Goal: Communication & Community: Answer question/provide support

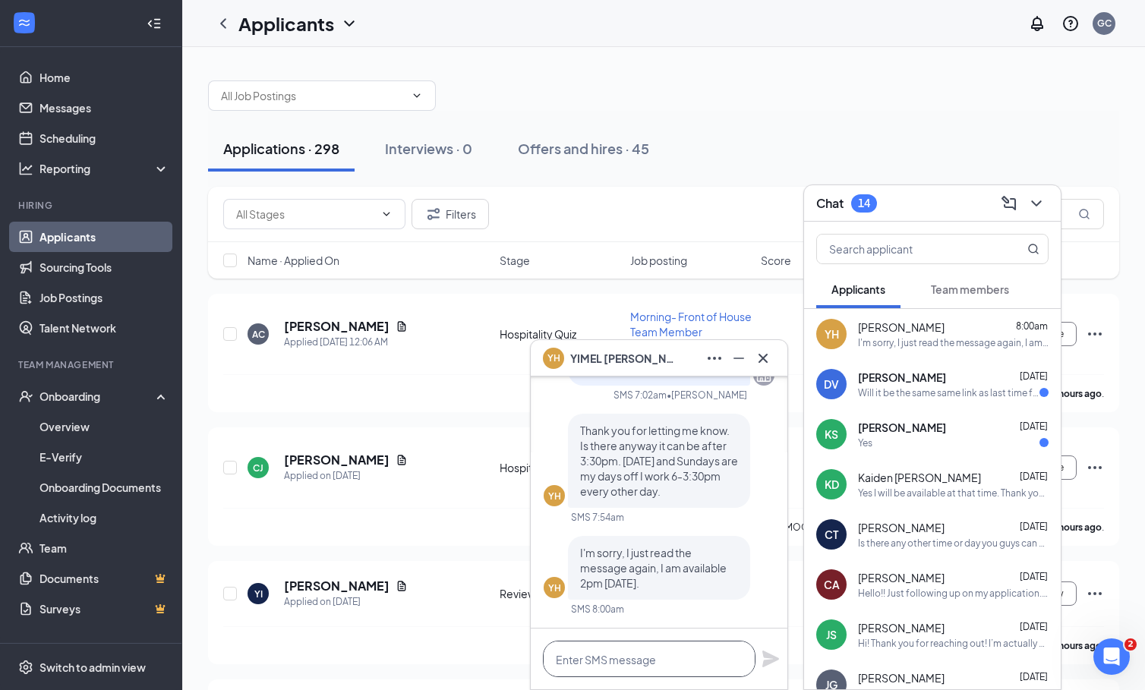
click at [643, 660] on textarea at bounding box center [649, 659] width 213 height 36
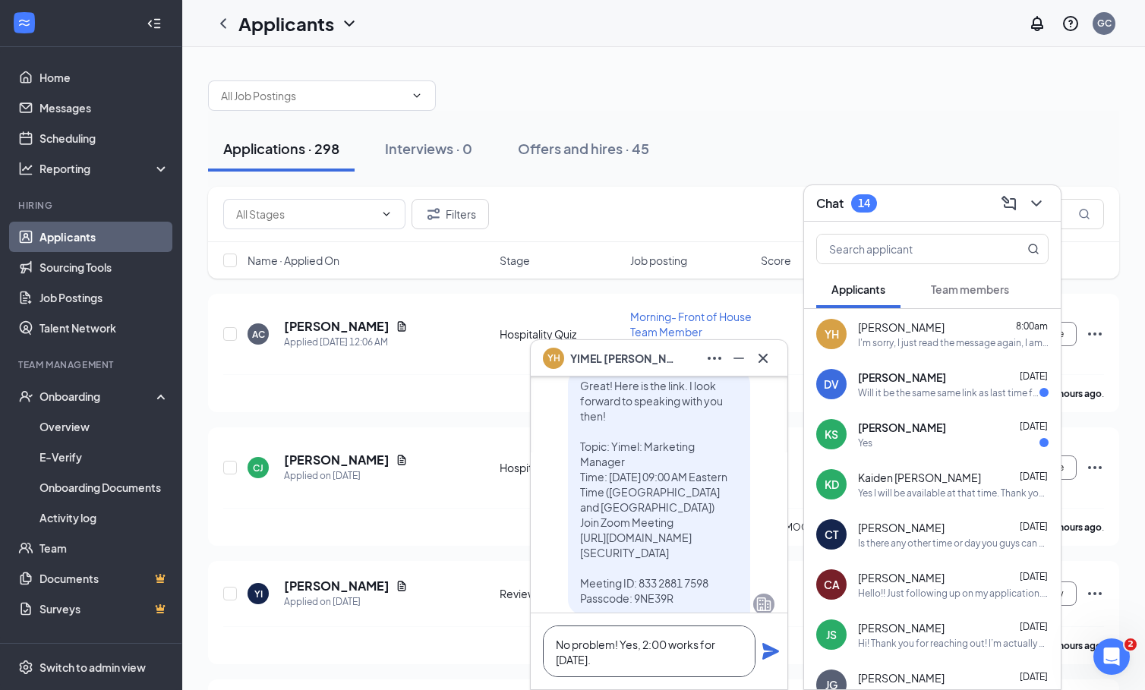
scroll to position [-562, 0]
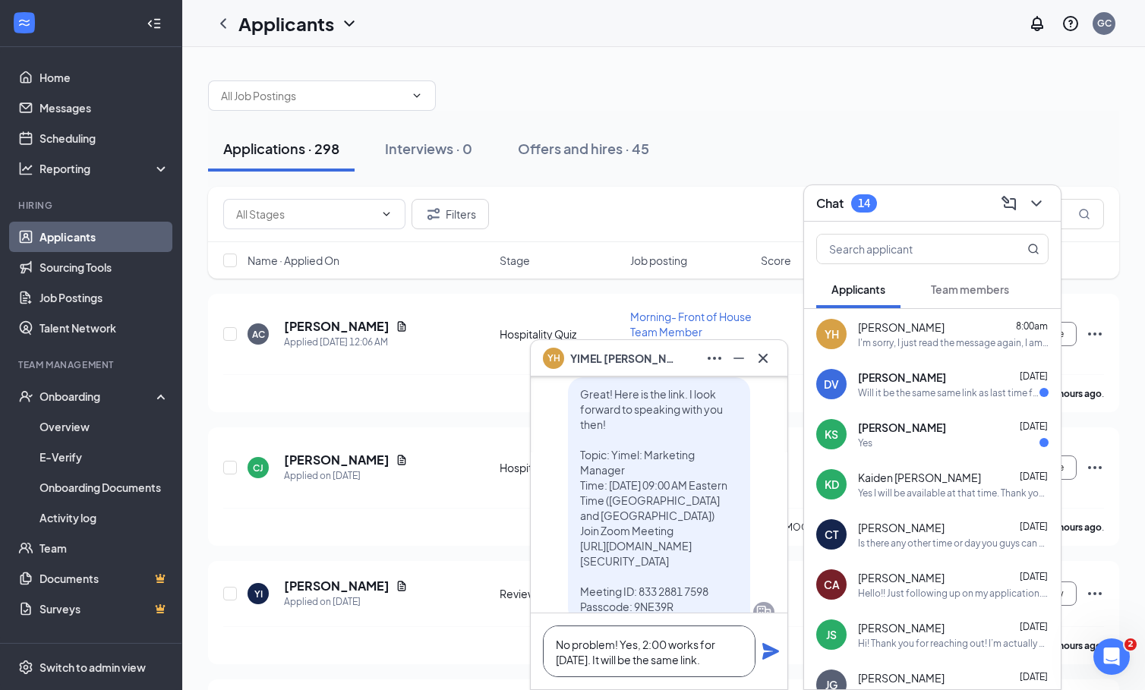
type textarea "No problem! Yes, 2:00 works for [DATE]. It will be the same link."
click at [769, 658] on icon "Plane" at bounding box center [770, 651] width 18 height 18
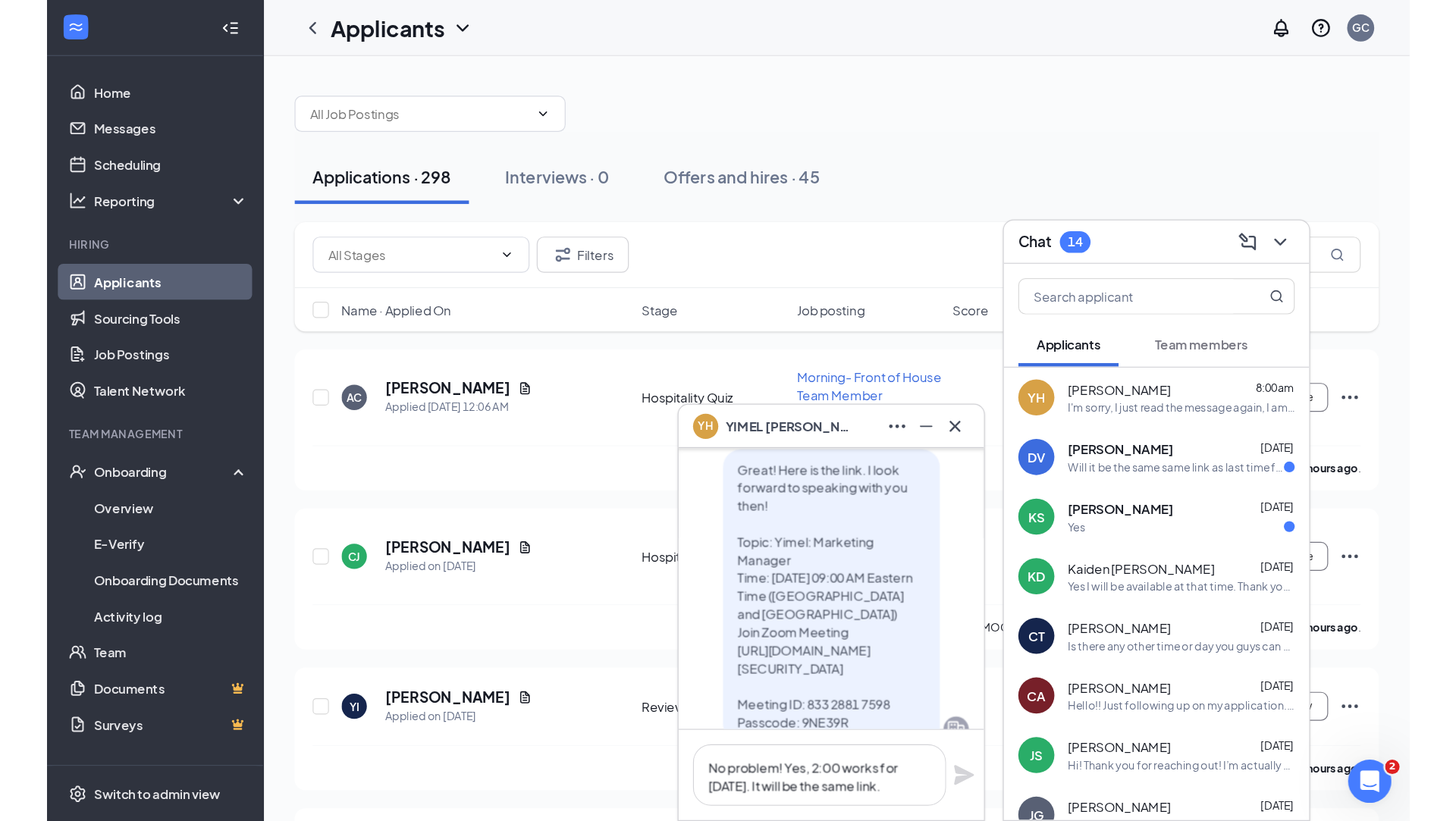
scroll to position [-623, 0]
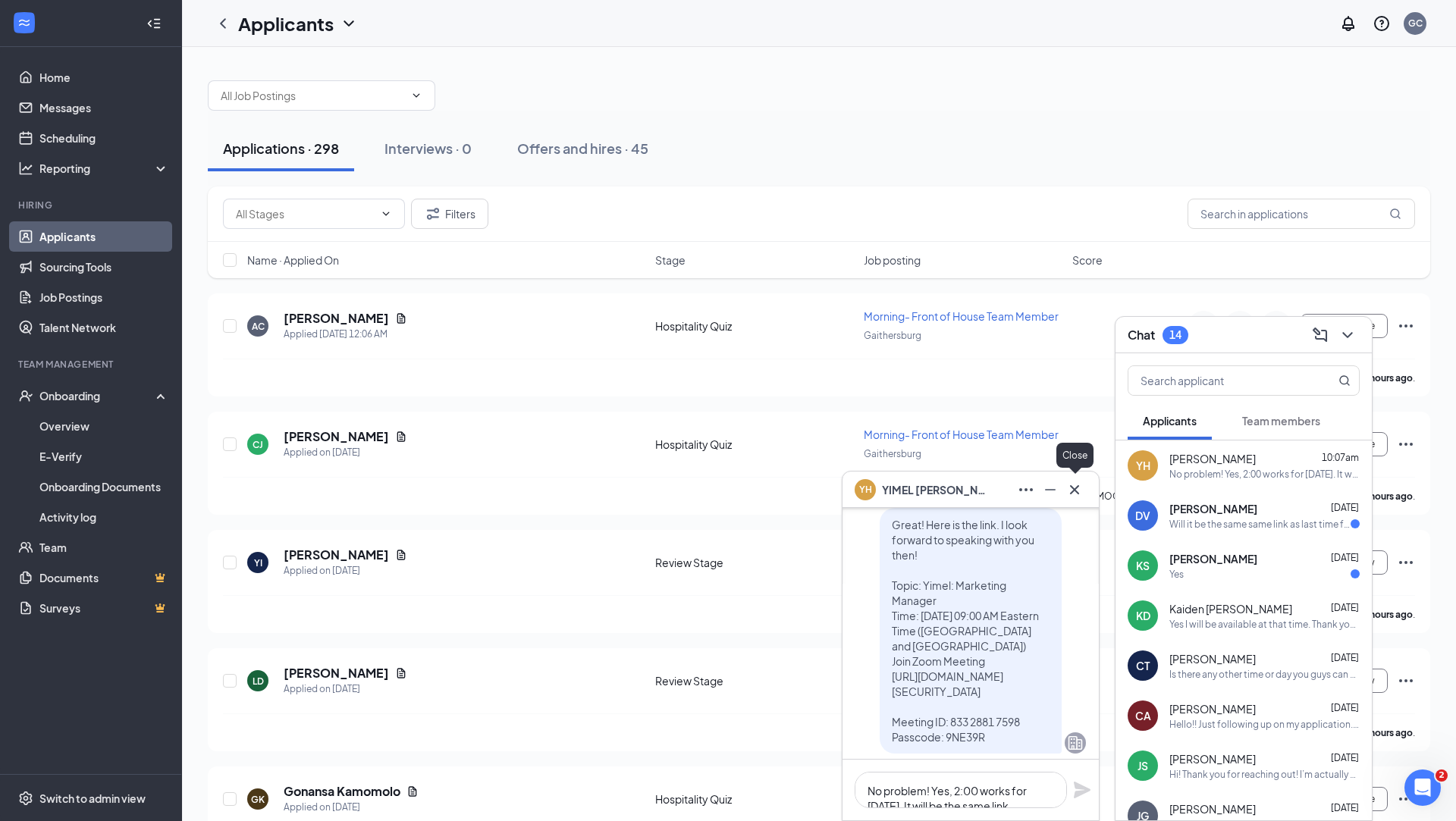
click at [1073, 489] on icon "Cross" at bounding box center [1074, 488] width 9 height 9
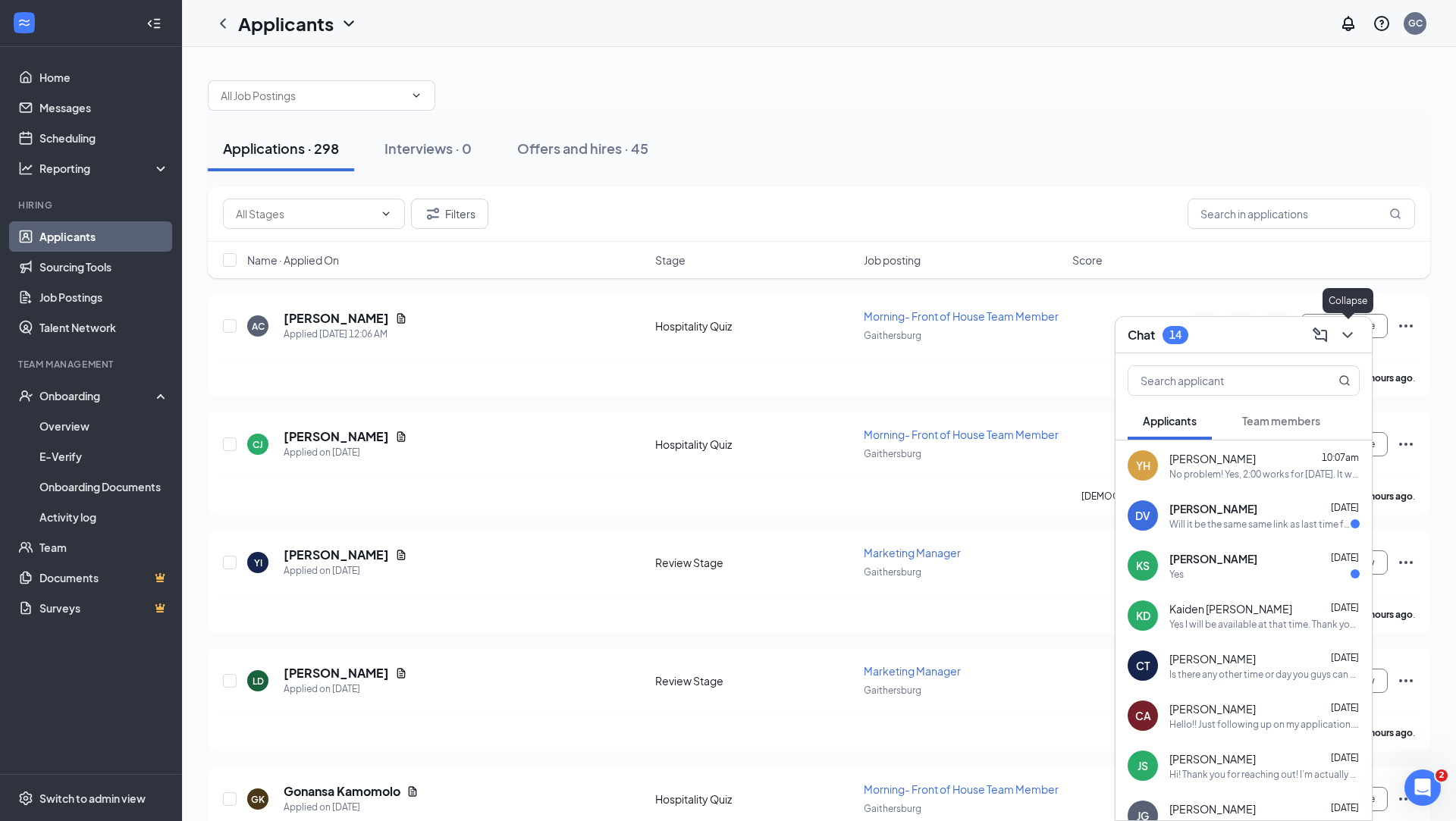
click at [1143, 337] on icon "ChevronDown" at bounding box center [1348, 335] width 18 height 18
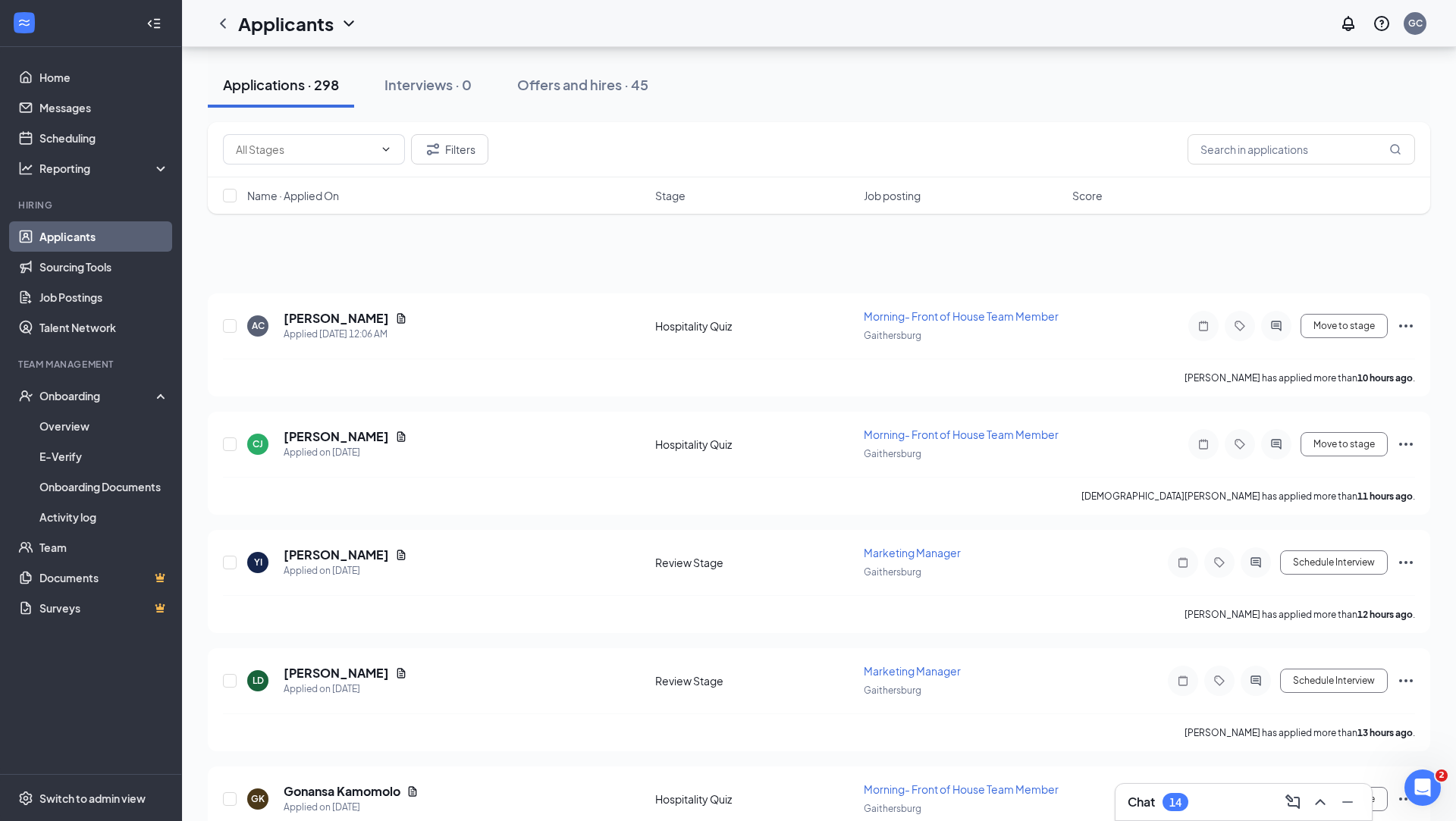
scroll to position [134, 0]
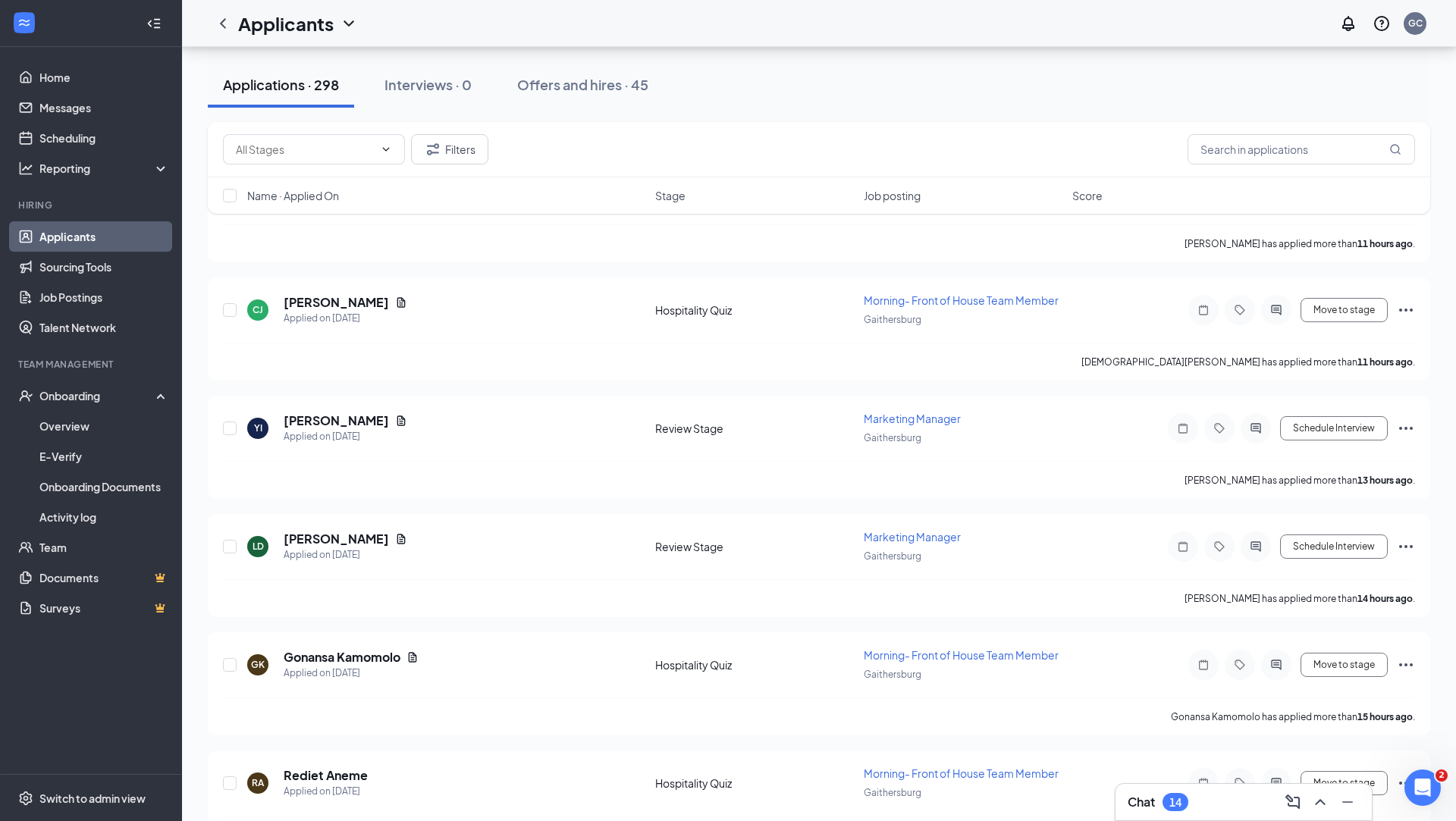
click at [1143, 688] on div "Chat 14" at bounding box center [1244, 802] width 232 height 24
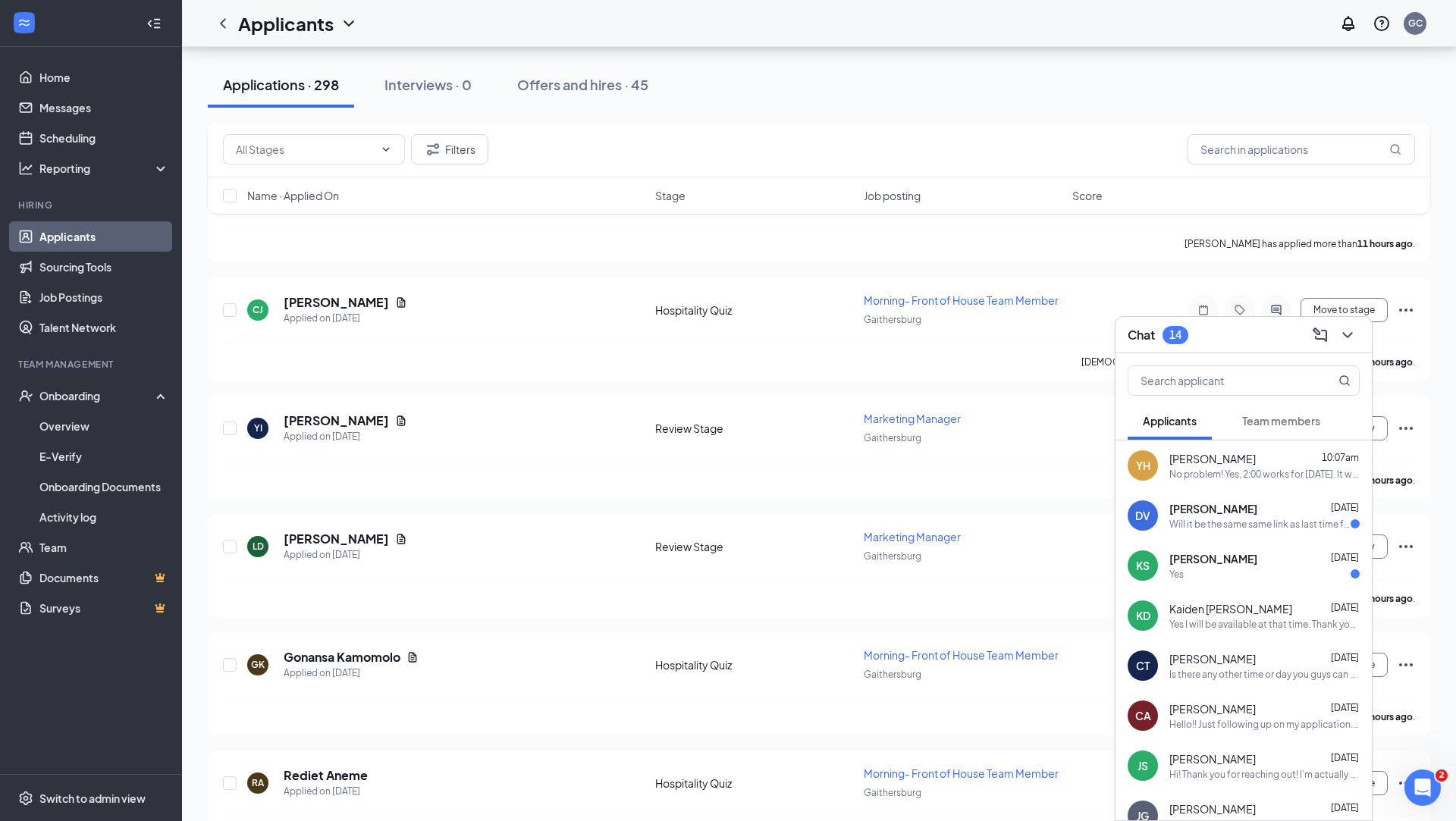
click at [1143, 520] on div "Will it be the same same link as last time for the zoom meeting?" at bounding box center [1260, 523] width 181 height 13
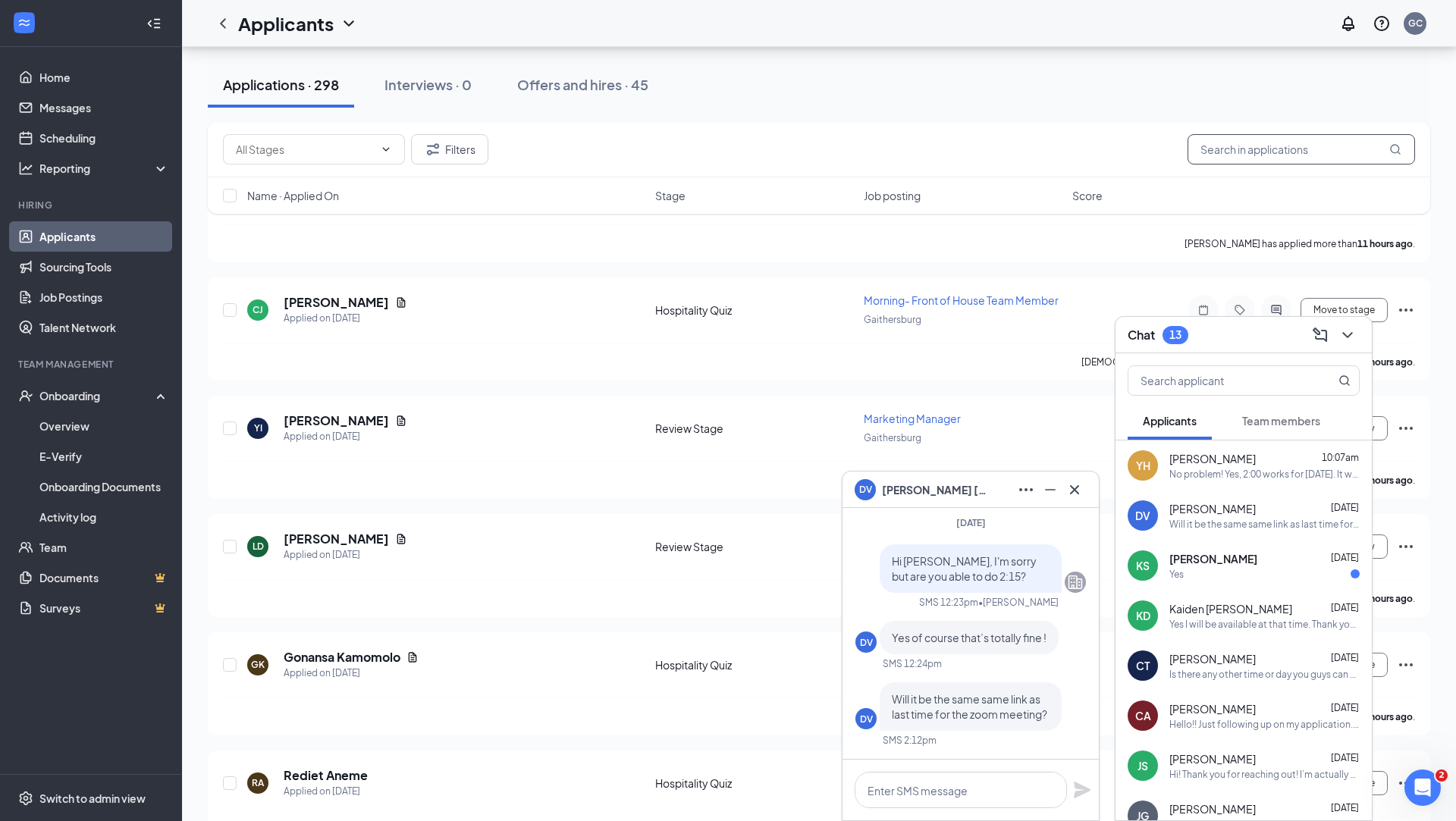
click at [1143, 150] on input "text" at bounding box center [1302, 149] width 228 height 30
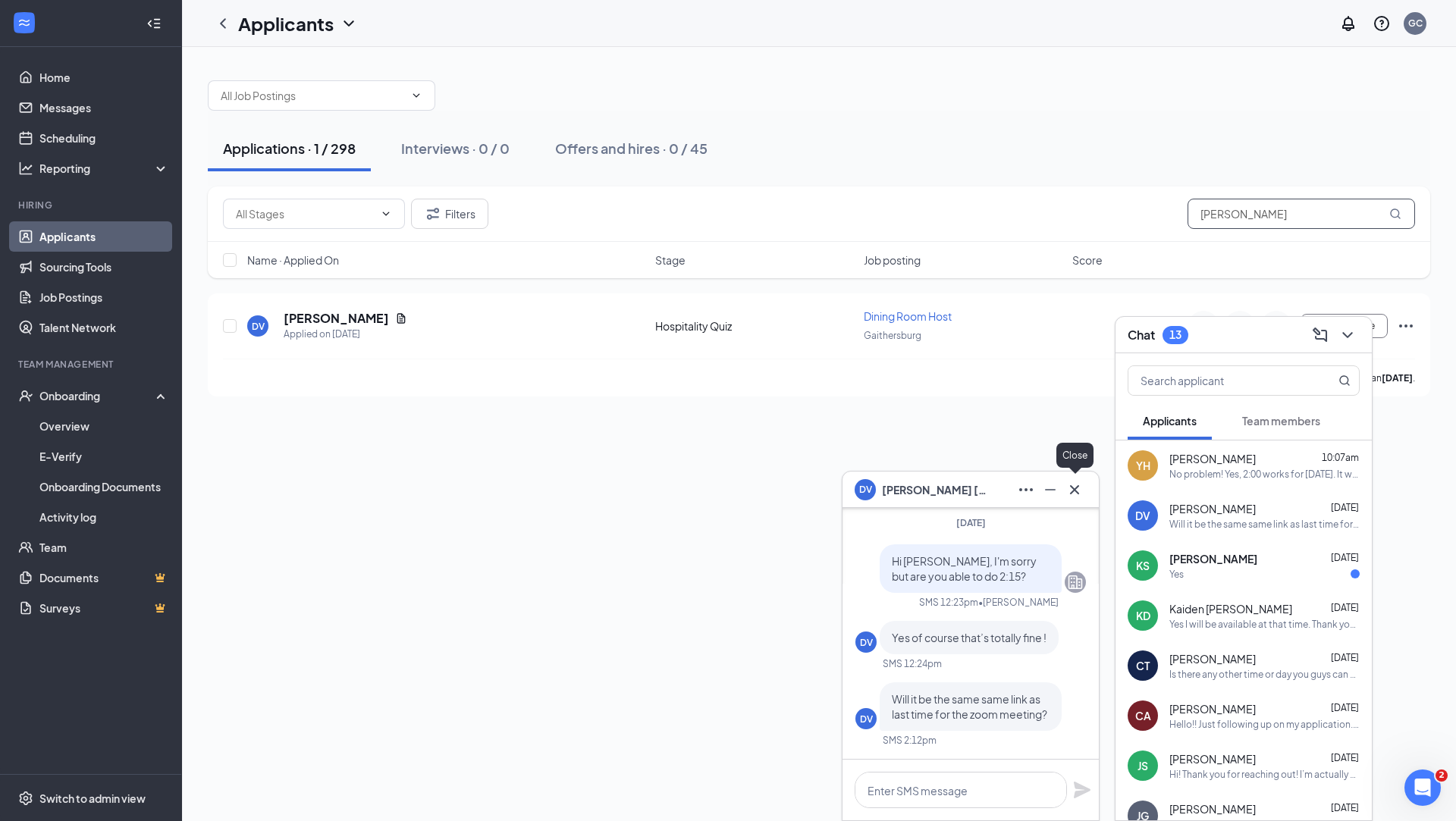
type input "[PERSON_NAME]"
click at [1069, 492] on icon "Cross" at bounding box center [1075, 489] width 18 height 18
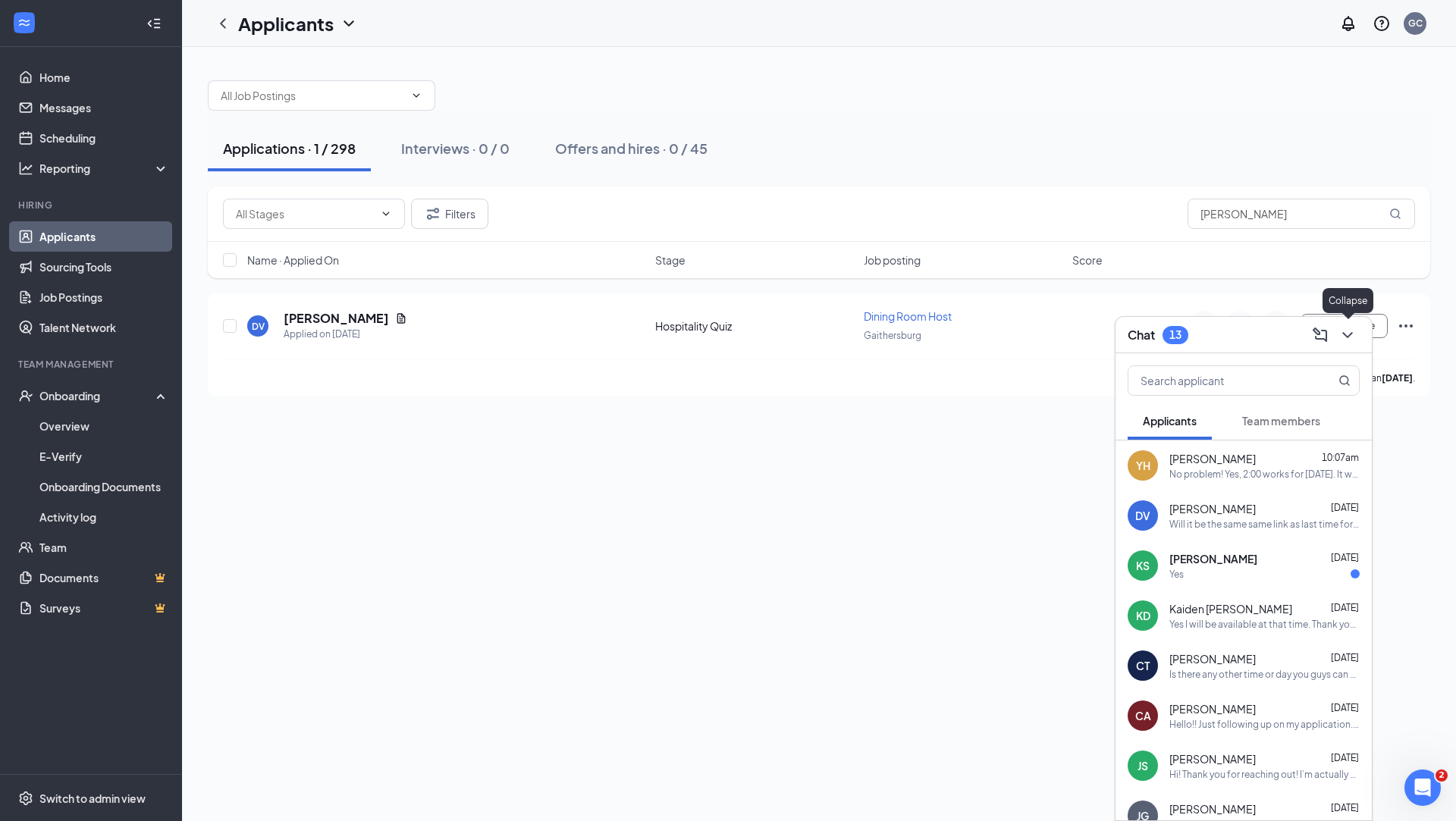
click at [1143, 339] on icon "ChevronDown" at bounding box center [1348, 335] width 18 height 18
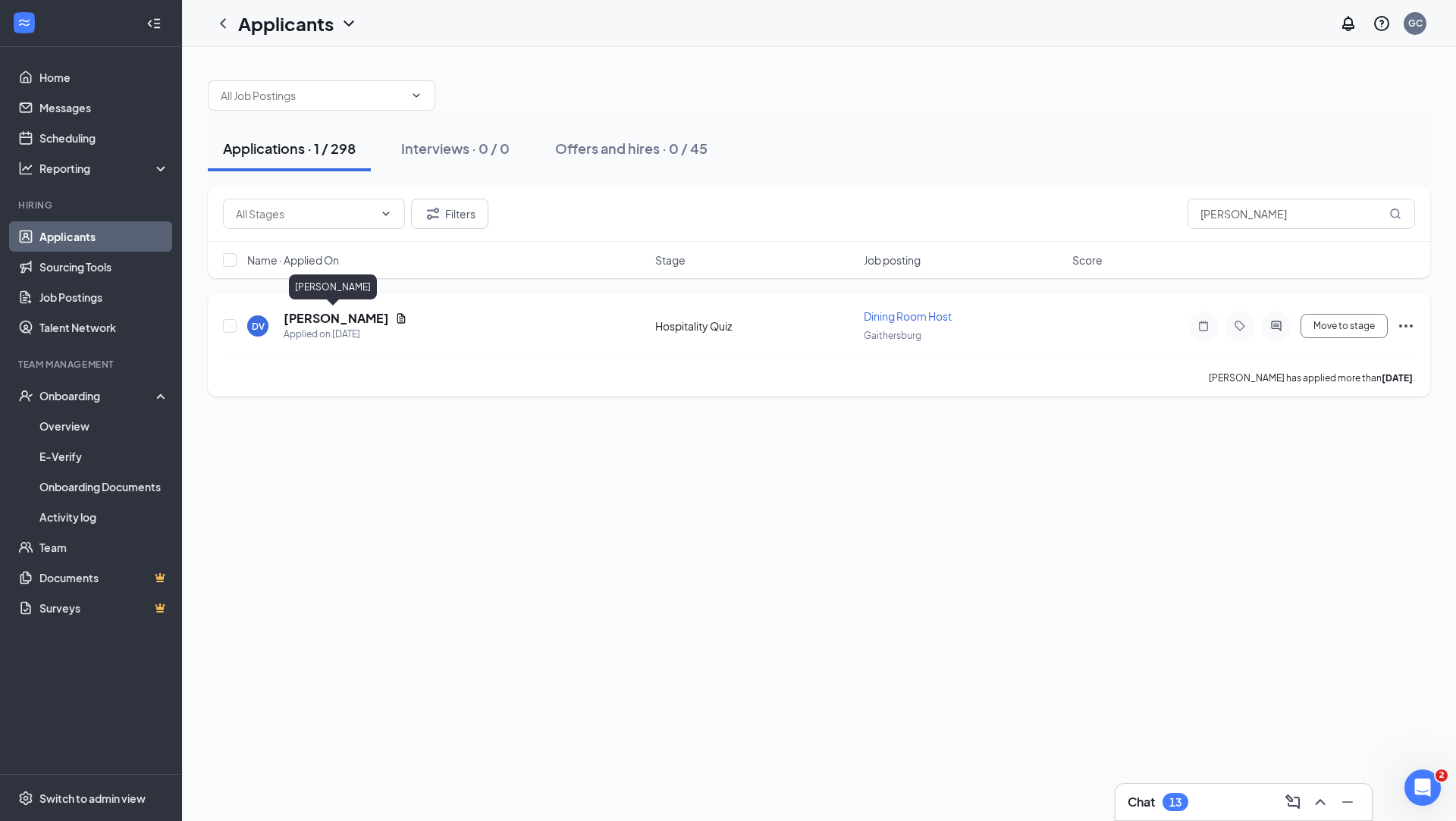
click at [306, 313] on h5 "[PERSON_NAME]" at bounding box center [337, 318] width 106 height 17
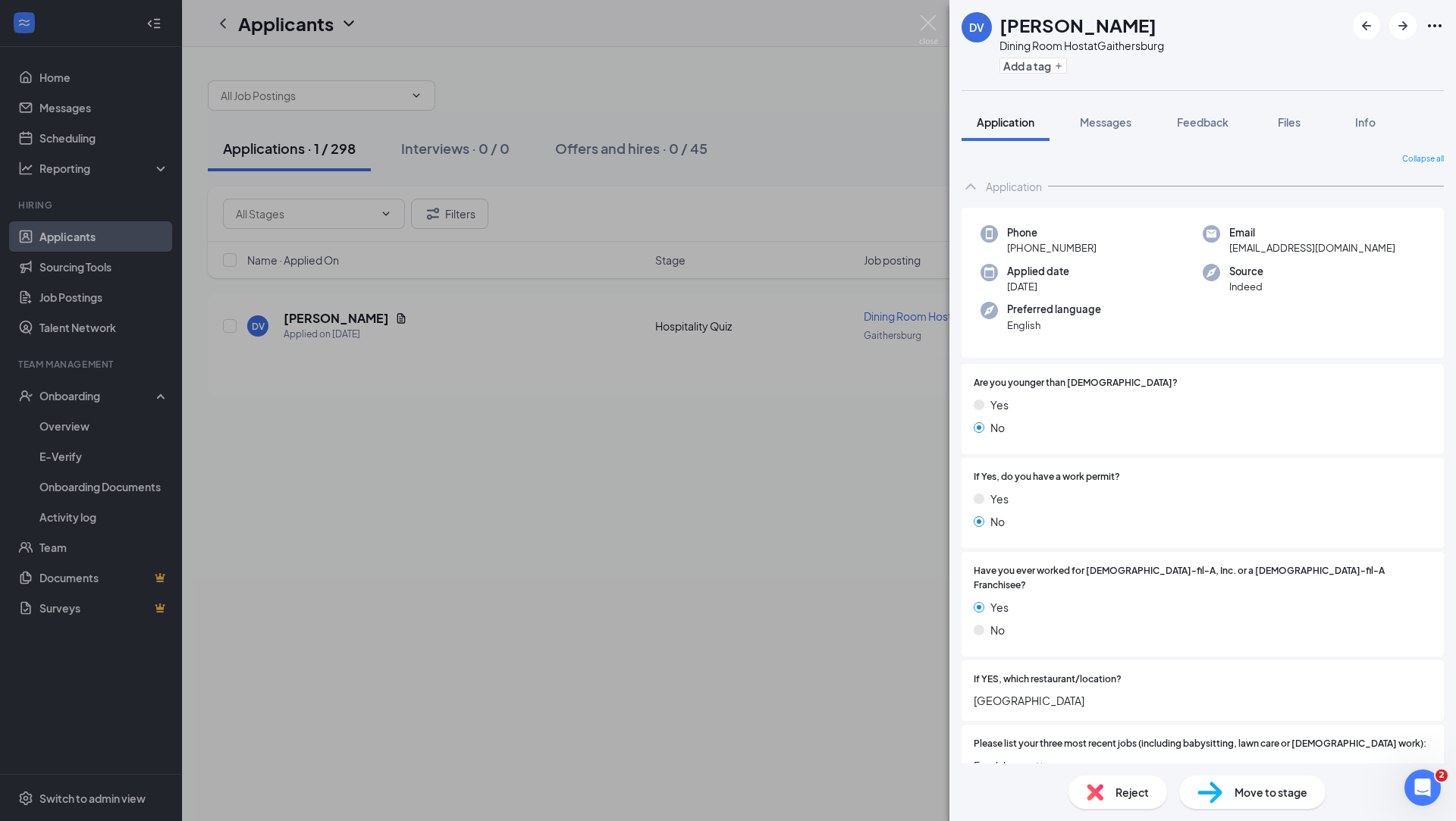
click at [1098, 688] on img at bounding box center [1095, 792] width 17 height 17
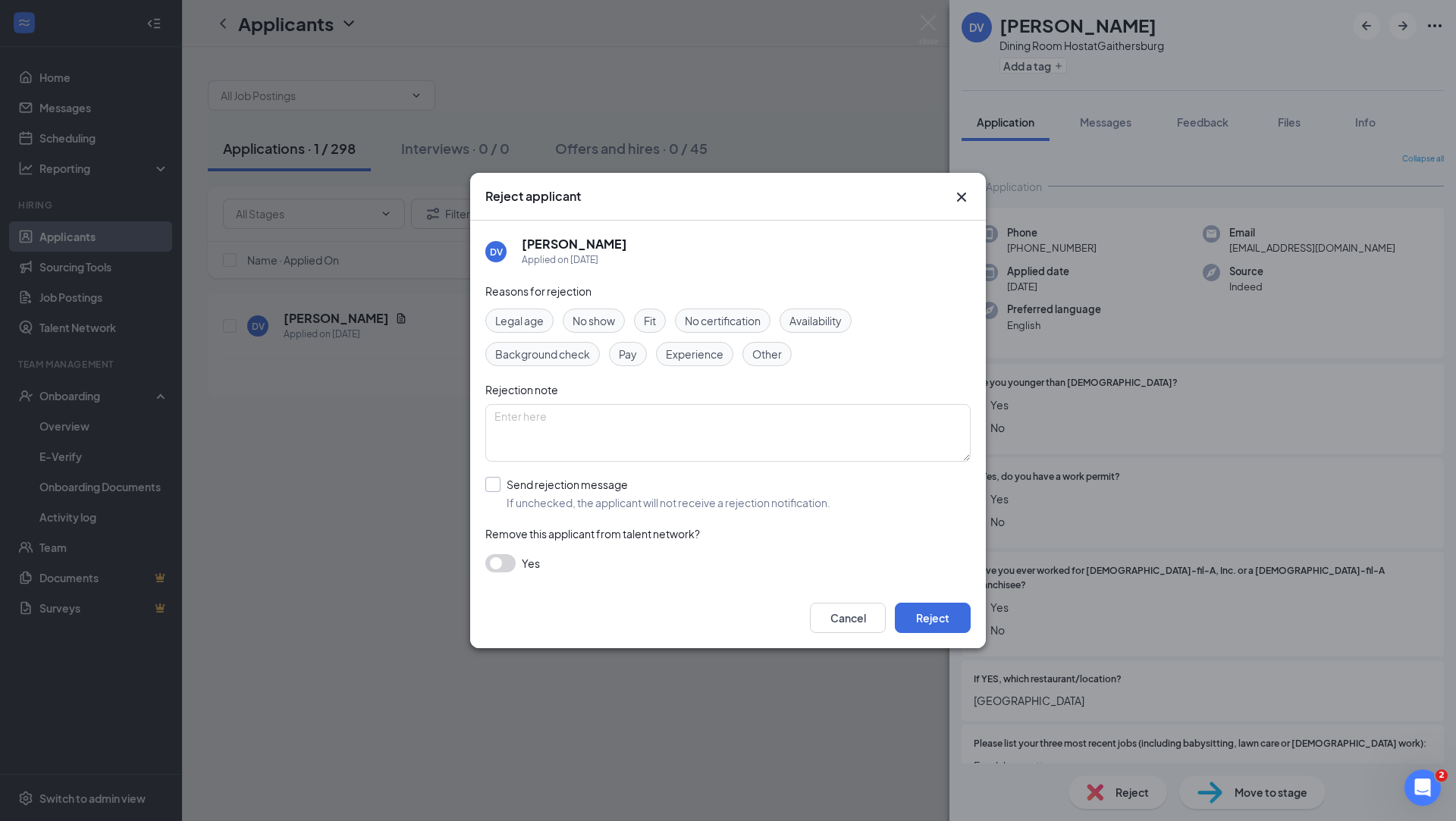
click at [548, 483] on input "Send rejection message If unchecked, the applicant will not receive a rejection…" at bounding box center [658, 492] width 345 height 33
checkbox input "true"
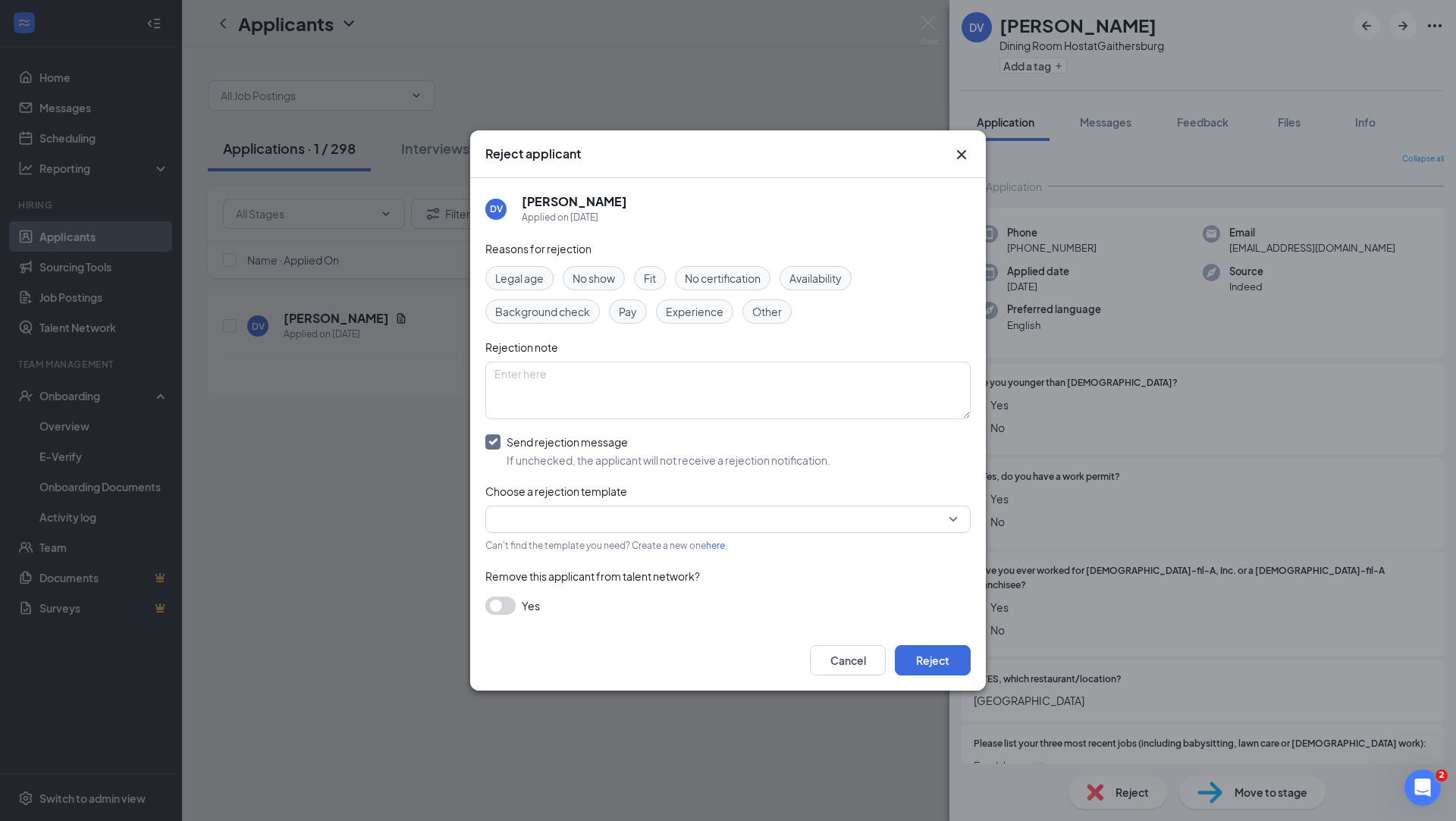
click at [566, 508] on input "search" at bounding box center [723, 519] width 457 height 26
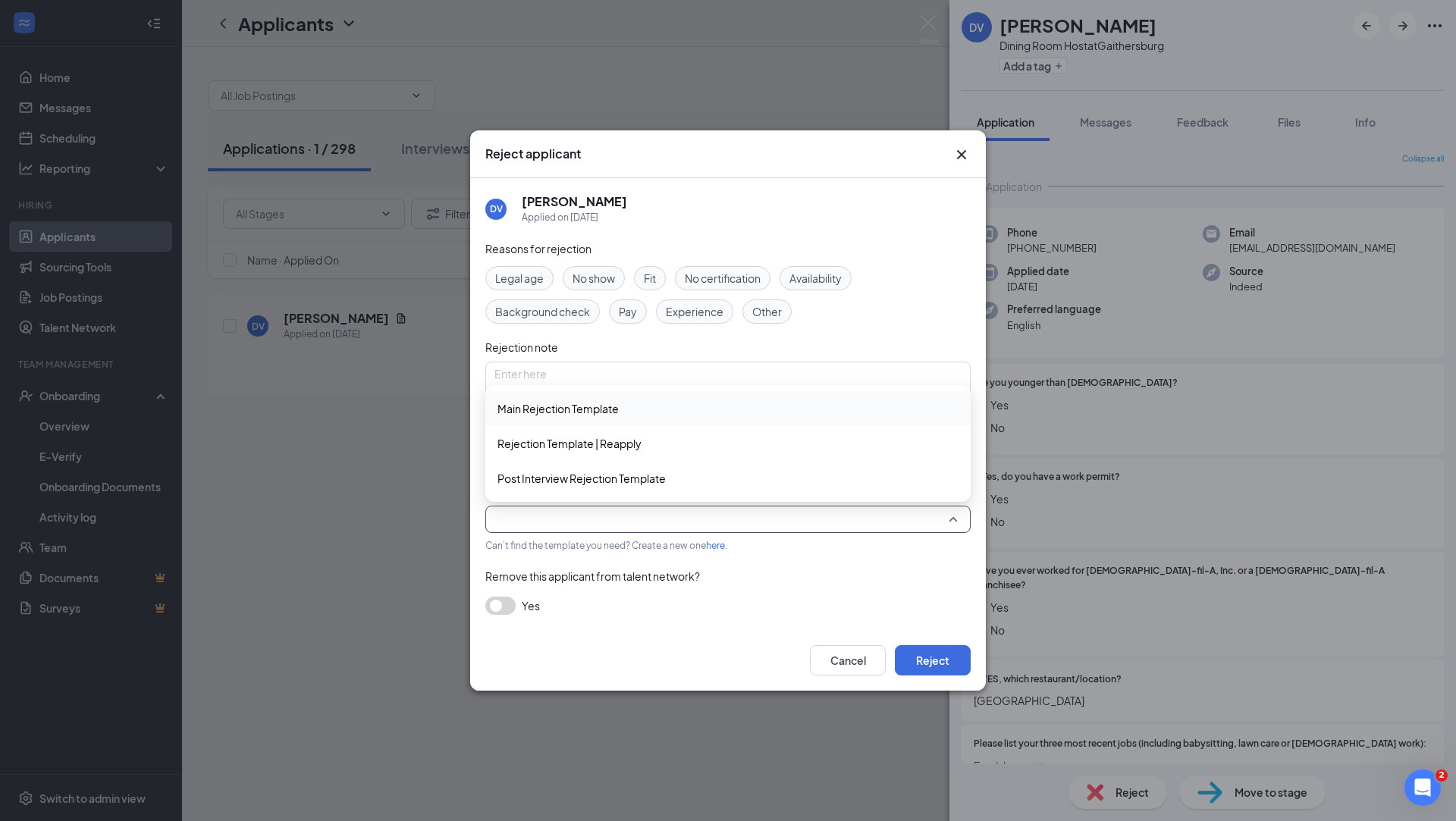
click at [593, 416] on span "Main Rejection Template" at bounding box center [558, 409] width 121 height 17
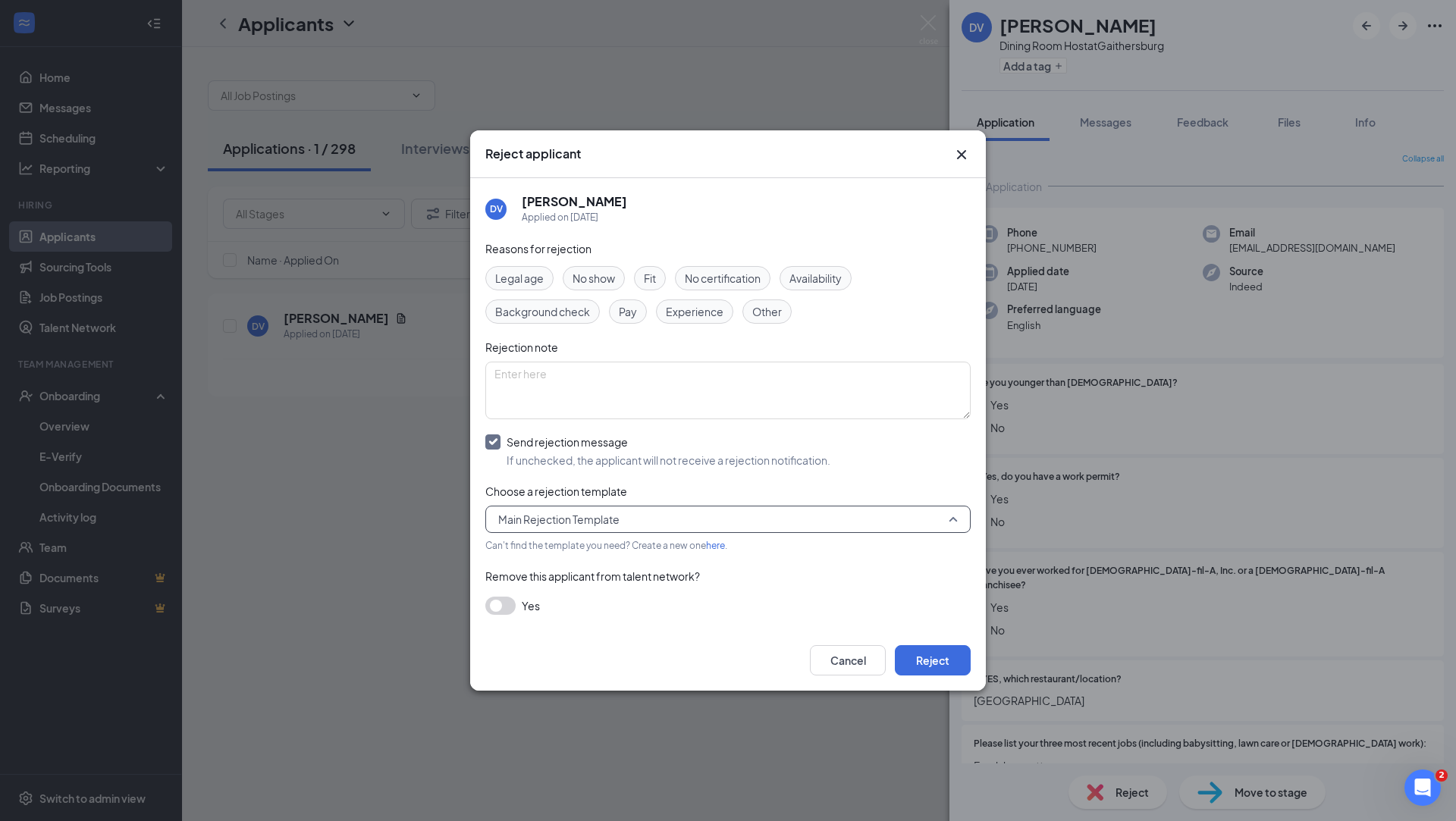
click at [927, 521] on span "Main Rejection Template" at bounding box center [722, 519] width 446 height 23
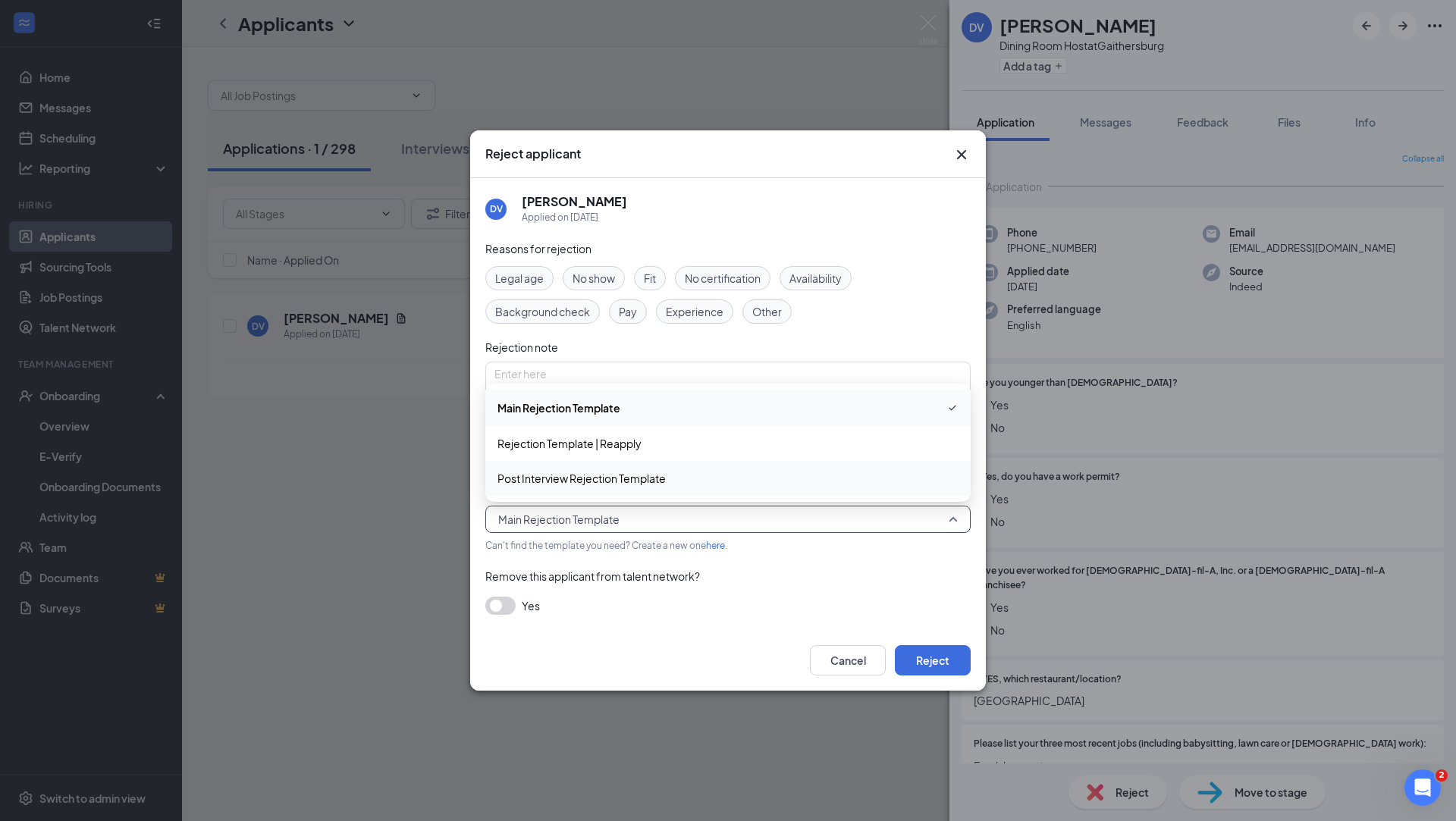
click at [775, 473] on span "Post Interview Rejection Template" at bounding box center [728, 478] width 462 height 17
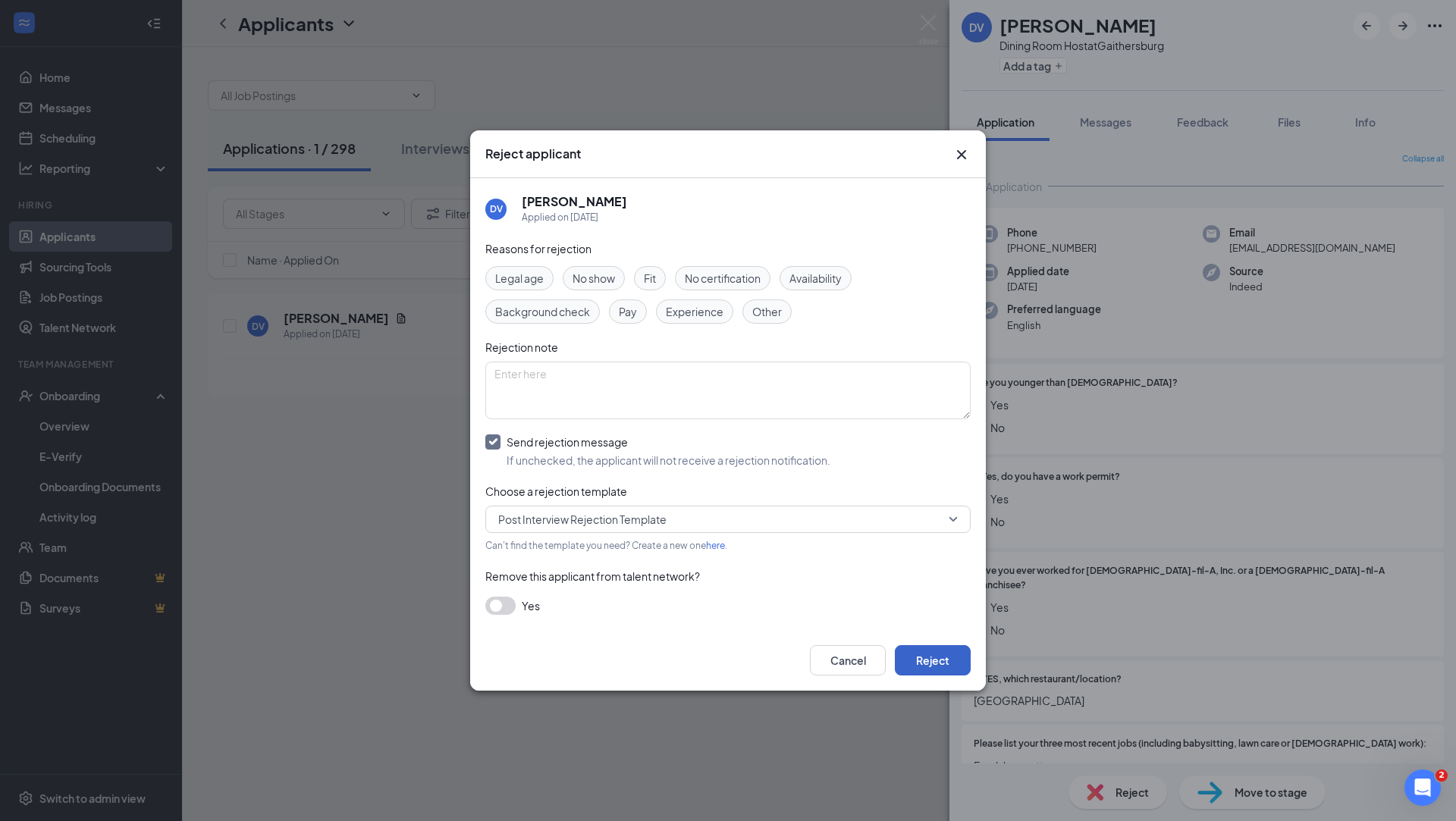
click at [938, 667] on button "Reject" at bounding box center [933, 660] width 76 height 30
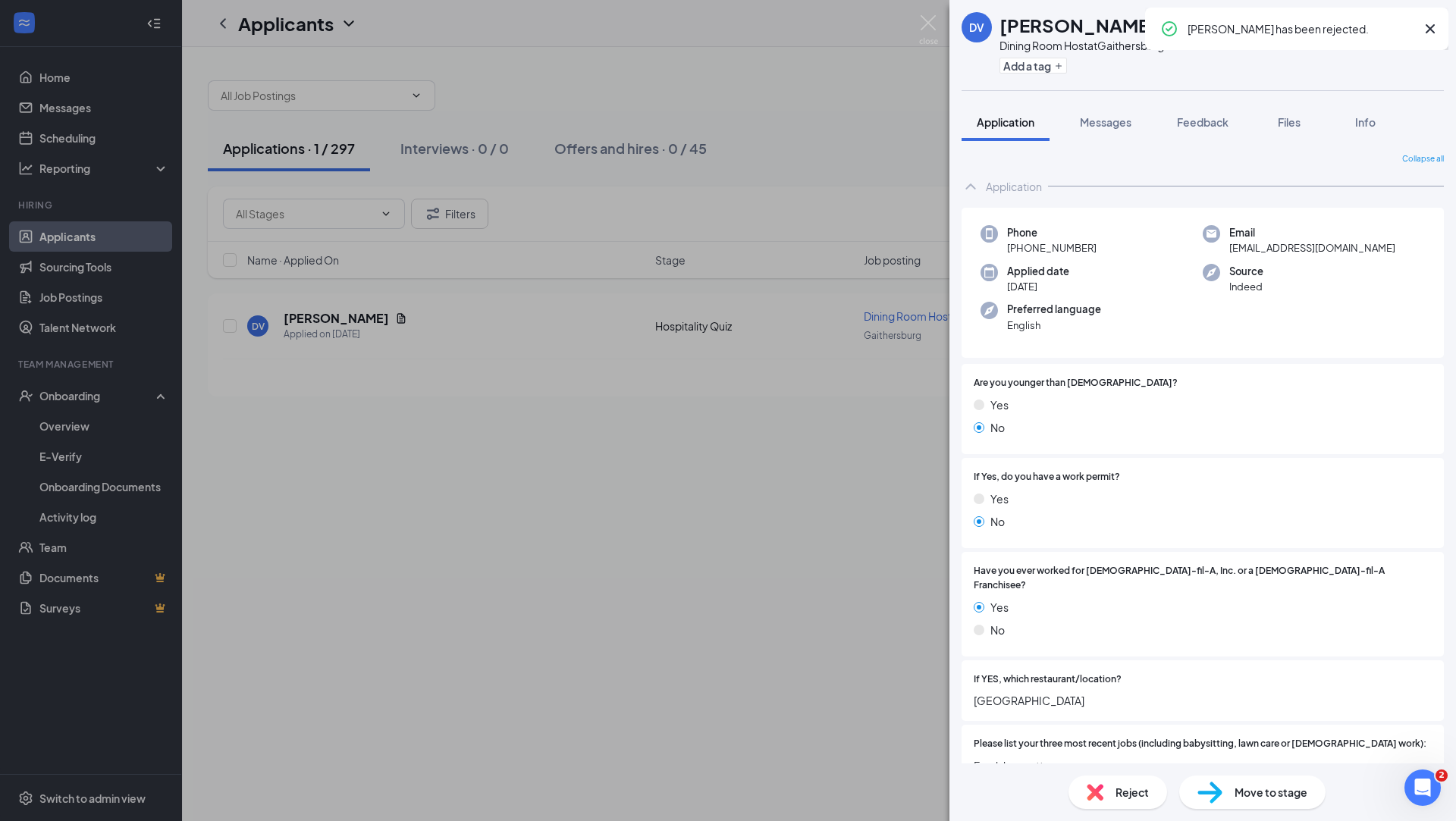
click at [399, 508] on div "DV [PERSON_NAME] Dining Room Host at [GEOGRAPHIC_DATA] Add a tag Application Me…" at bounding box center [728, 410] width 1456 height 821
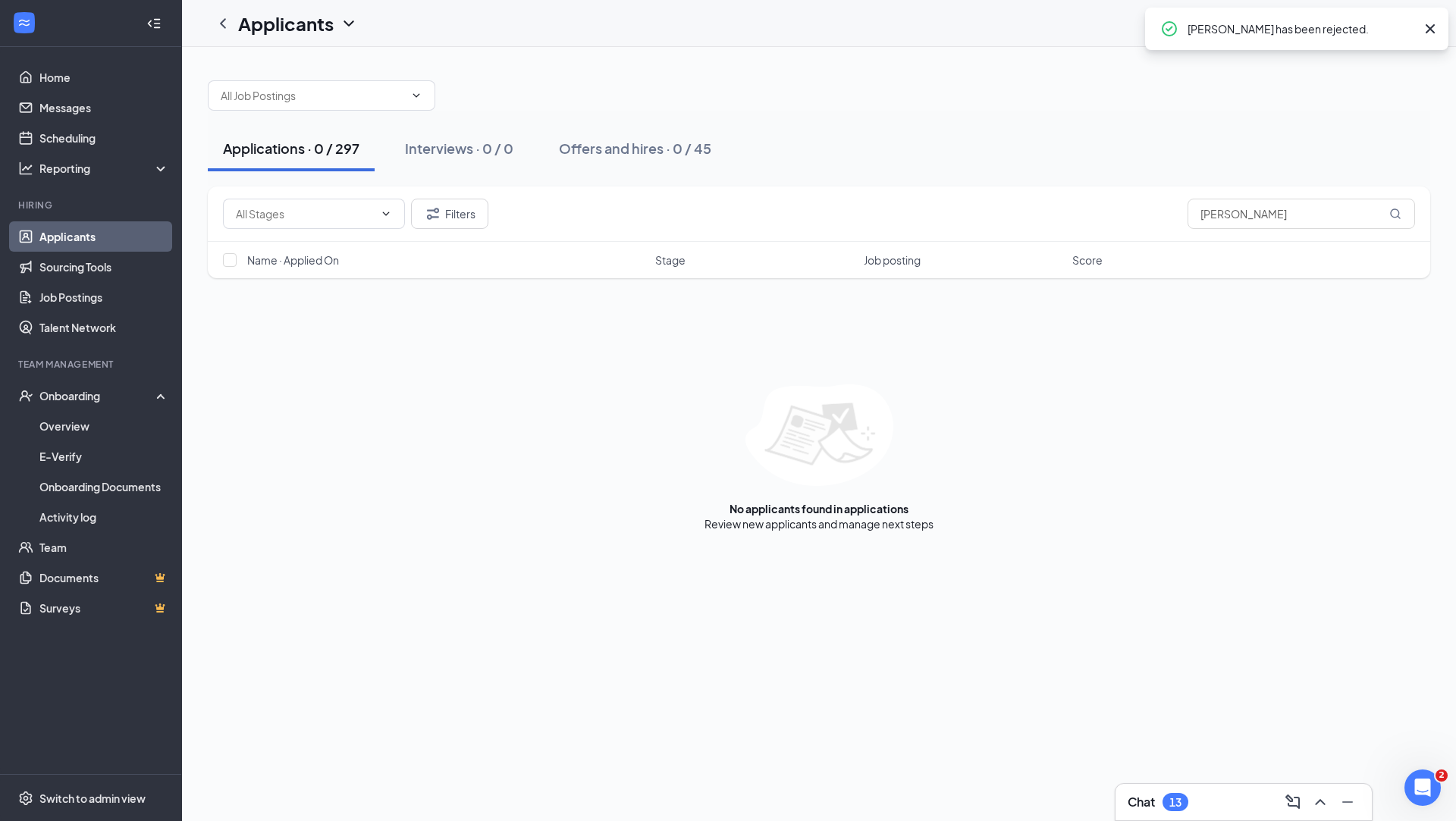
click at [70, 237] on link "Applicants" at bounding box center [104, 237] width 130 height 30
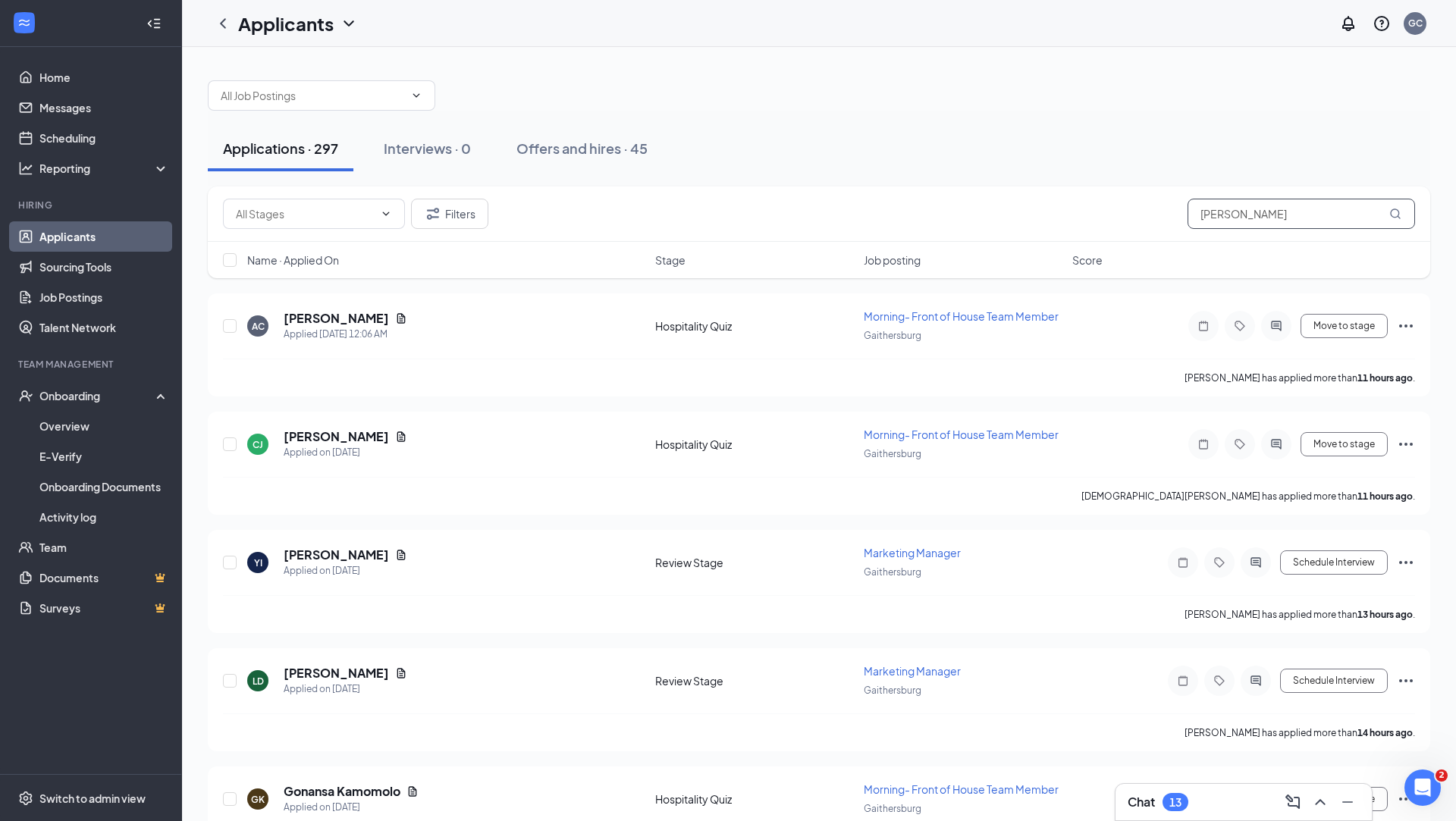
drag, startPoint x: 1275, startPoint y: 200, endPoint x: 1185, endPoint y: 221, distance: 92.4
click at [1143, 221] on div "Filters [PERSON_NAME]" at bounding box center [818, 214] width 1192 height 30
click at [311, 318] on h5 "[PERSON_NAME]" at bounding box center [337, 318] width 106 height 17
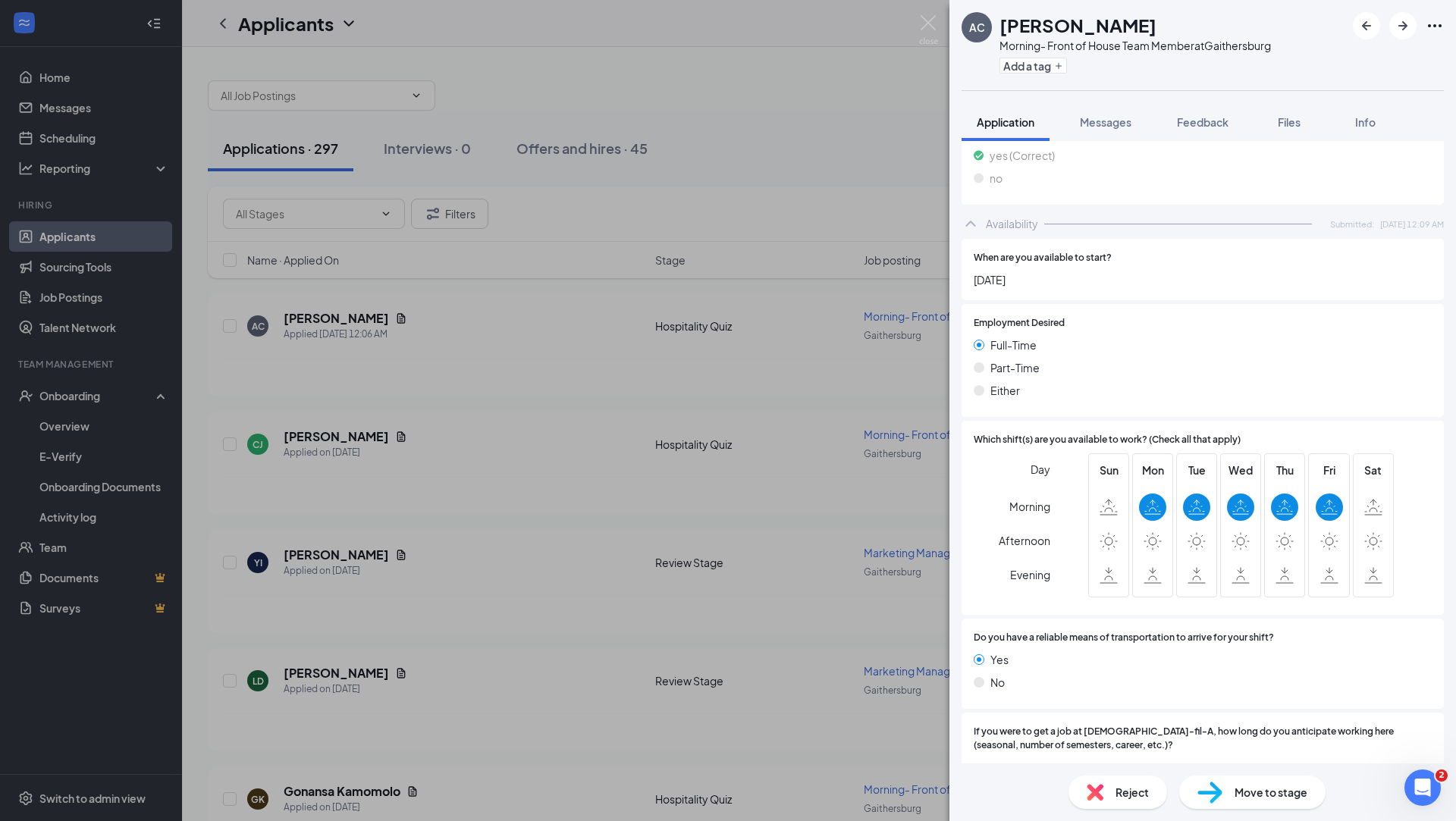
scroll to position [533, 0]
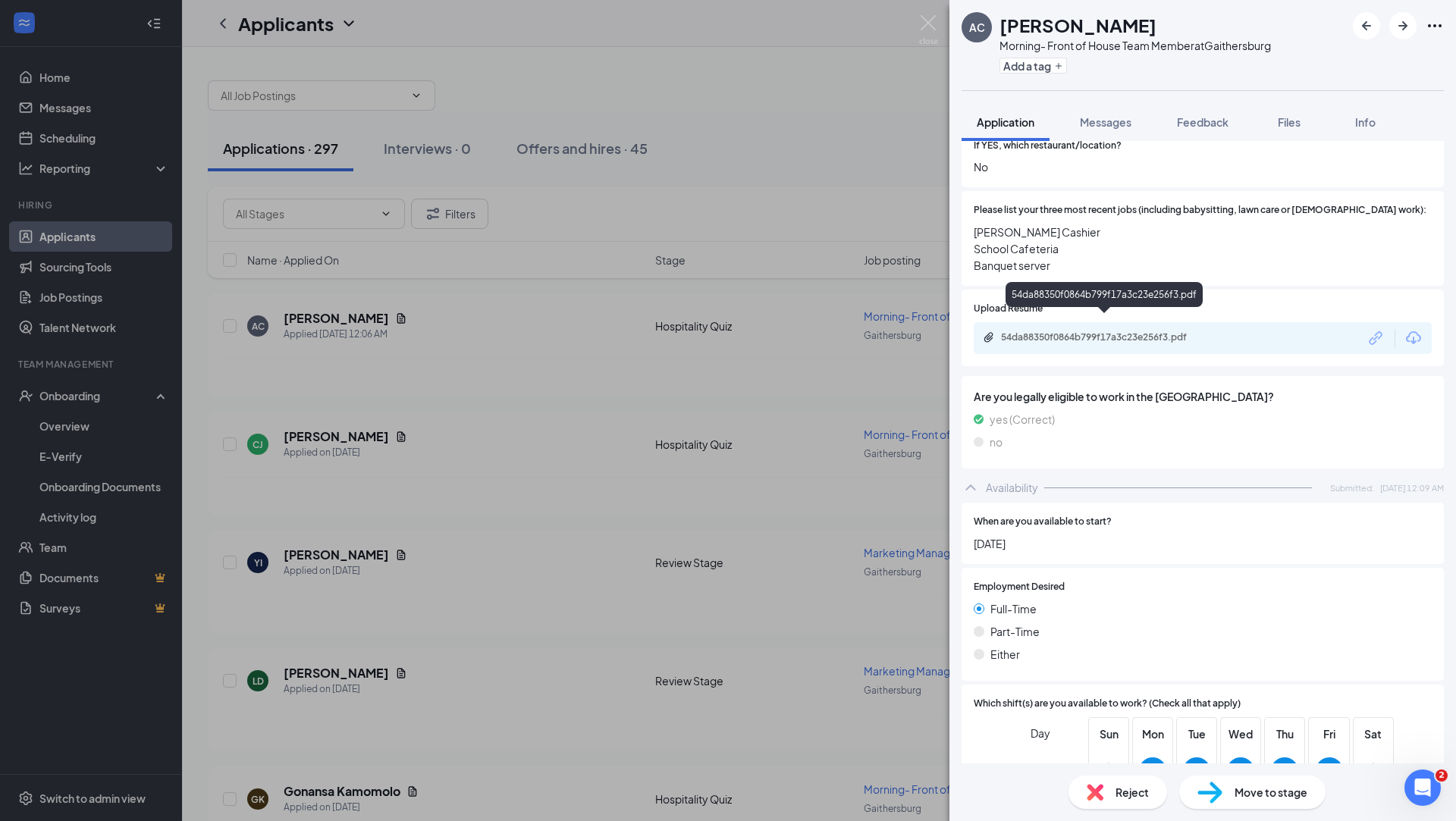
click at [1135, 332] on div "54da88350f0864b799f17a3c23e256f3.pdf" at bounding box center [1107, 338] width 213 height 12
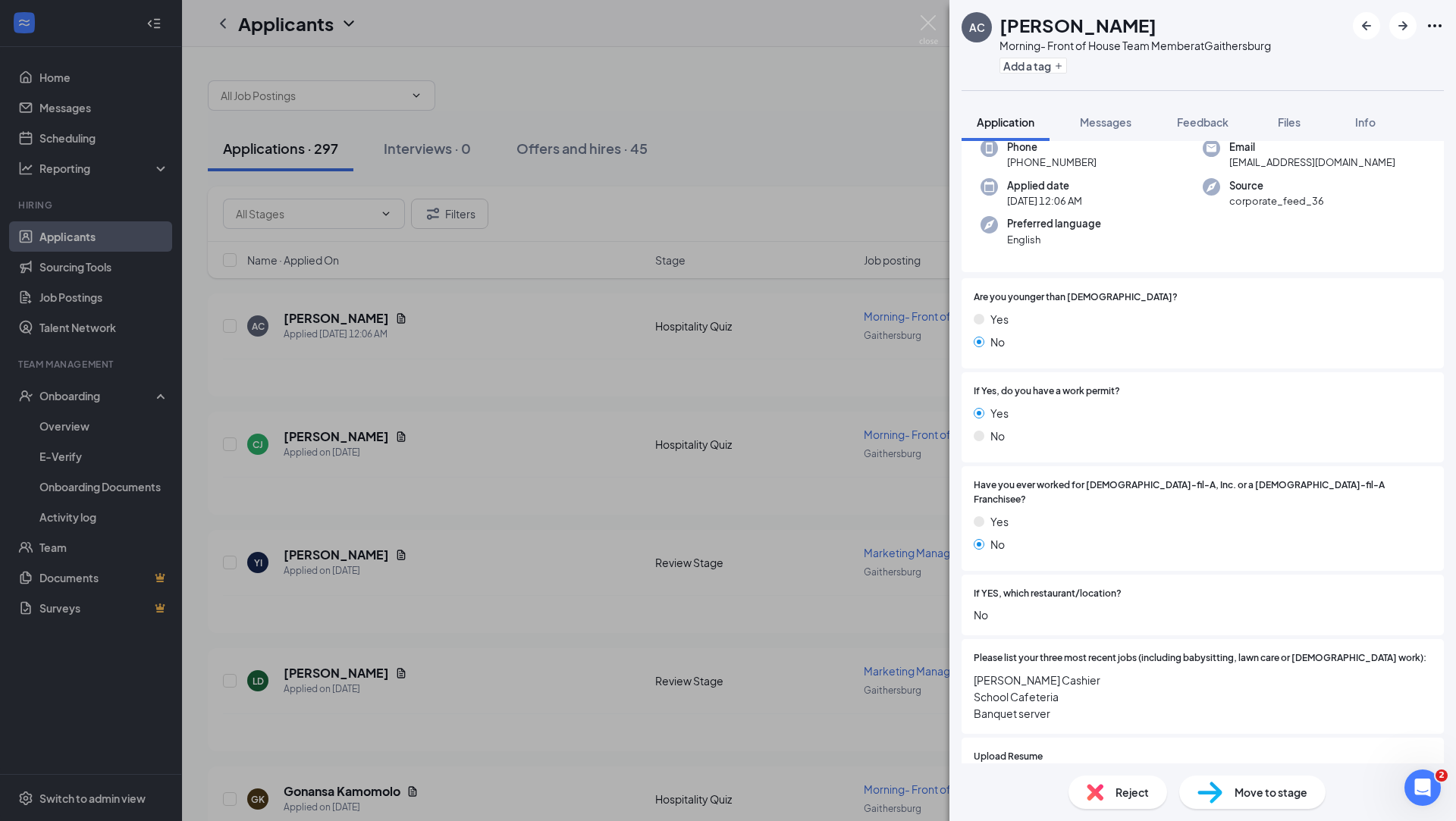
scroll to position [58, 0]
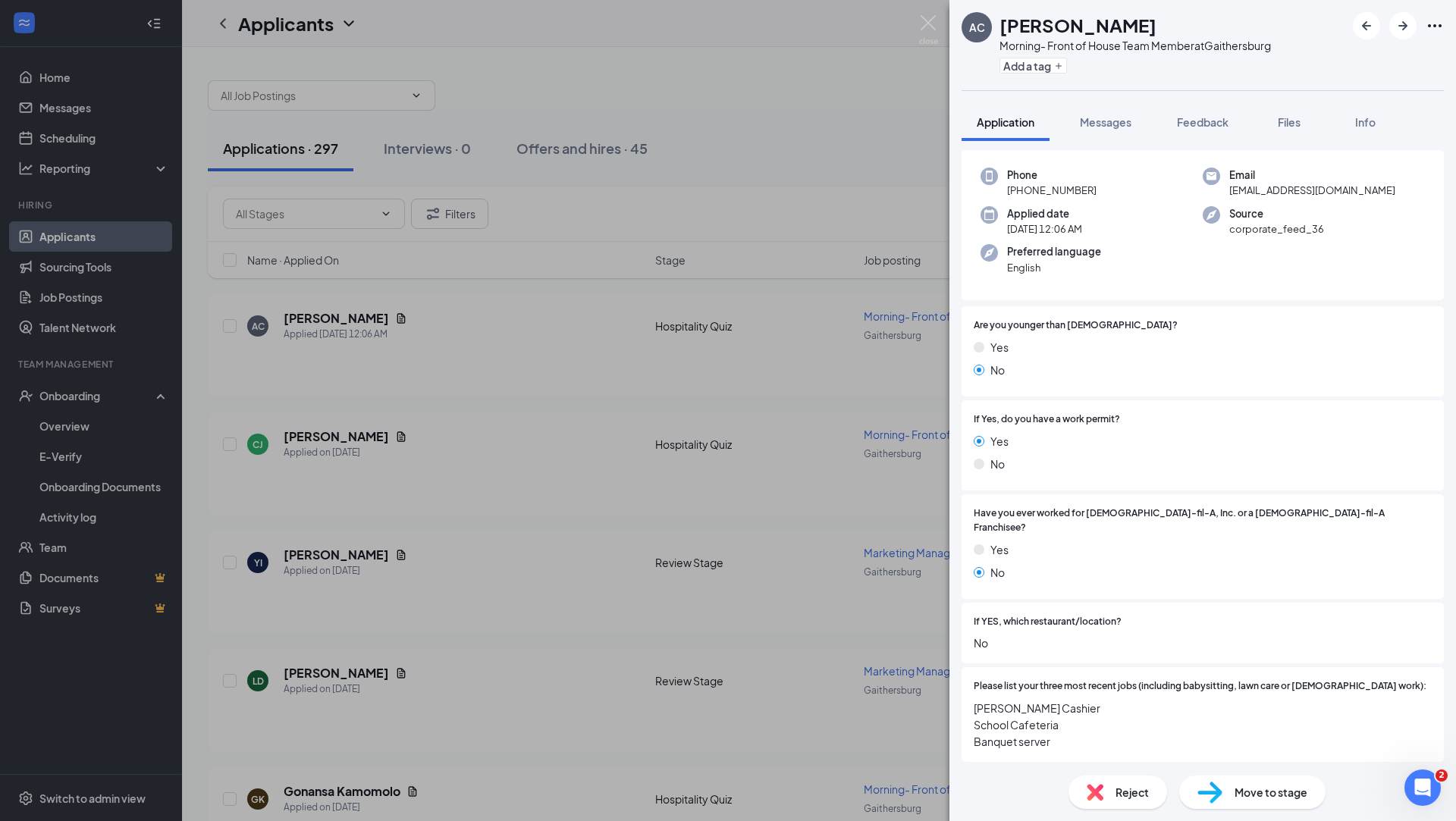
click at [902, 408] on div "AC [PERSON_NAME] Morning- Front of House Team Member at [GEOGRAPHIC_DATA] Add a…" at bounding box center [728, 410] width 1456 height 821
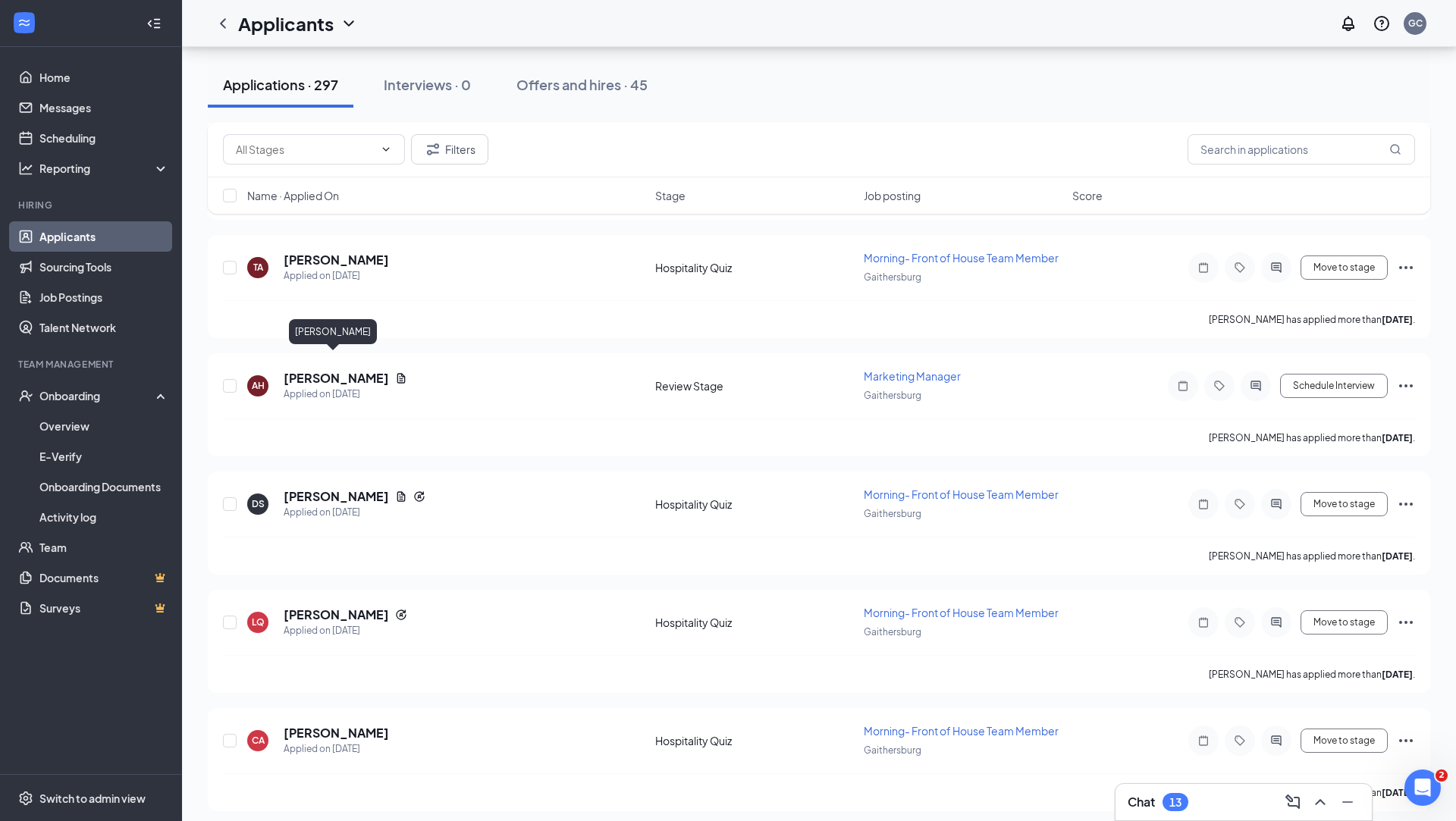
scroll to position [1392, 0]
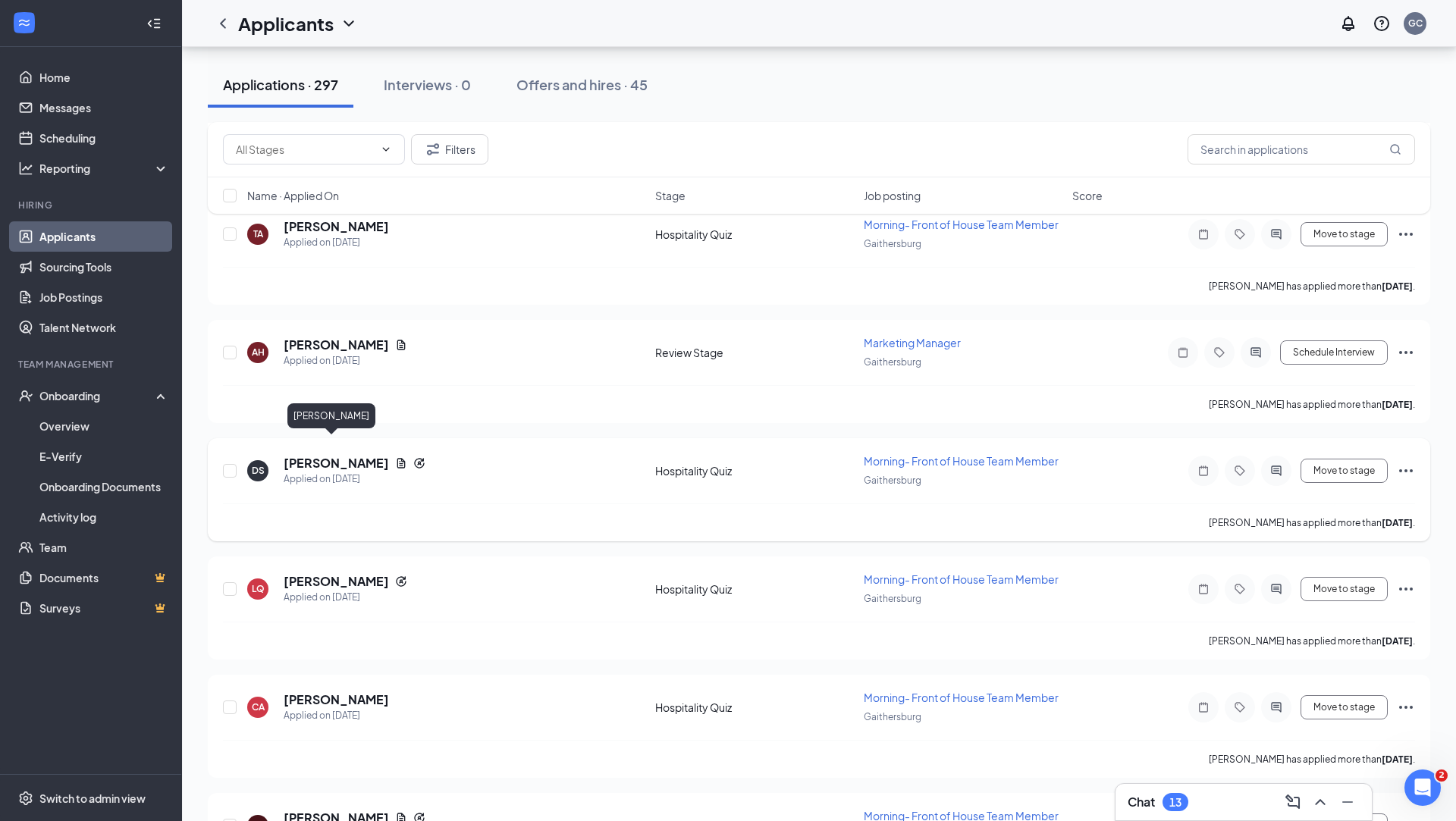
click at [331, 454] on h5 "[PERSON_NAME]" at bounding box center [337, 462] width 106 height 17
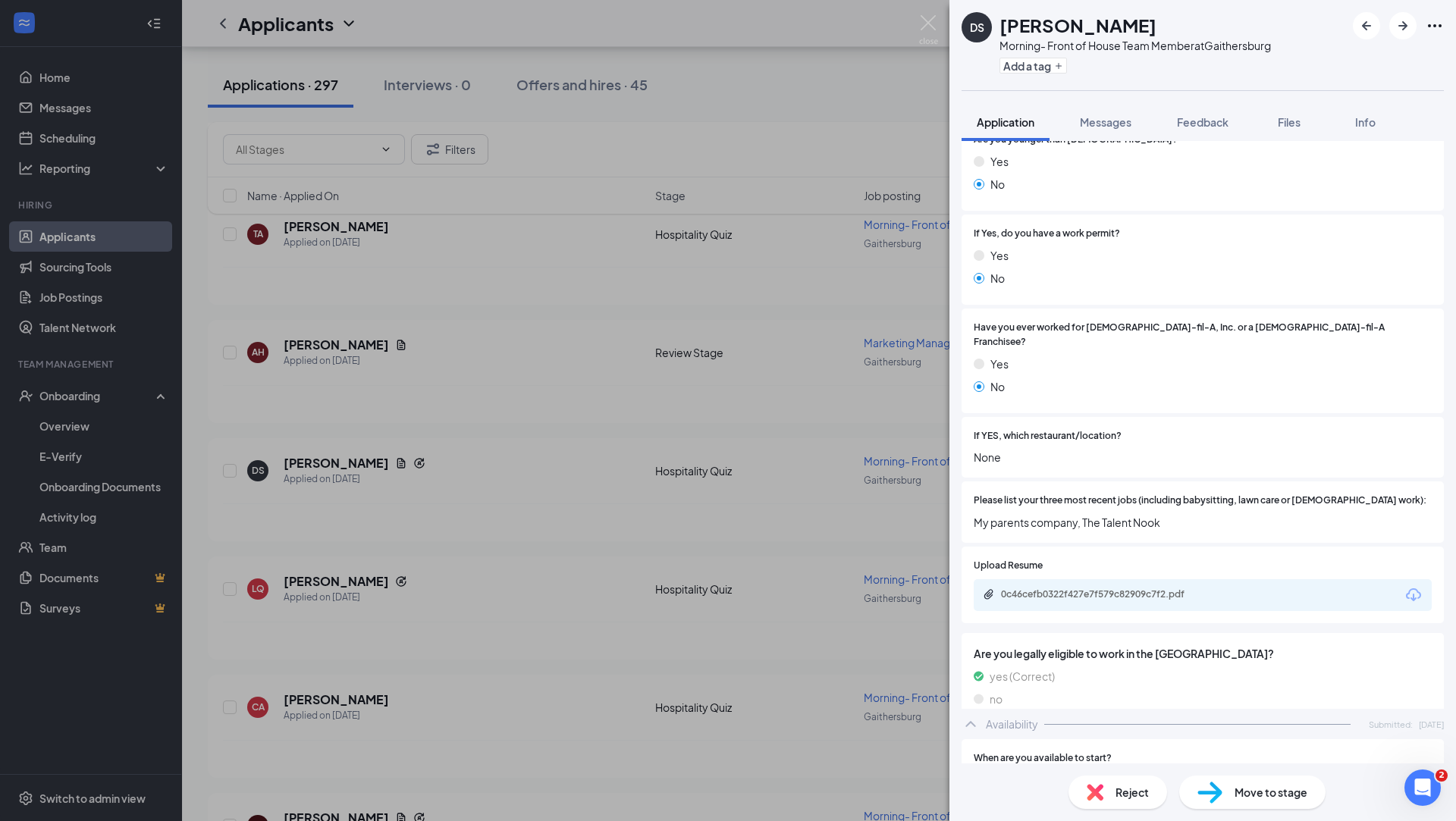
scroll to position [640, 0]
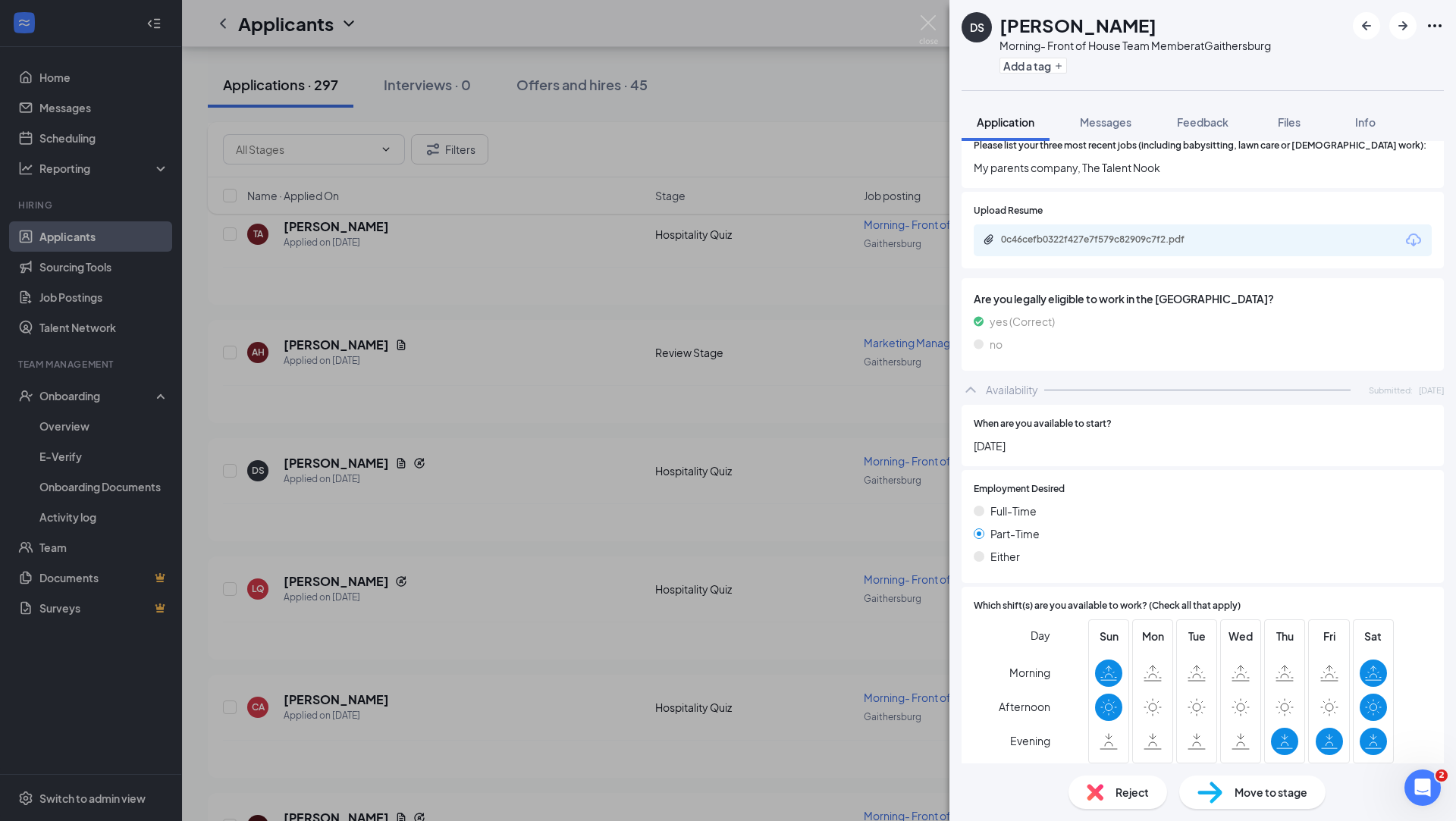
click at [1117, 688] on span "Reject" at bounding box center [1132, 792] width 33 height 17
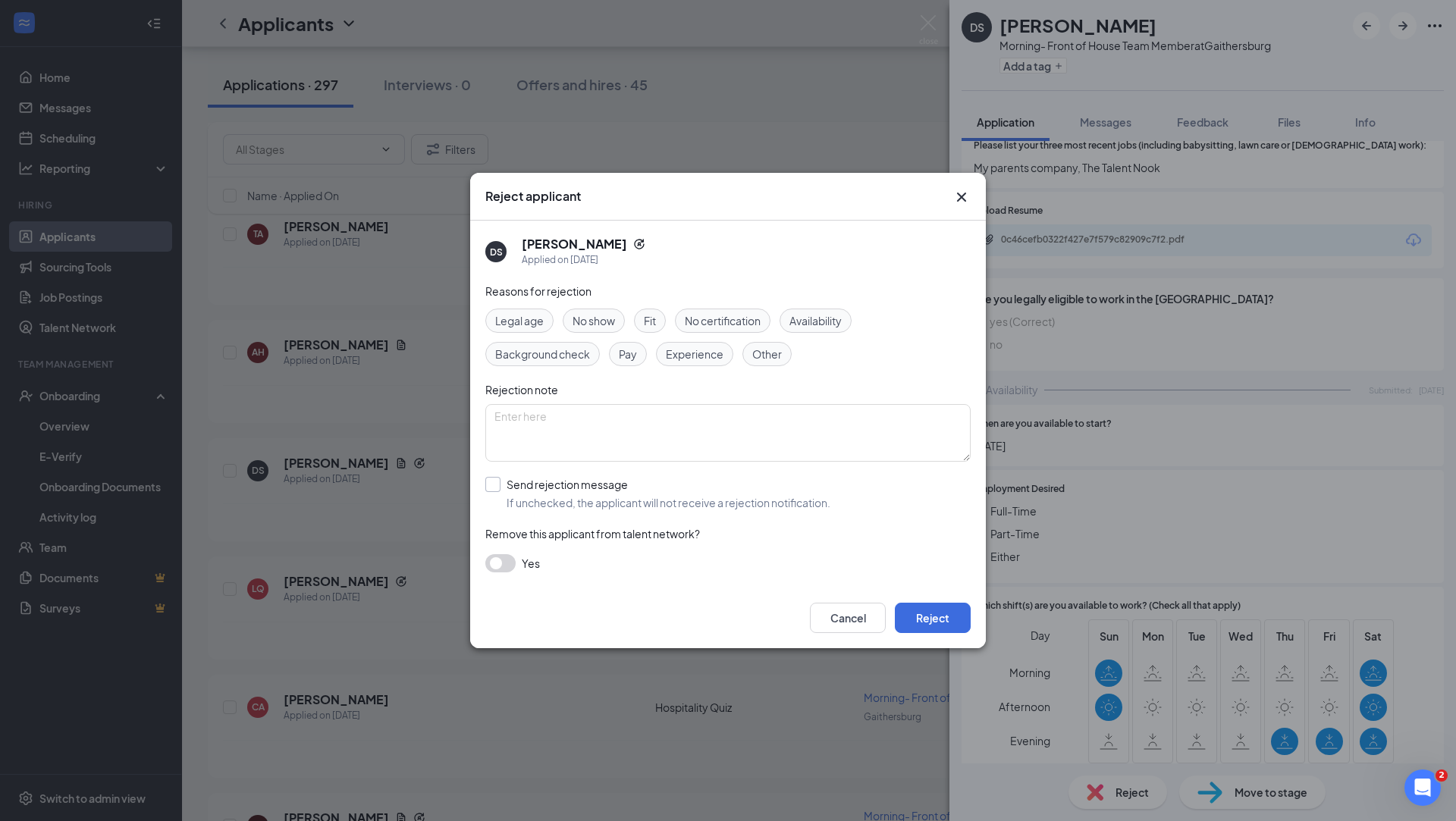
click at [574, 480] on input "Send rejection message If unchecked, the applicant will not receive a rejection…" at bounding box center [658, 492] width 345 height 33
checkbox input "true"
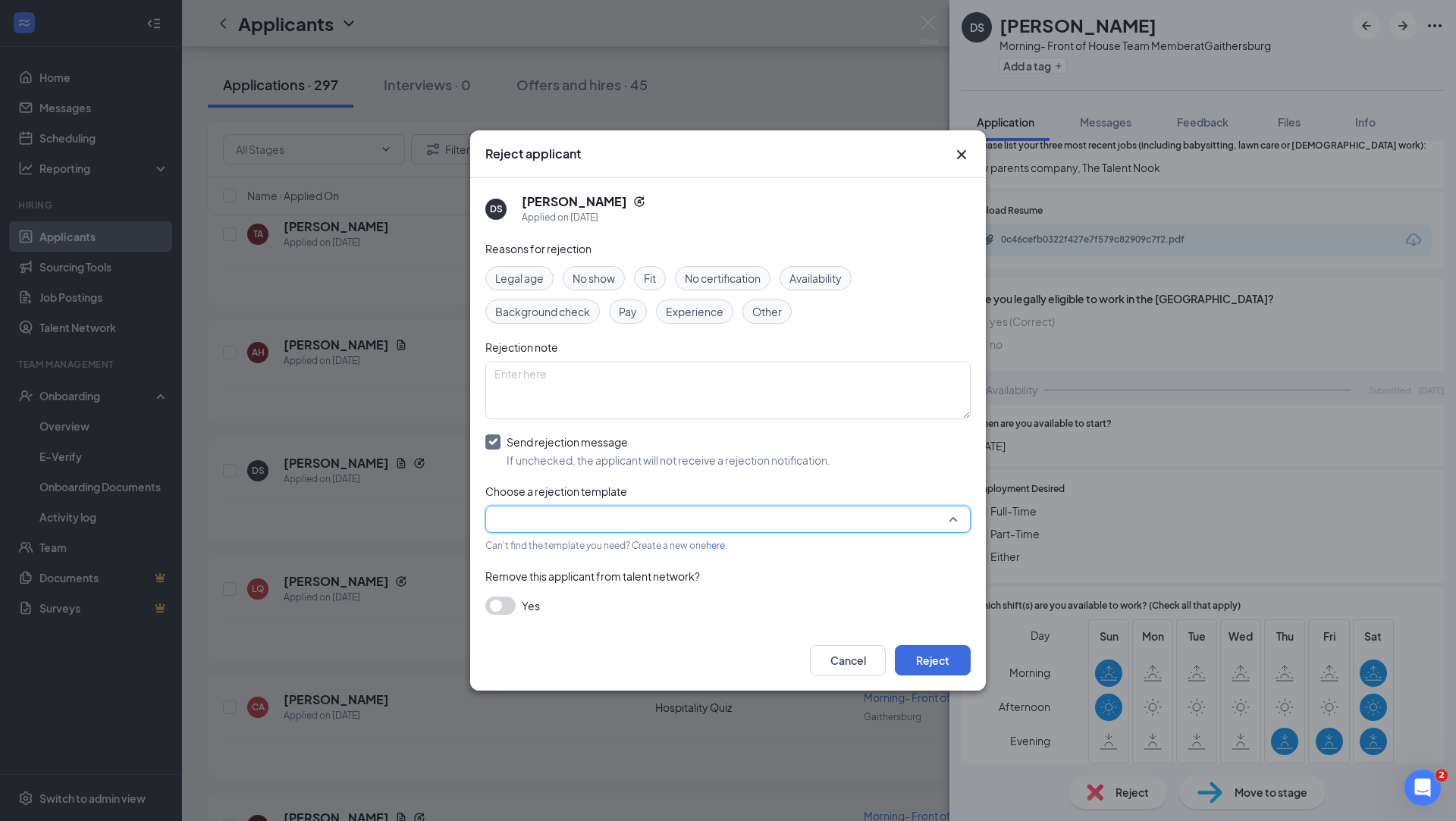
click at [795, 520] on input "search" at bounding box center [723, 519] width 457 height 26
click at [792, 403] on span "Main Rejection Template" at bounding box center [728, 400] width 468 height 17
click at [932, 658] on button "Reject" at bounding box center [933, 660] width 76 height 30
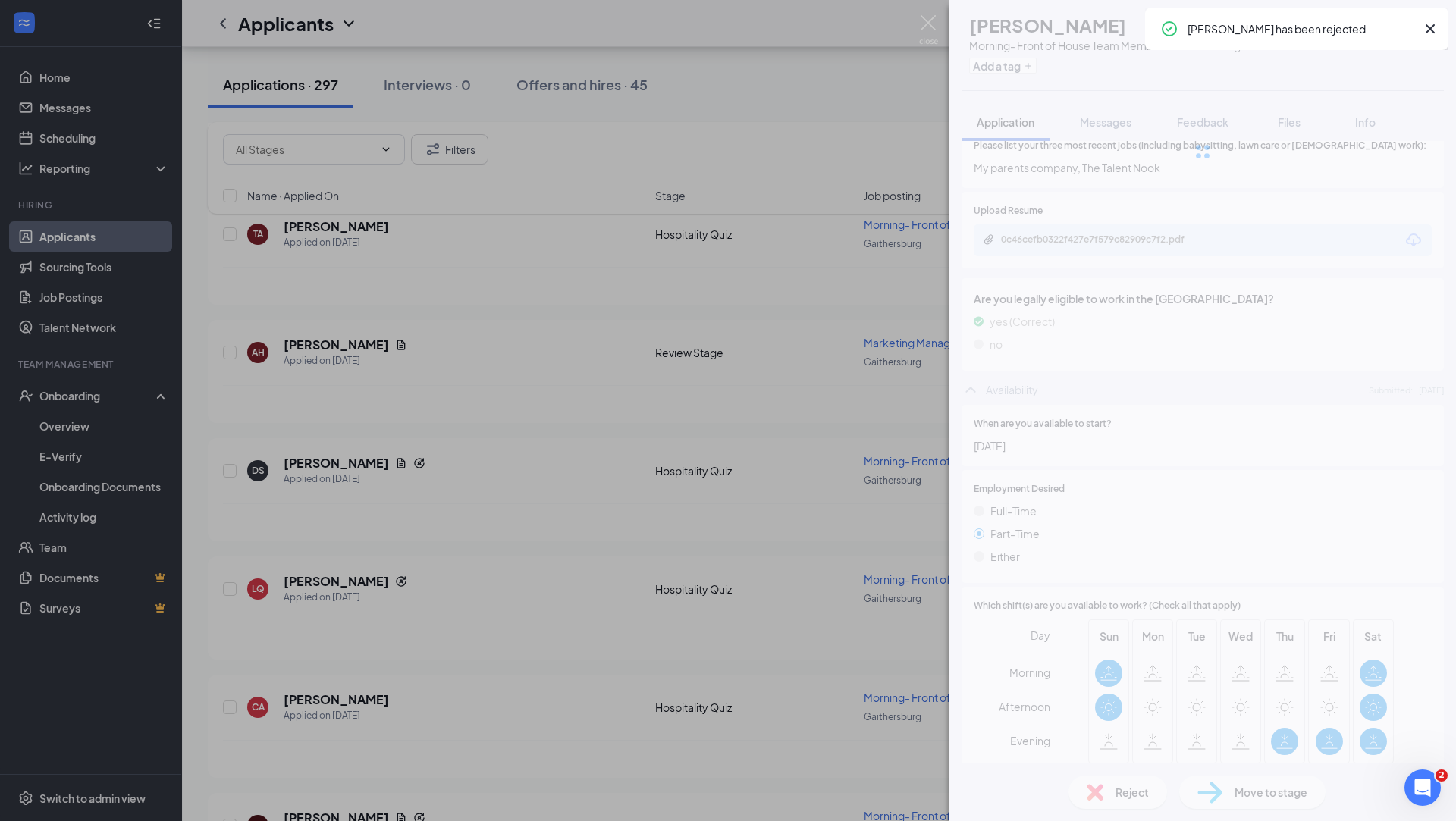
click at [430, 533] on div "DS [PERSON_NAME] Morning- Front of House Team Member at [GEOGRAPHIC_DATA] Add a…" at bounding box center [728, 410] width 1456 height 821
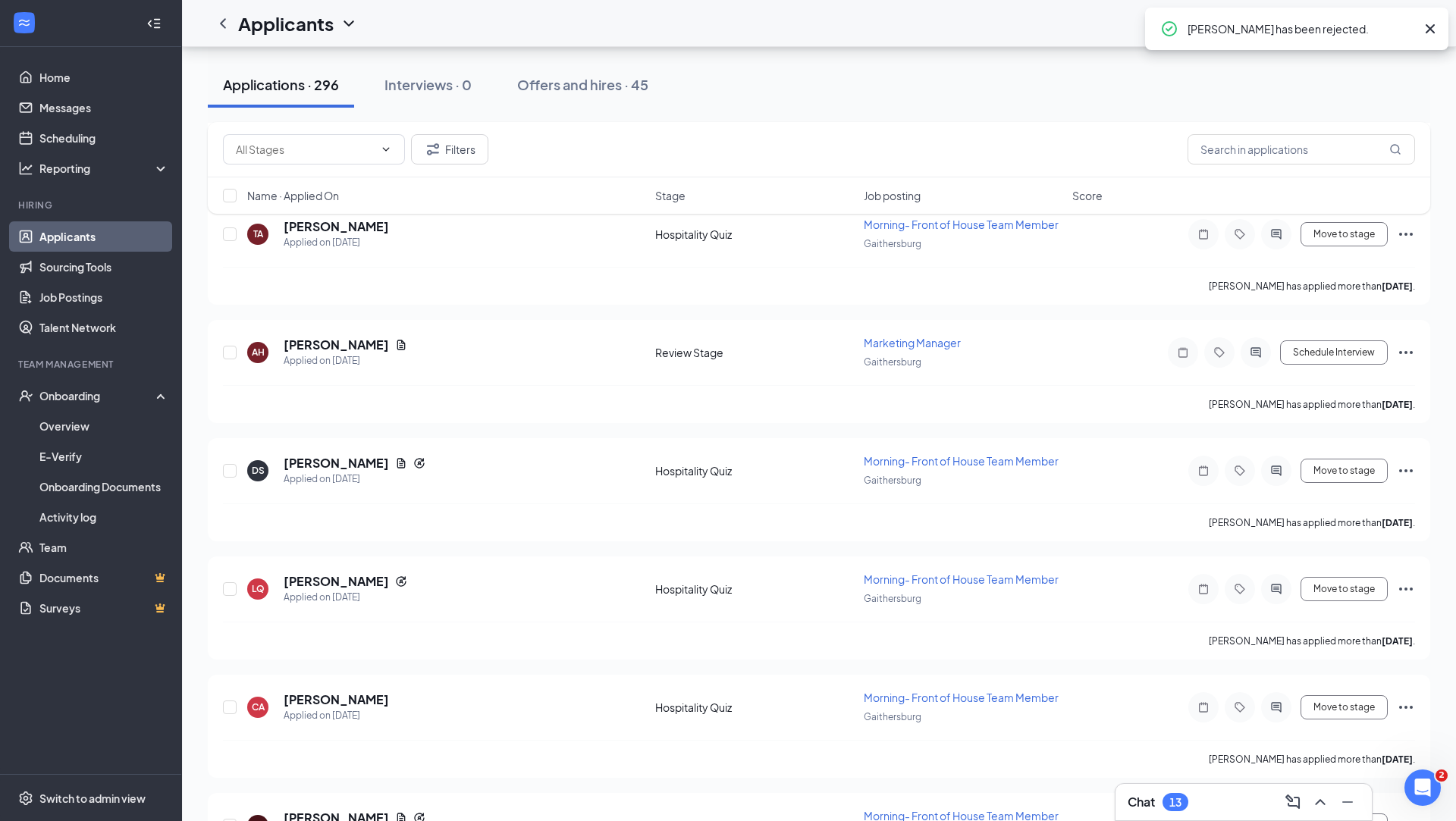
scroll to position [1578, 0]
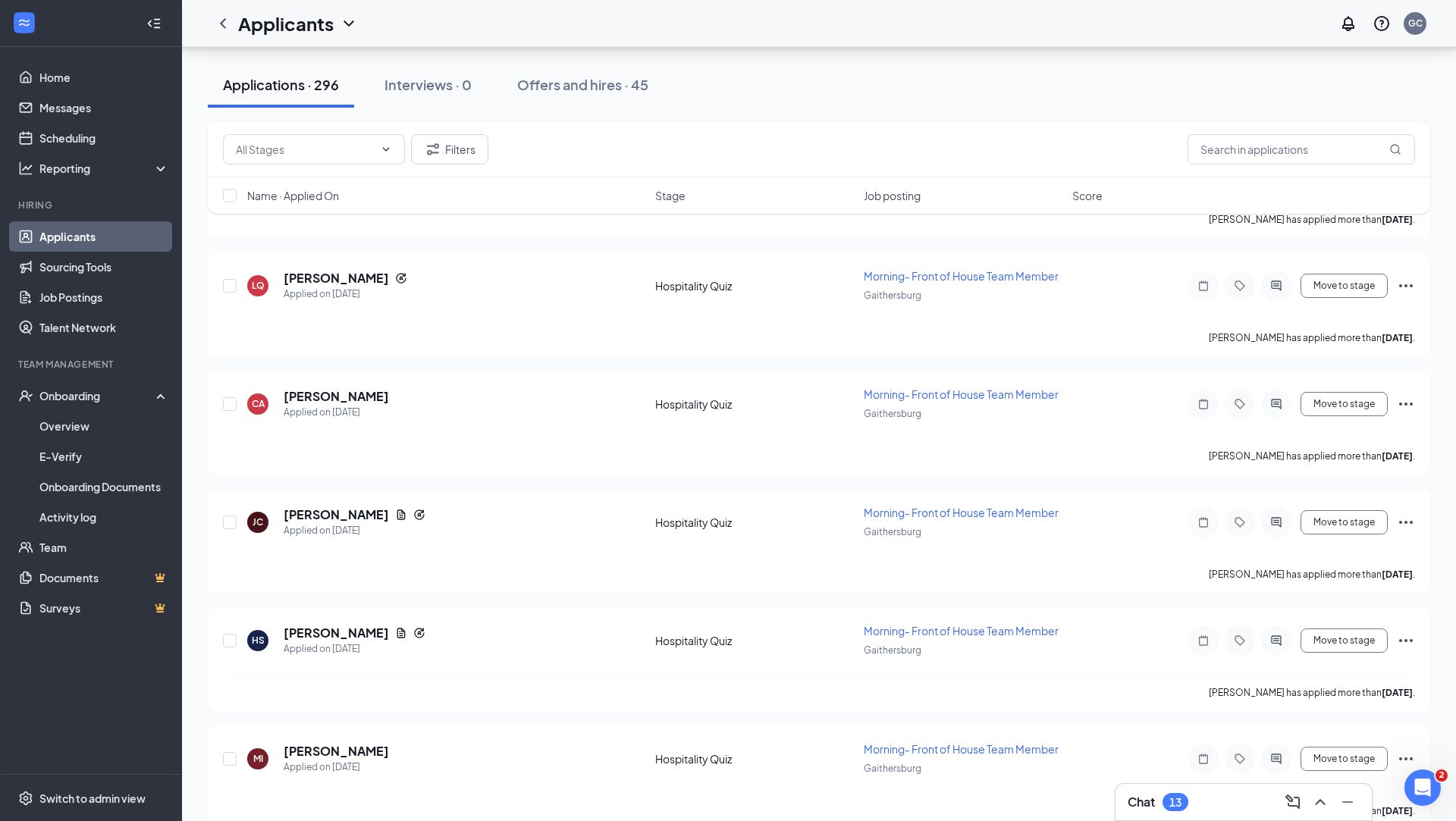
click at [1143, 688] on div "Chat 13" at bounding box center [1244, 802] width 257 height 36
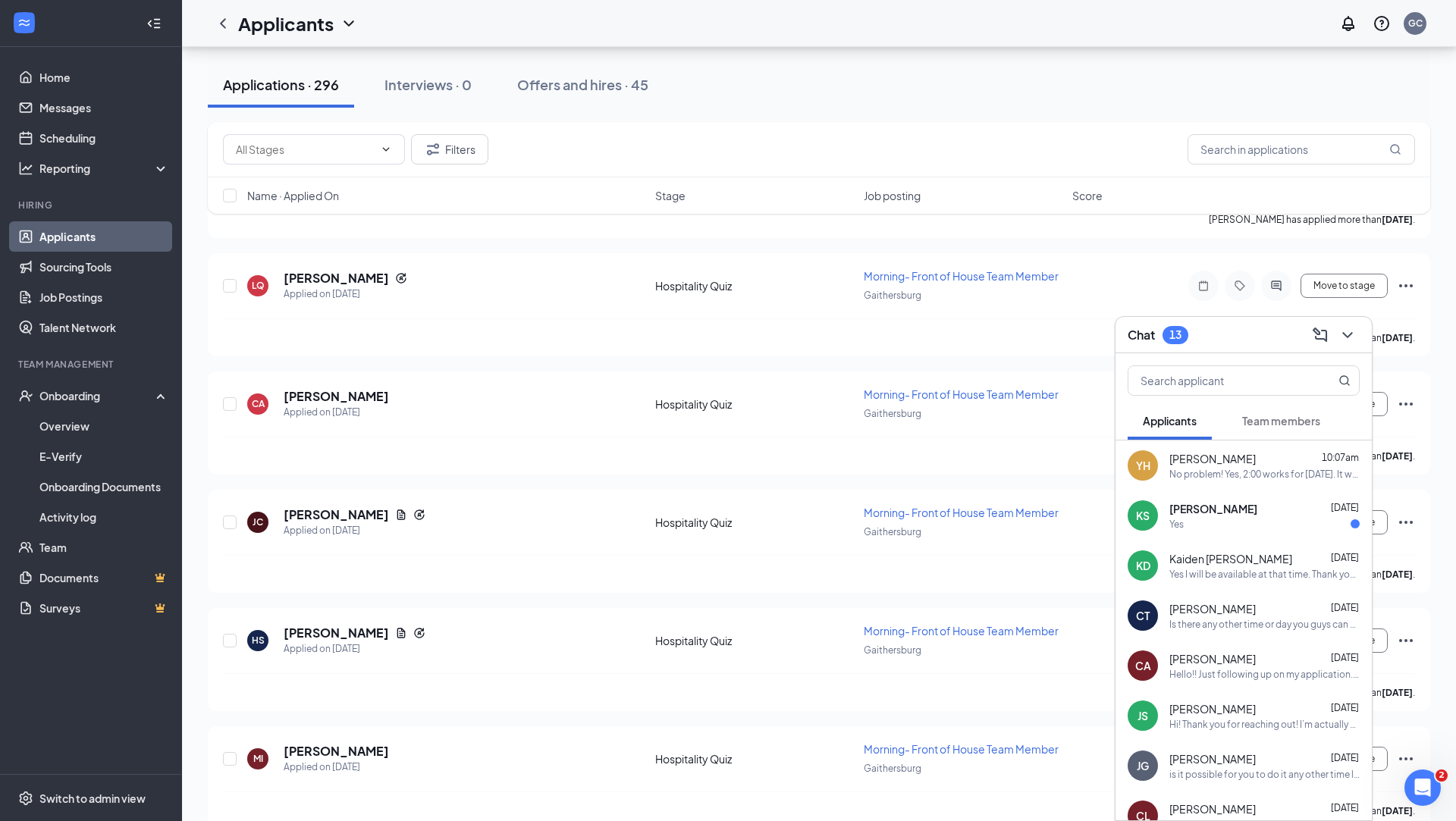
click at [1143, 511] on div "[PERSON_NAME] [DATE]" at bounding box center [1265, 508] width 191 height 15
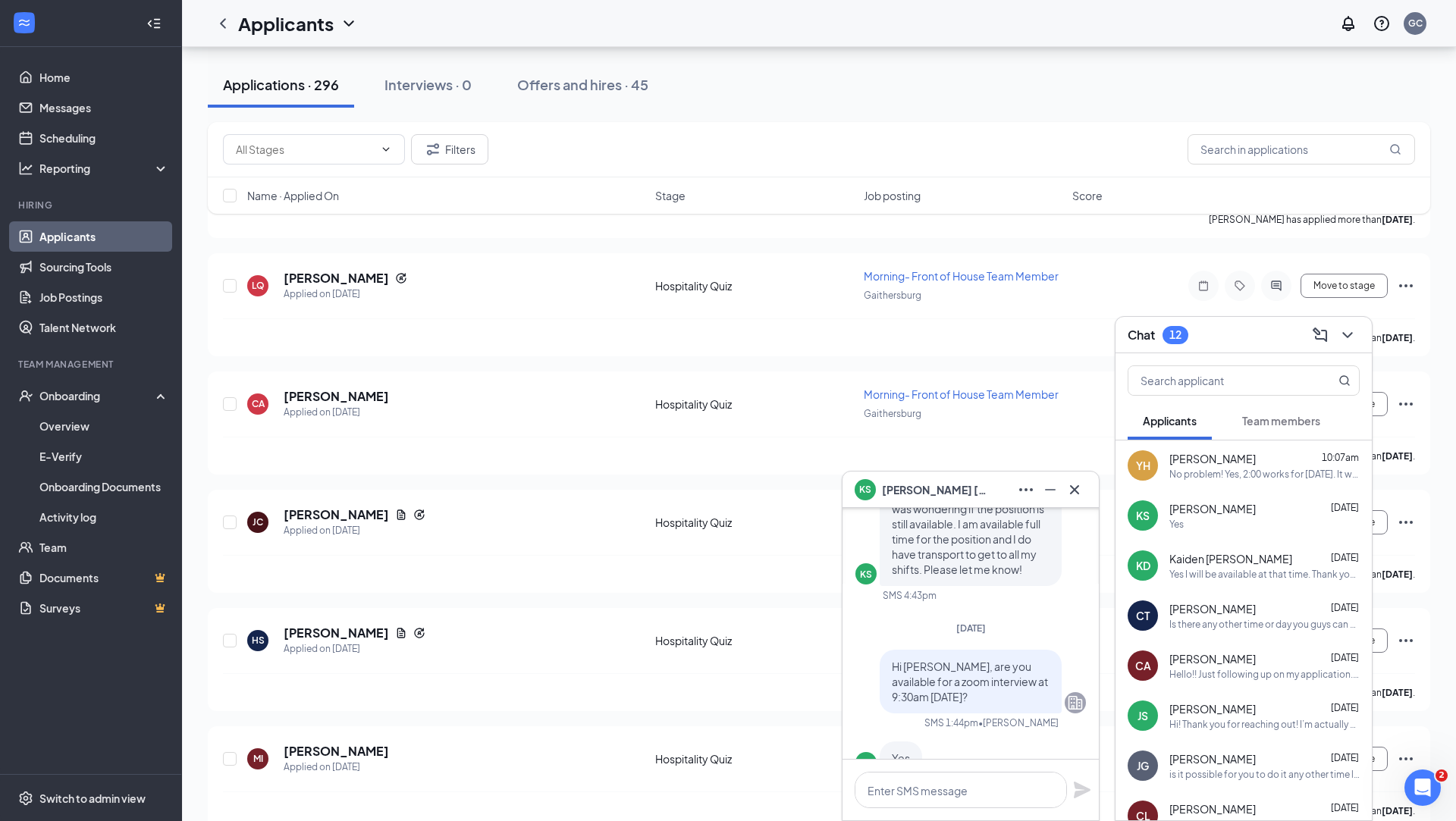
scroll to position [0, 0]
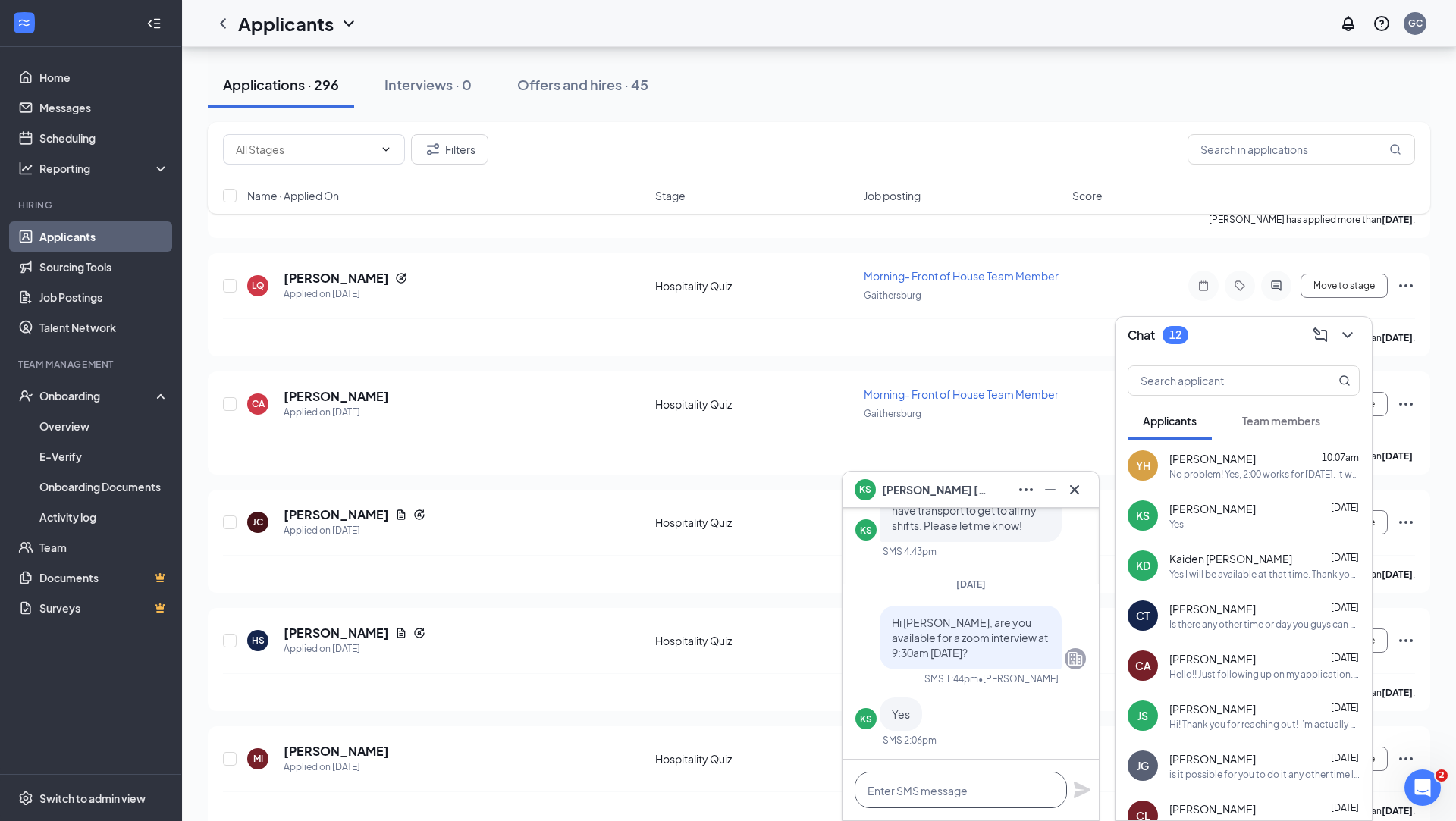
click at [948, 688] on textarea at bounding box center [961, 790] width 213 height 36
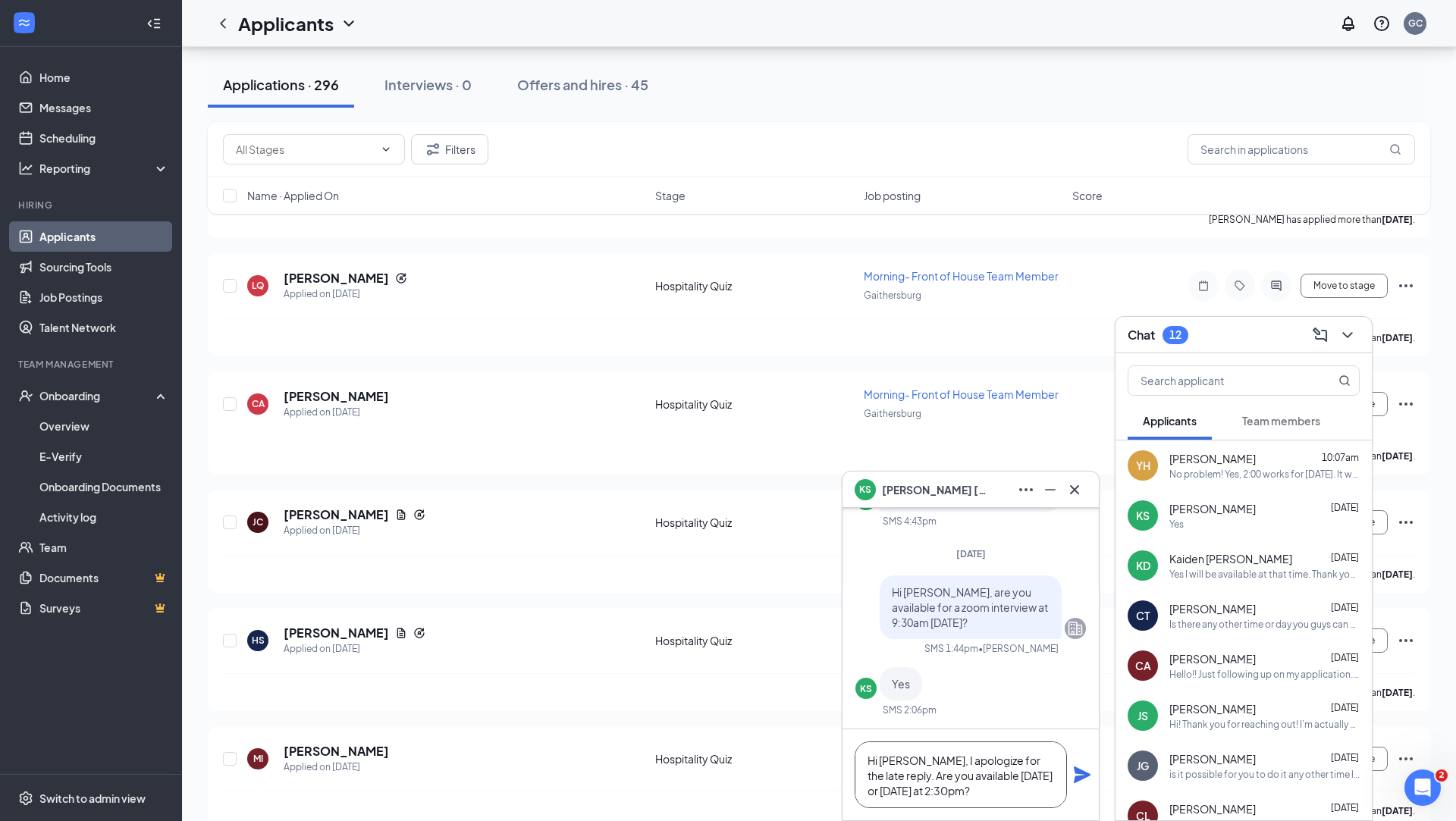
type textarea "Hi [PERSON_NAME], I apologize for the late reply. Are you available [DATE] or […"
click at [1078, 688] on icon "Plane" at bounding box center [1082, 775] width 18 height 18
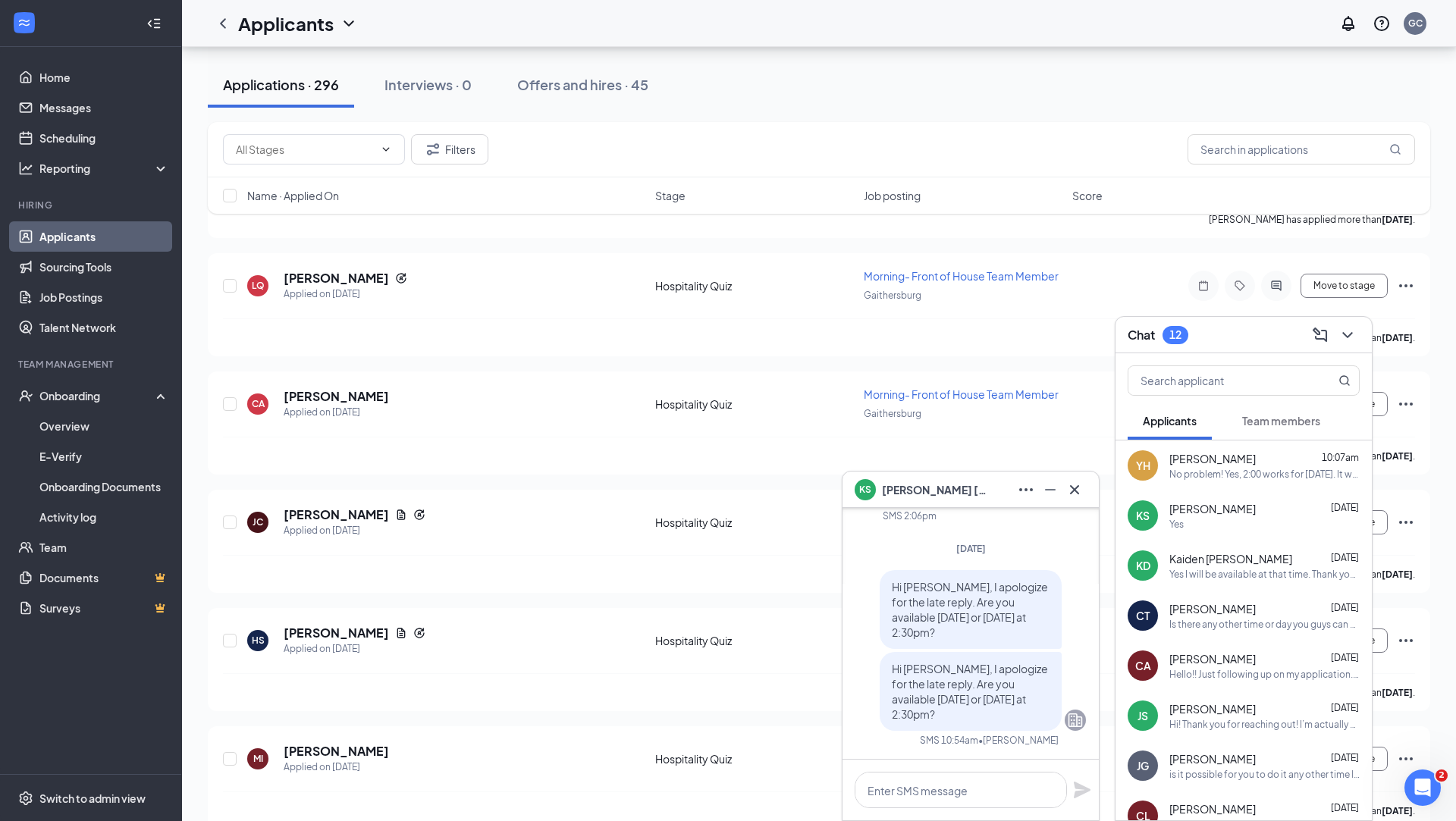
click at [1143, 571] on div "Yes I will be available at that time. Thank you so much !" at bounding box center [1265, 574] width 191 height 13
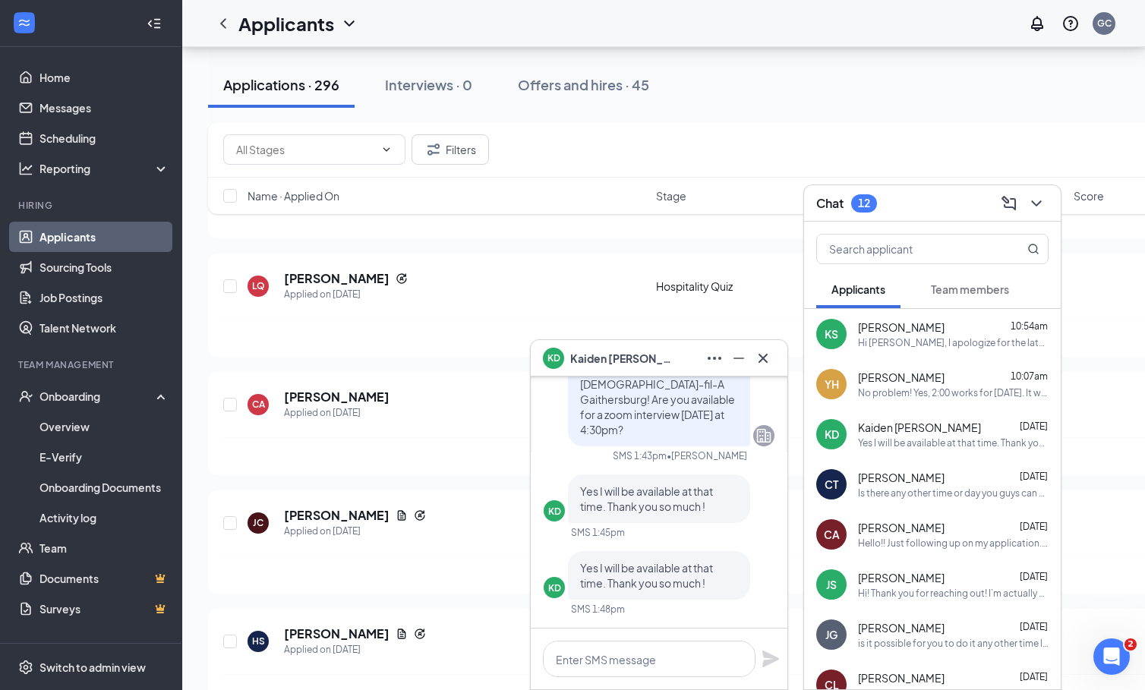
click at [765, 353] on icon "Cross" at bounding box center [763, 358] width 18 height 18
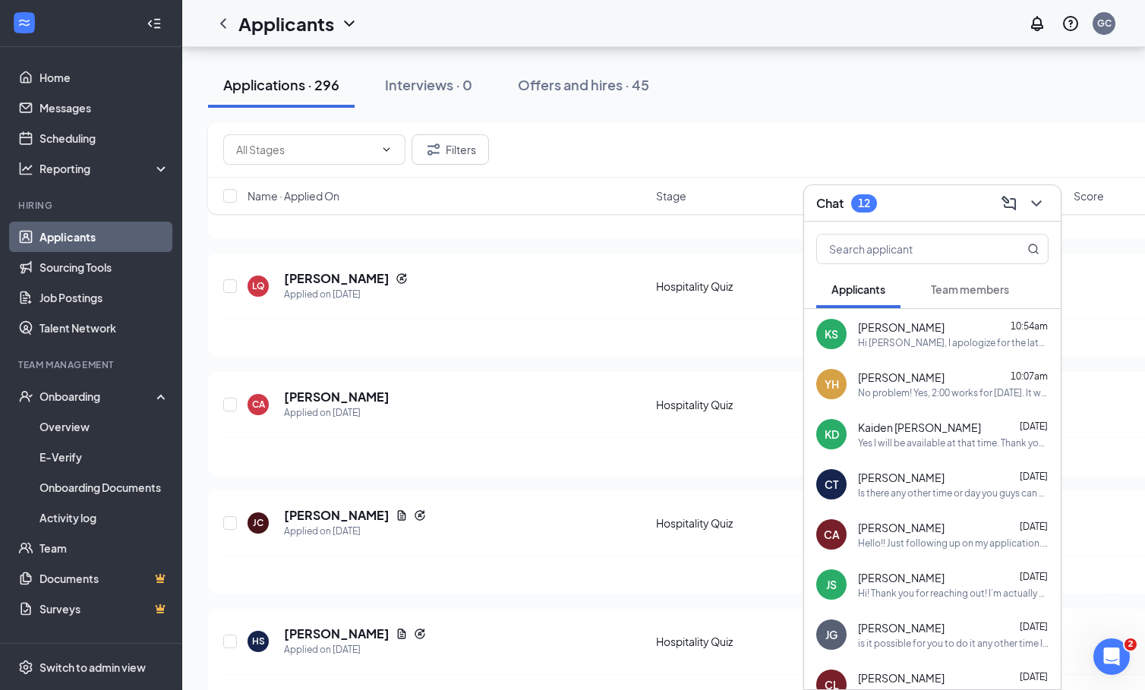
click at [1031, 213] on button at bounding box center [1036, 203] width 24 height 24
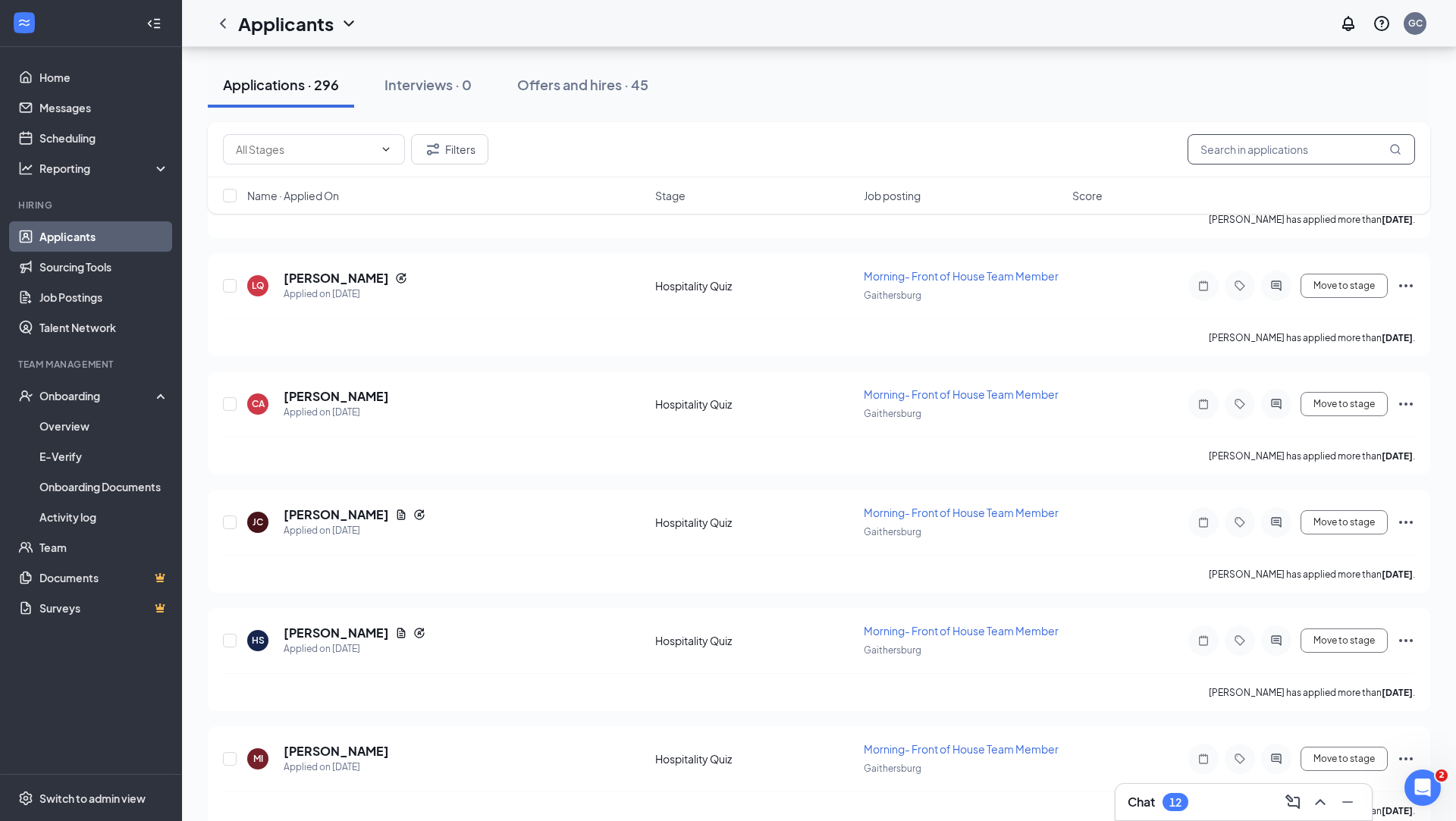
click at [1143, 152] on input "text" at bounding box center [1302, 149] width 228 height 30
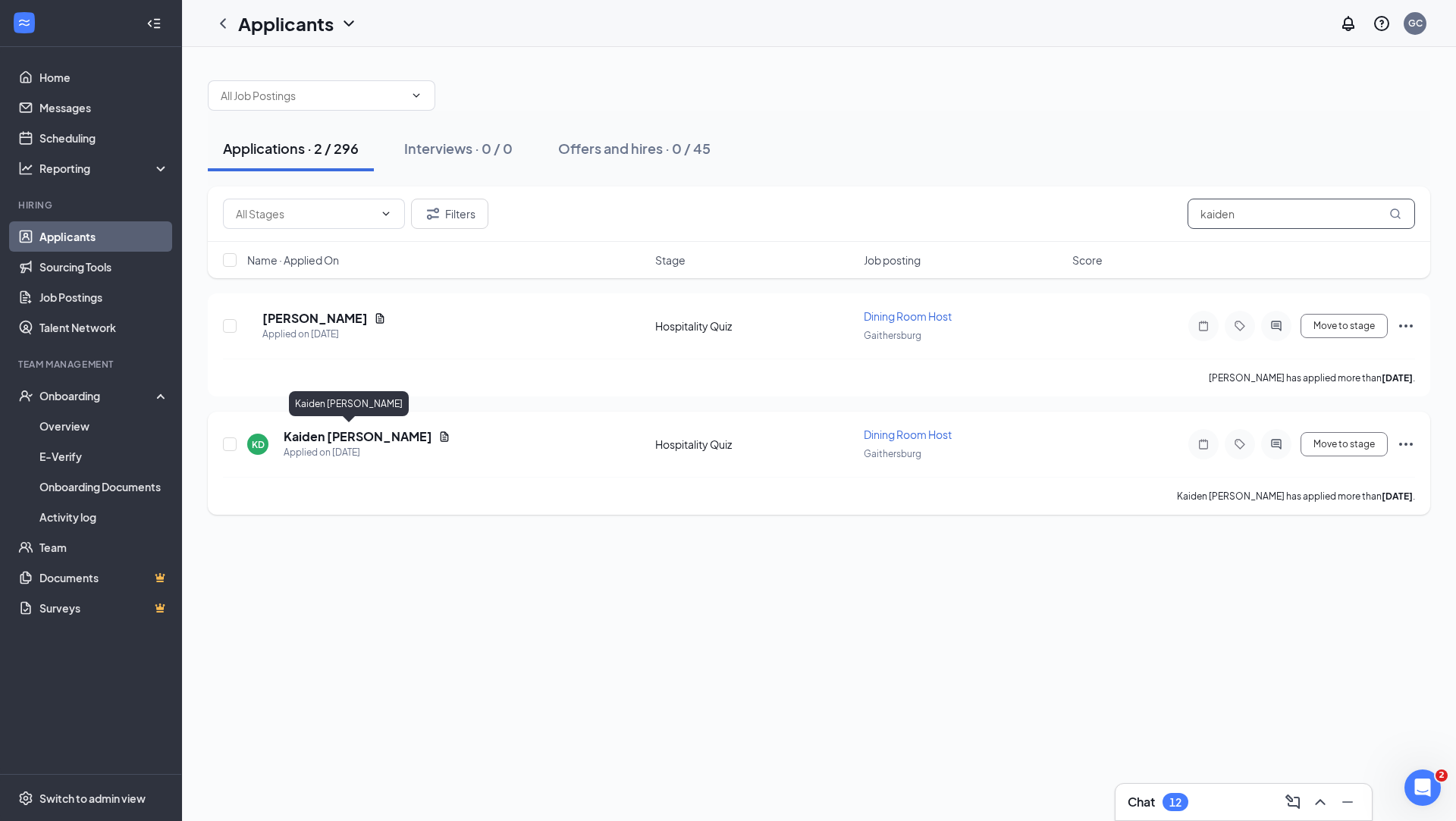
type input "kaiden"
click at [327, 434] on h5 "Kaiden [PERSON_NAME]" at bounding box center [358, 436] width 149 height 17
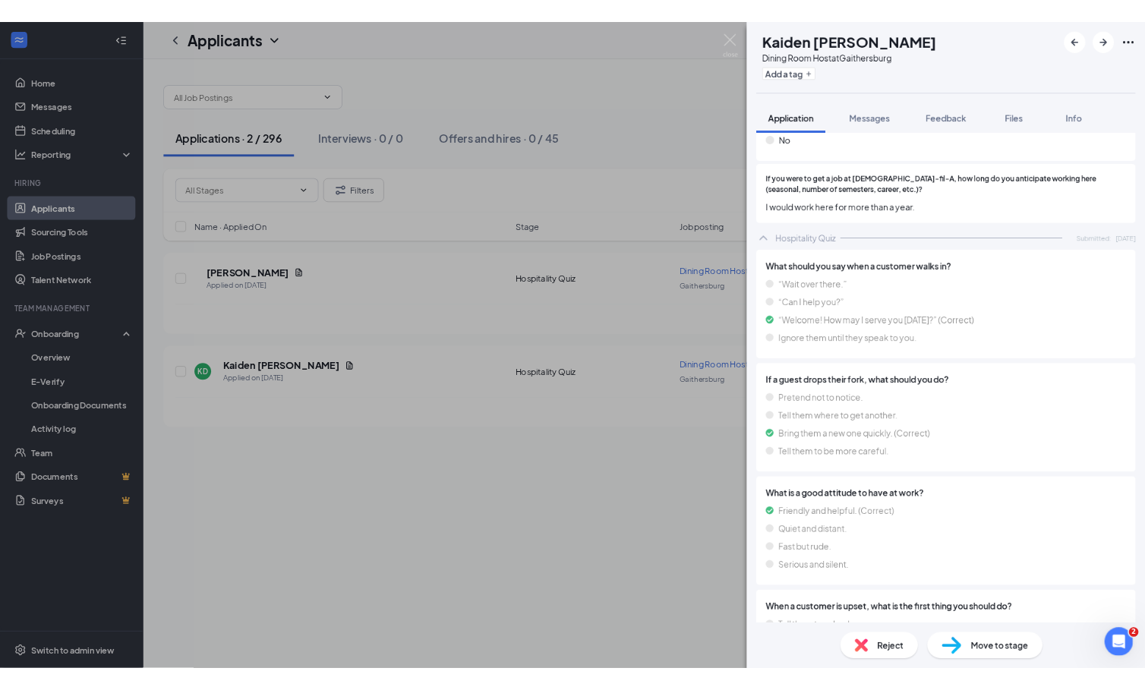
scroll to position [1399, 0]
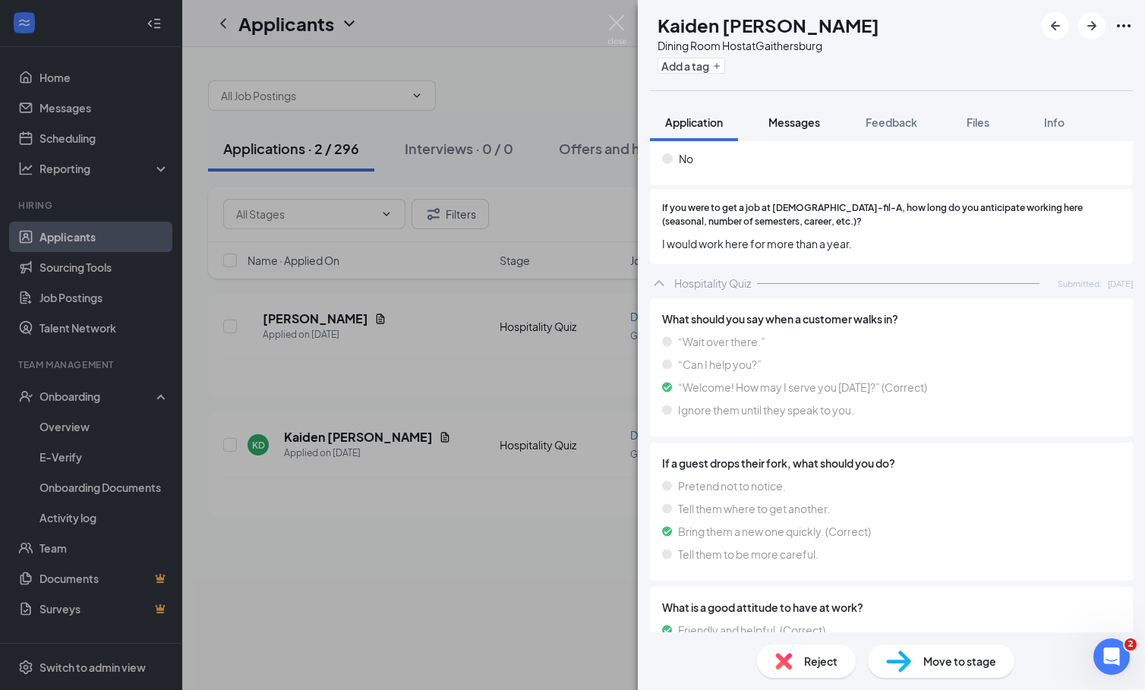
click at [796, 111] on button "Messages" at bounding box center [794, 122] width 82 height 38
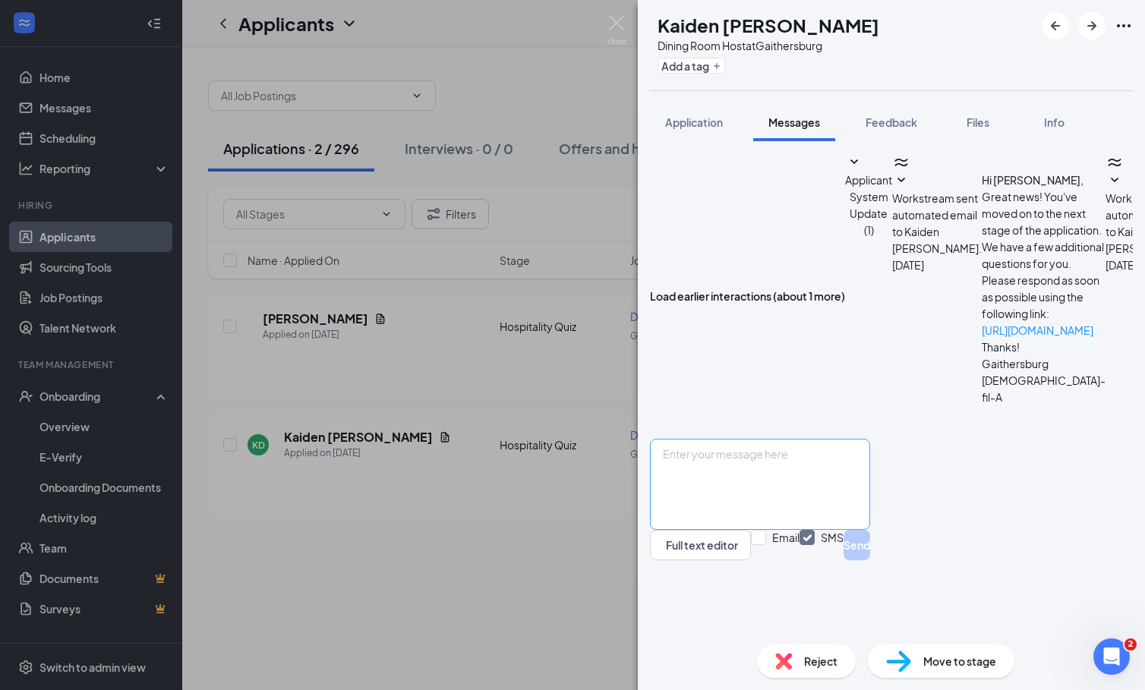
scroll to position [364, 0]
click at [771, 529] on textarea at bounding box center [760, 484] width 220 height 91
paste textarea "Time: [DATE] 04:30 PM Eastern Time ([GEOGRAPHIC_DATA] and [GEOGRAPHIC_DATA]) Jo…"
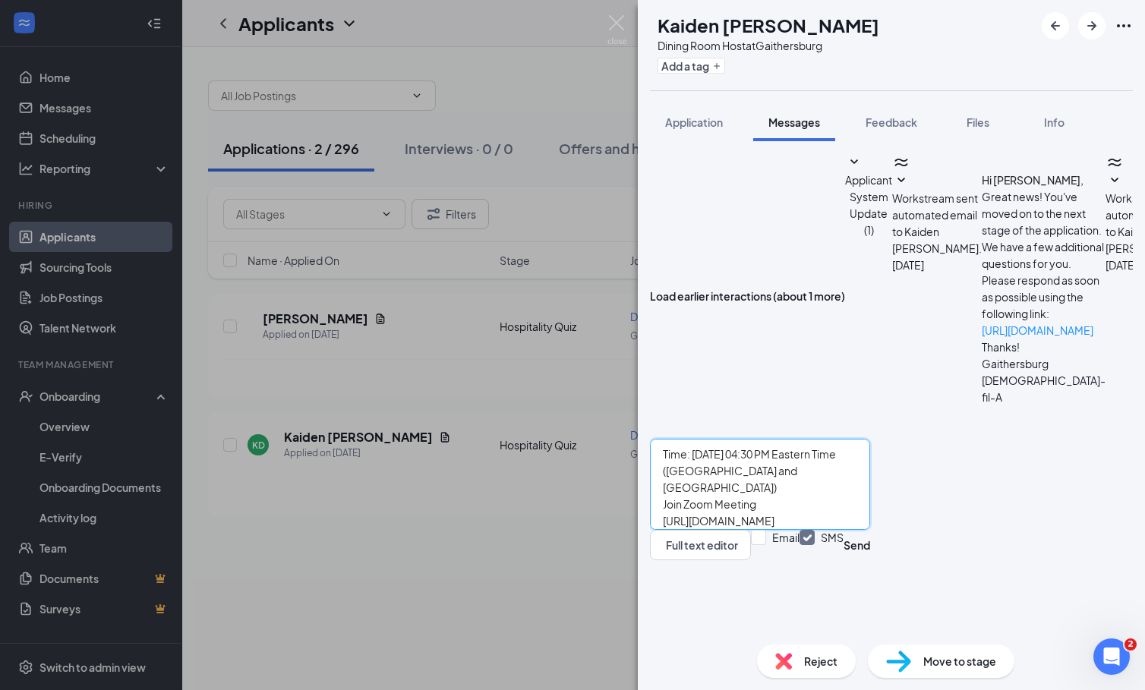
scroll to position [66, 0]
type textarea "Time: [DATE] 04:30 PM Eastern Time ([GEOGRAPHIC_DATA] and [GEOGRAPHIC_DATA]) Jo…"
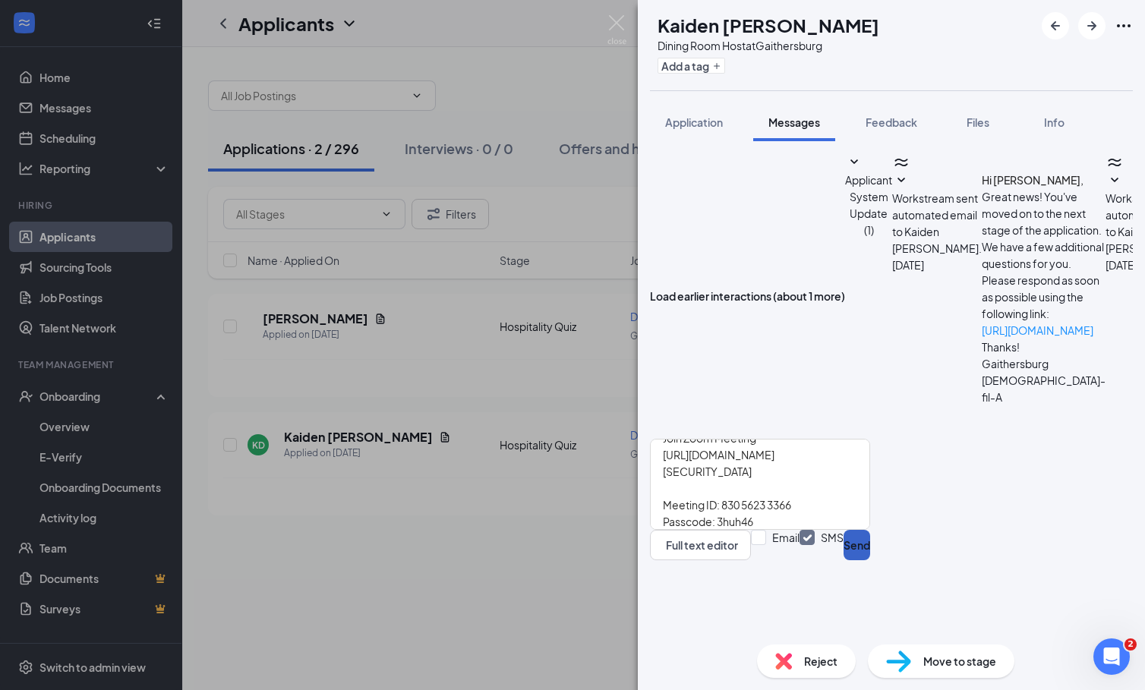
click at [870, 560] on button "Send" at bounding box center [856, 545] width 27 height 30
click at [515, 551] on div "[PERSON_NAME] [PERSON_NAME] Dining Room Host at [GEOGRAPHIC_DATA] Add a tag App…" at bounding box center [572, 345] width 1145 height 690
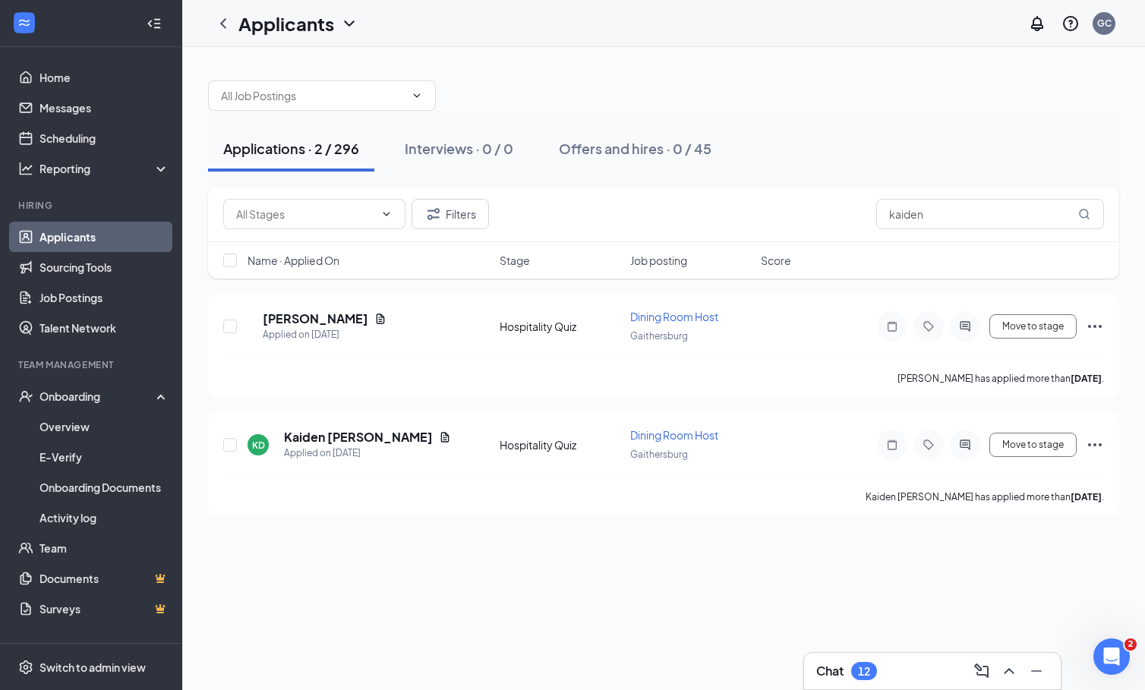
click at [881, 670] on div "Chat 12" at bounding box center [932, 671] width 232 height 24
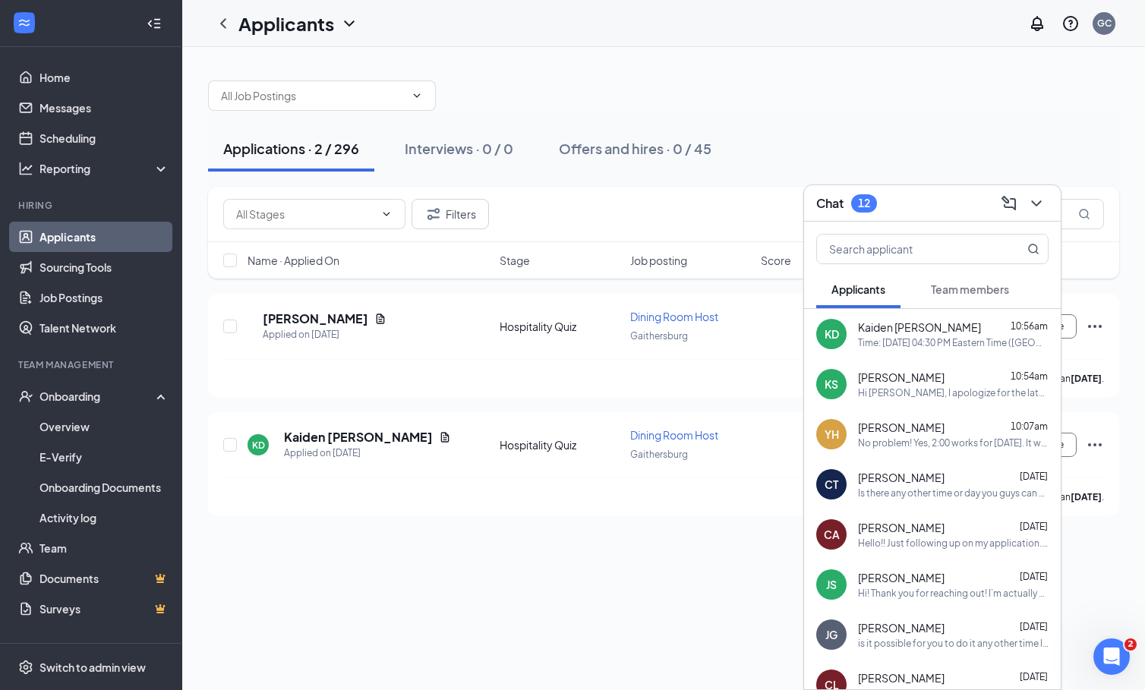
scroll to position [58, 0]
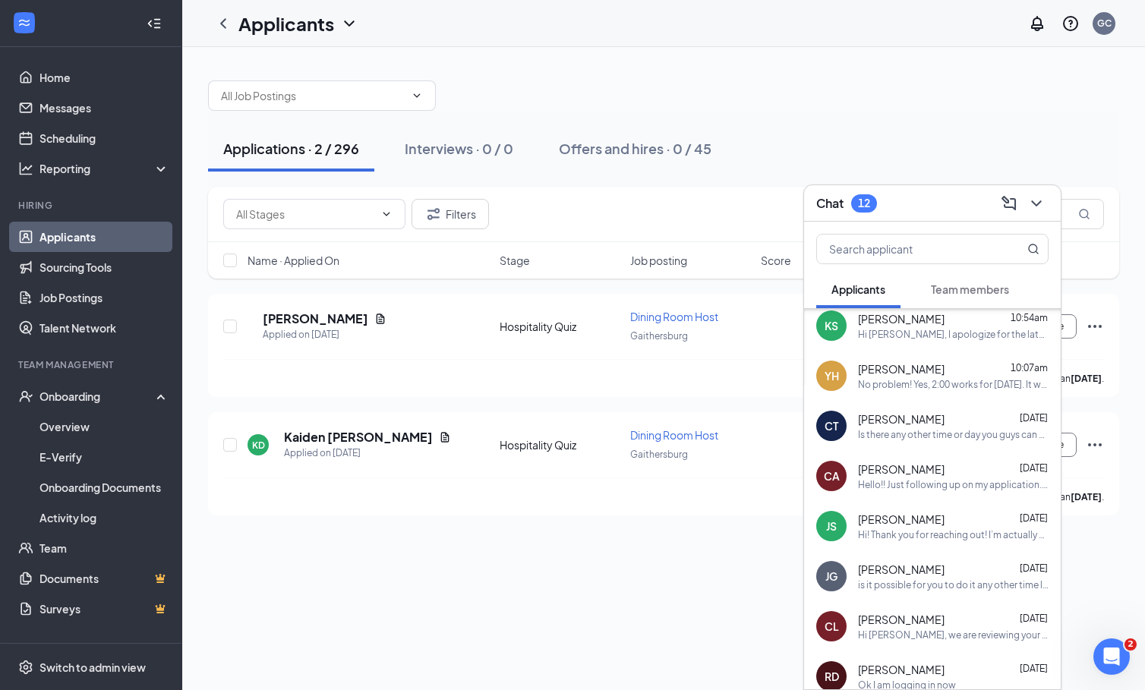
click at [911, 485] on div "Hello!! Just following up on my application. Thank you so much!" at bounding box center [953, 484] width 191 height 13
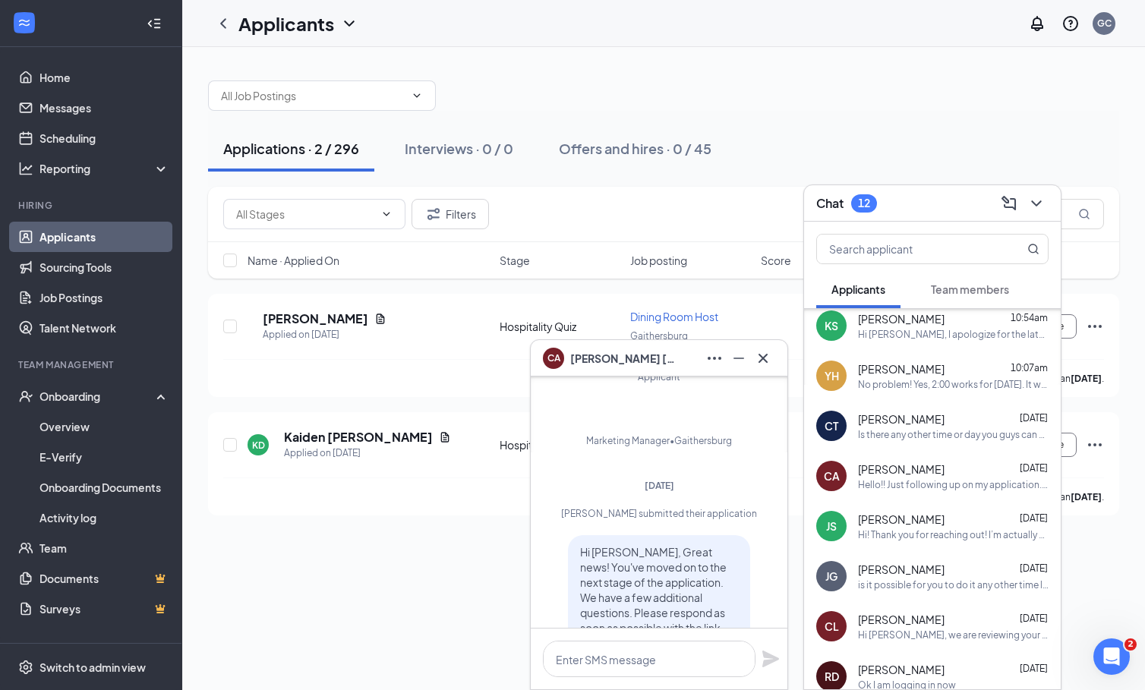
scroll to position [-577, 0]
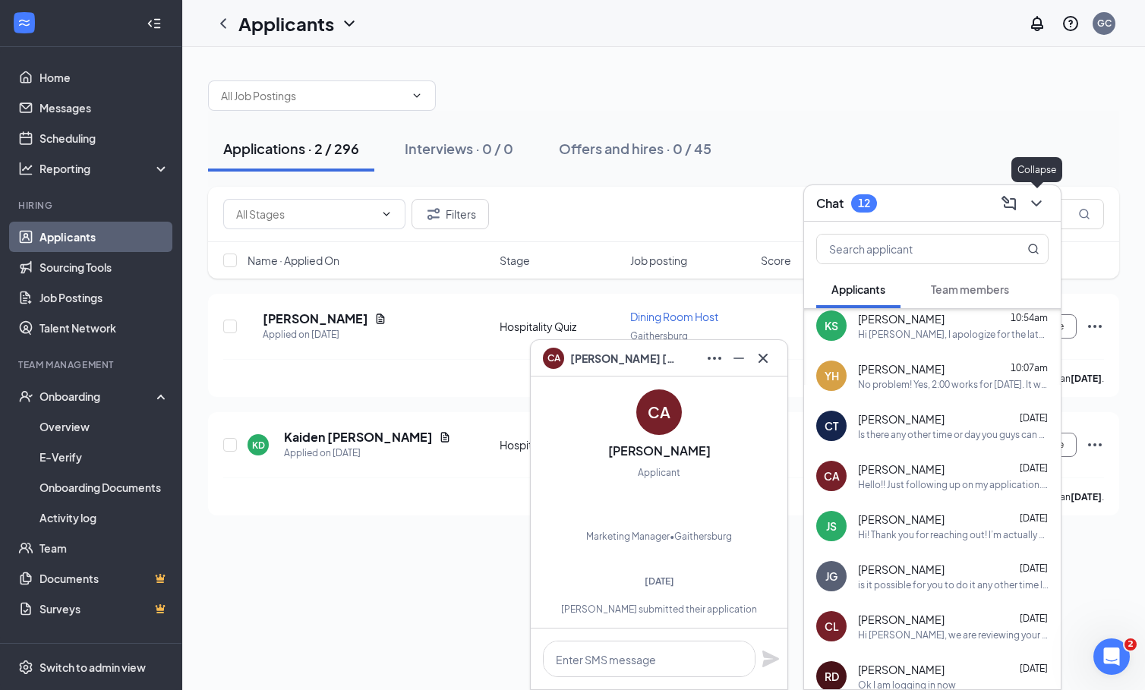
click at [1040, 208] on icon "ChevronDown" at bounding box center [1036, 203] width 18 height 18
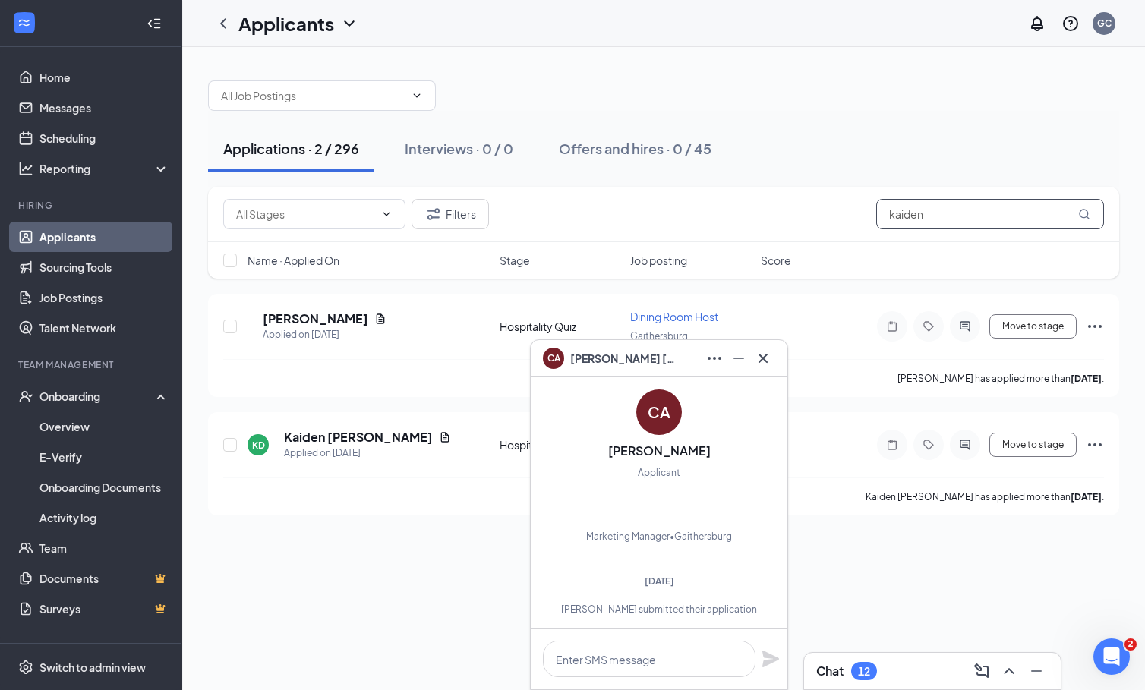
drag, startPoint x: 974, startPoint y: 219, endPoint x: 849, endPoint y: 216, distance: 124.5
click at [852, 218] on div "Filters kaiden" at bounding box center [663, 214] width 881 height 30
type input "[PERSON_NAME]"
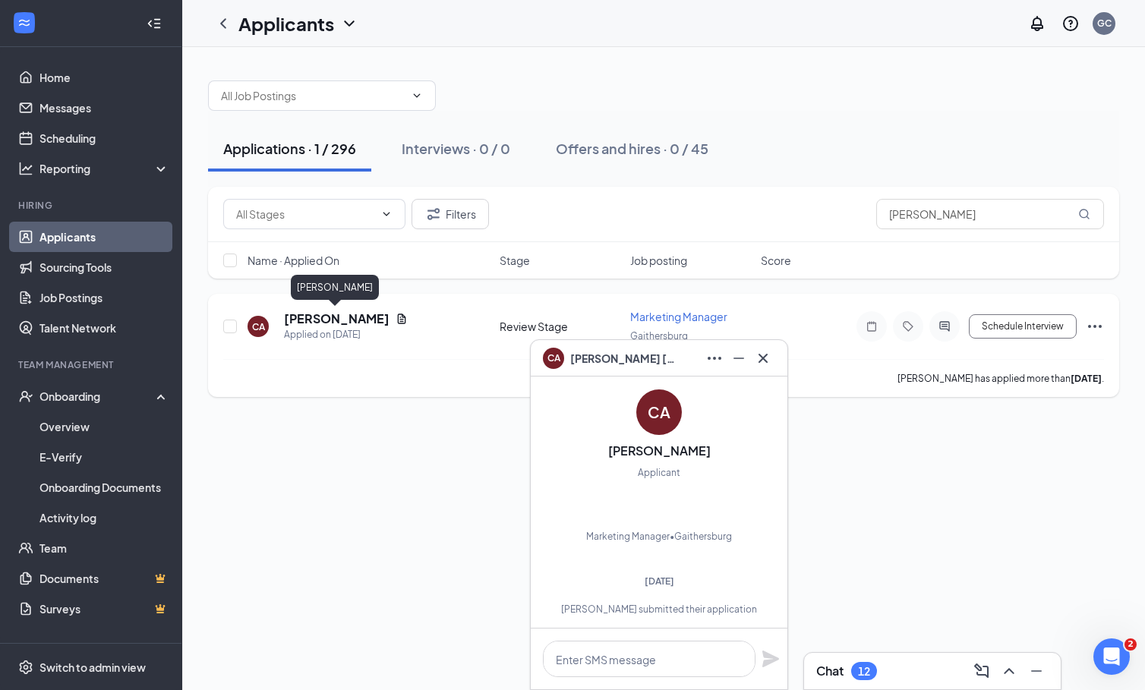
click at [309, 321] on h5 "[PERSON_NAME]" at bounding box center [337, 318] width 106 height 17
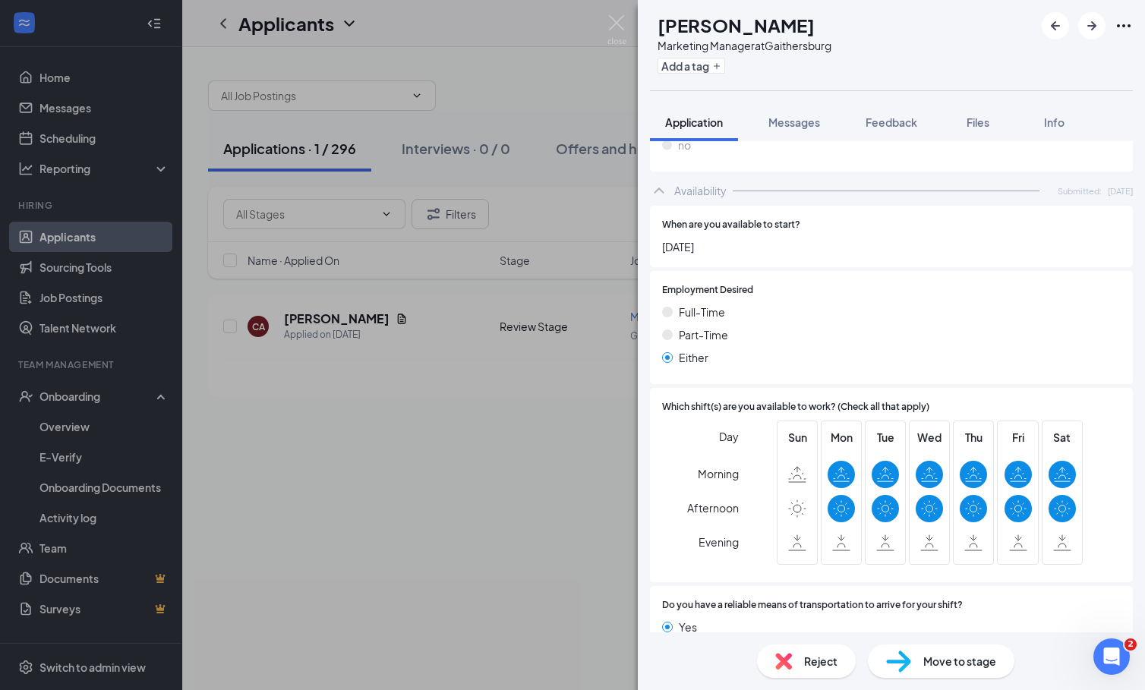
scroll to position [830, 0]
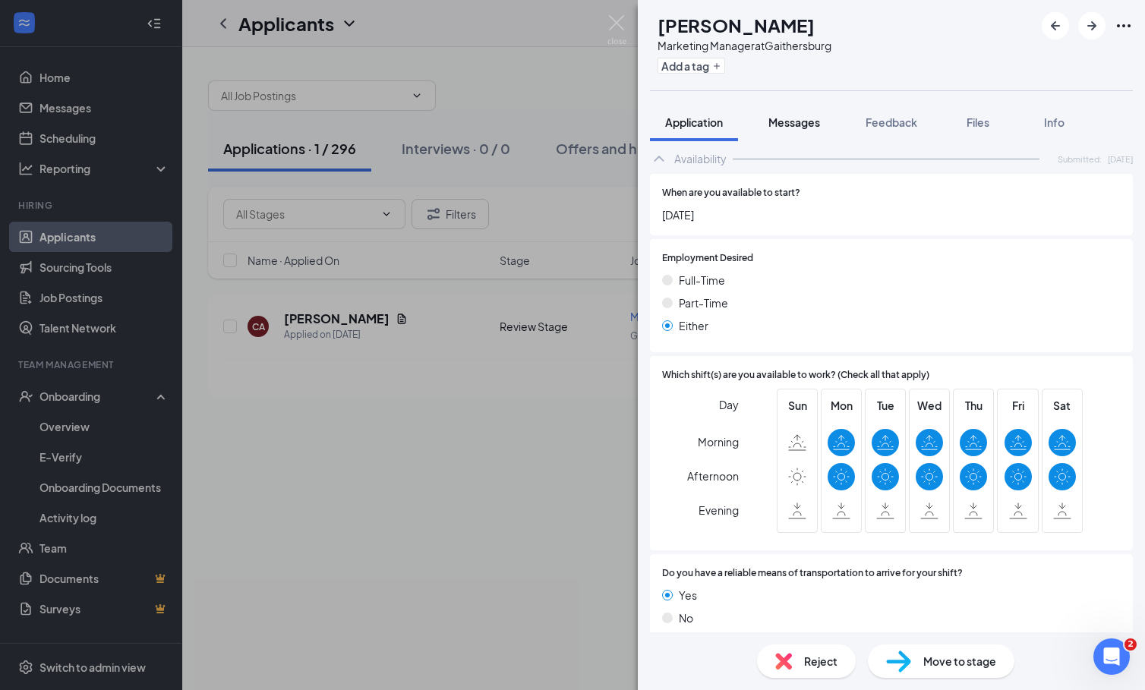
click at [810, 109] on button "Messages" at bounding box center [794, 122] width 82 height 38
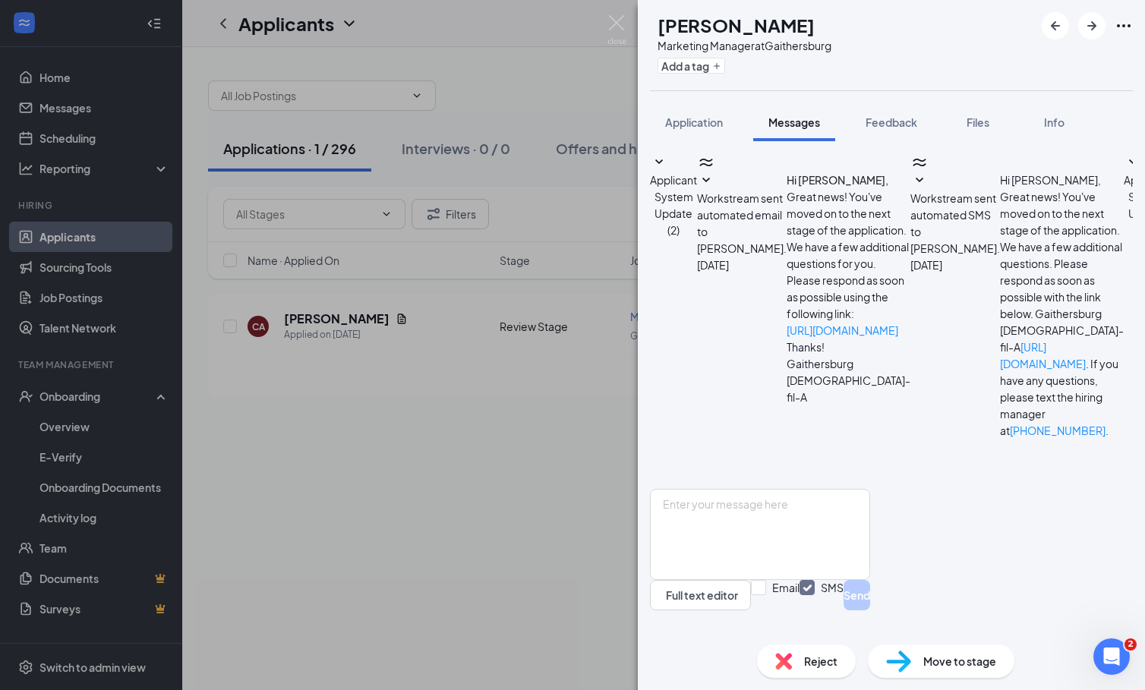
scroll to position [147, 0]
click at [843, 546] on textarea at bounding box center [760, 534] width 220 height 91
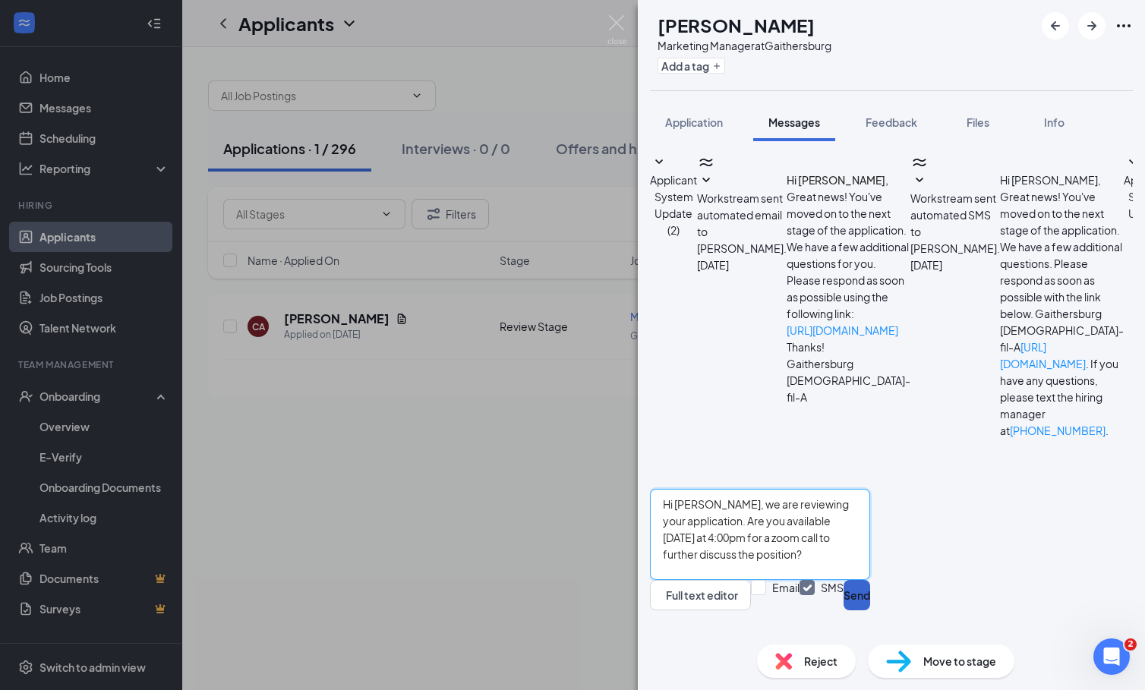
type textarea "Hi [PERSON_NAME], we are reviewing your application. Are you available [DATE] a…"
click at [870, 600] on button "Send" at bounding box center [856, 595] width 27 height 30
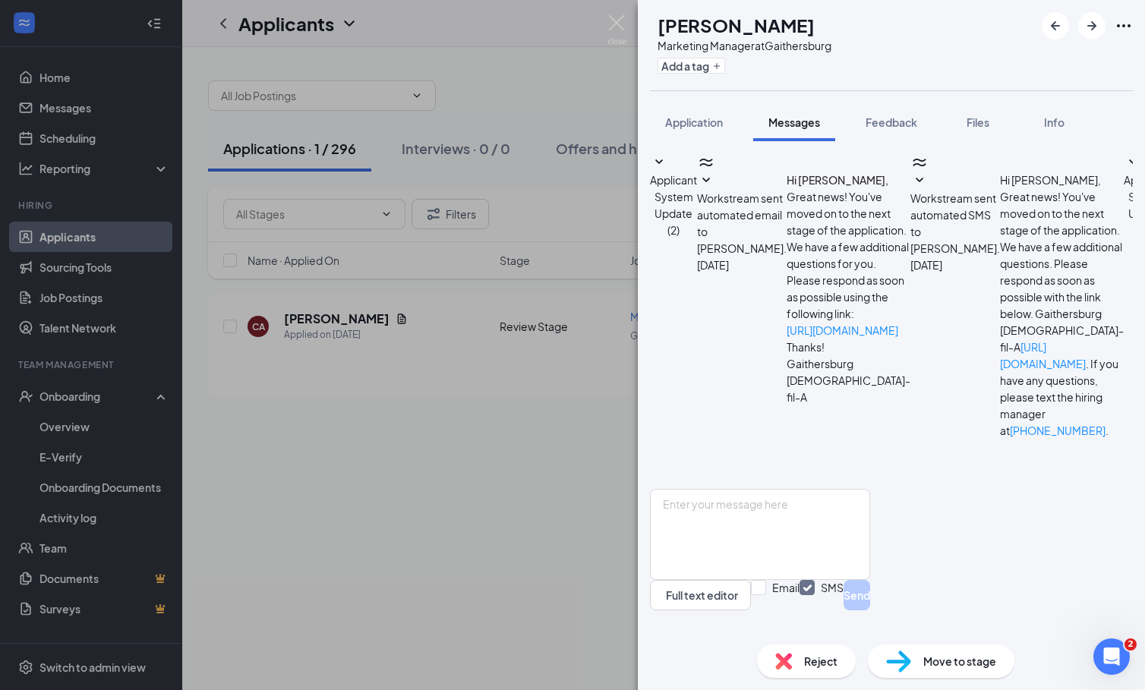
scroll to position [278, 0]
click at [507, 546] on div "CA [PERSON_NAME] Marketing Manager at [GEOGRAPHIC_DATA] Add a tag Application M…" at bounding box center [572, 345] width 1145 height 690
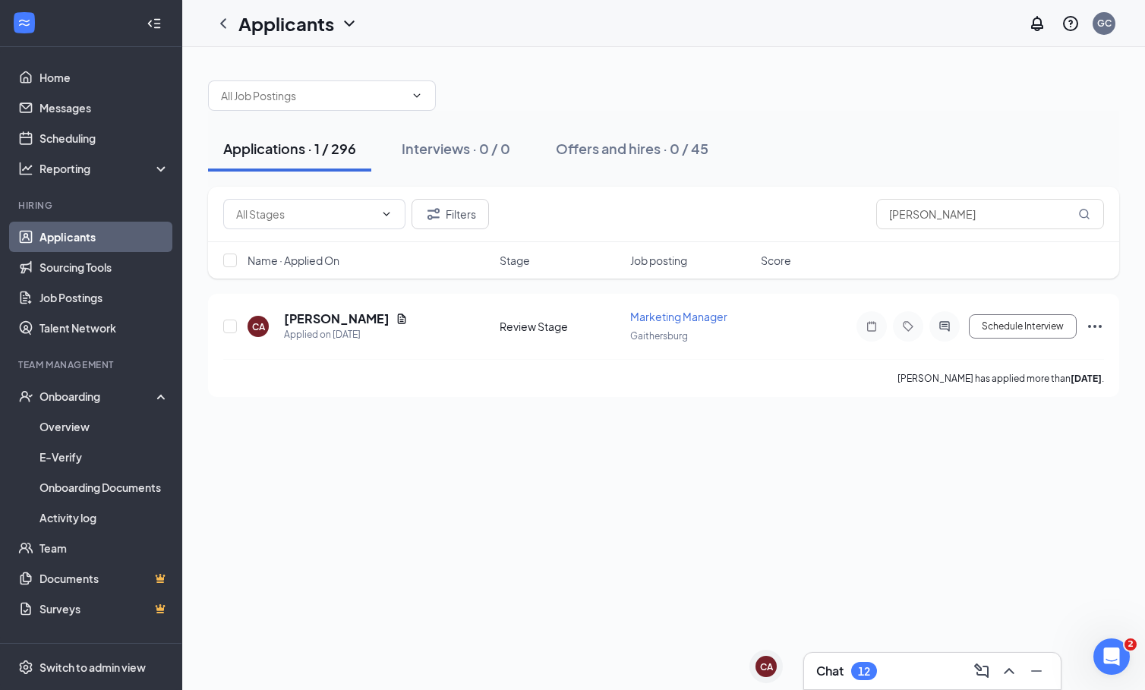
click at [887, 663] on div "Chat 12" at bounding box center [932, 671] width 232 height 24
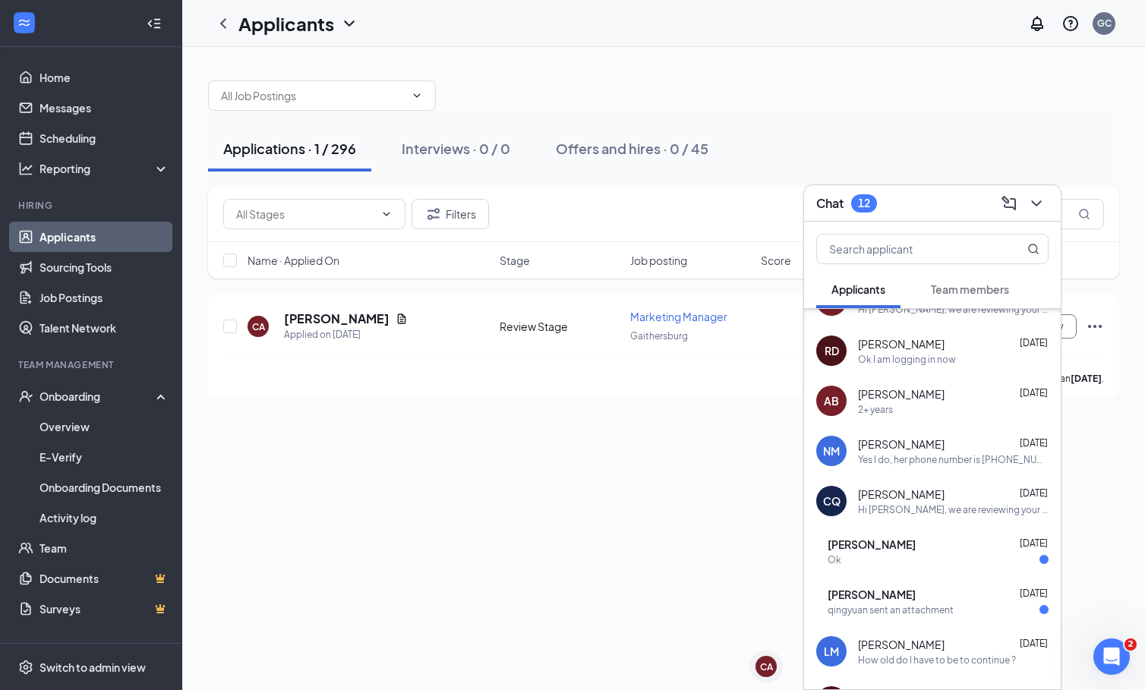
scroll to position [460, 0]
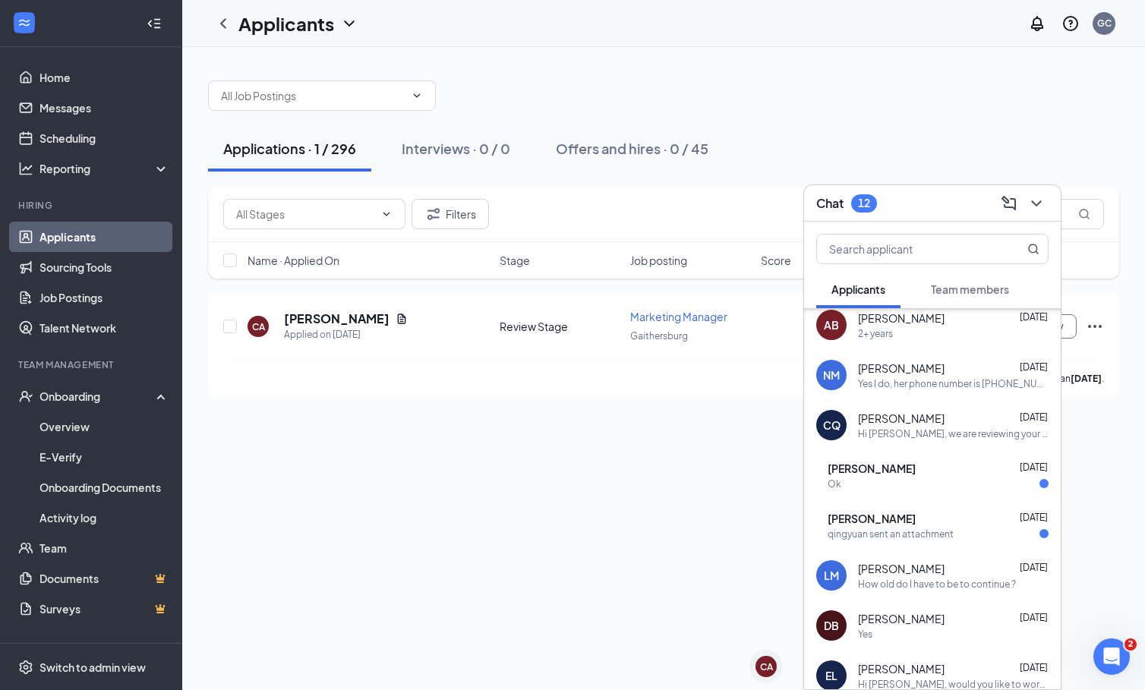
click at [931, 395] on div "NM [PERSON_NAME] [DATE] Yes I do, her phone number is [PHONE_NUMBER]" at bounding box center [932, 375] width 257 height 50
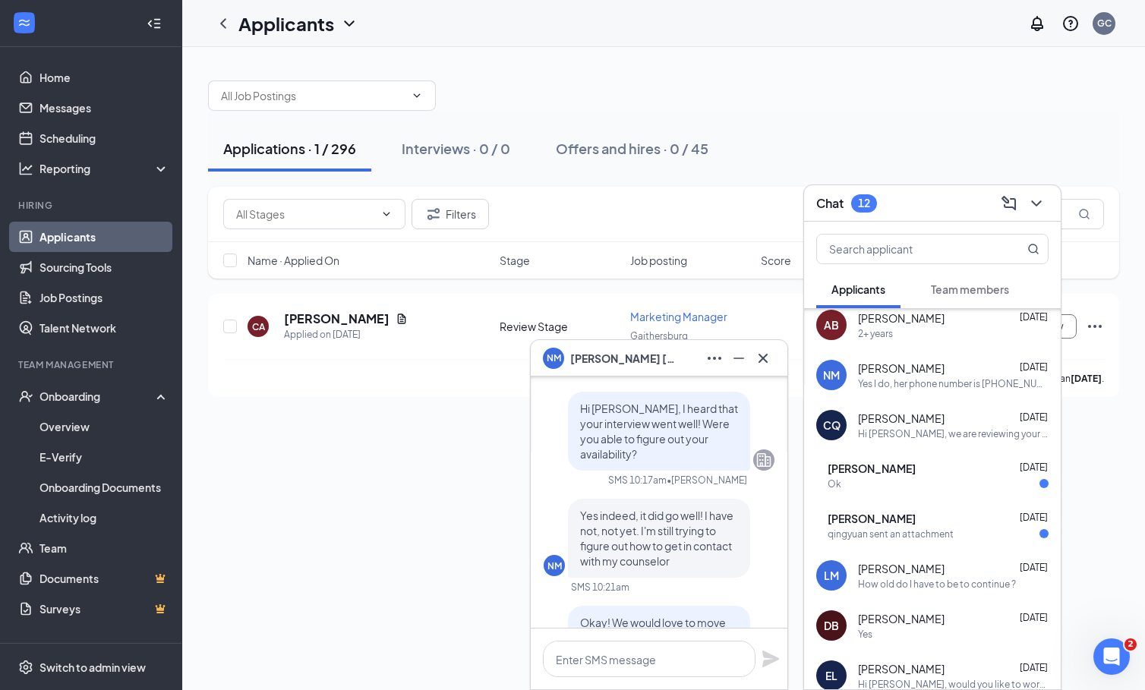
scroll to position [-469, 0]
click at [954, 487] on div "Ok" at bounding box center [937, 483] width 221 height 13
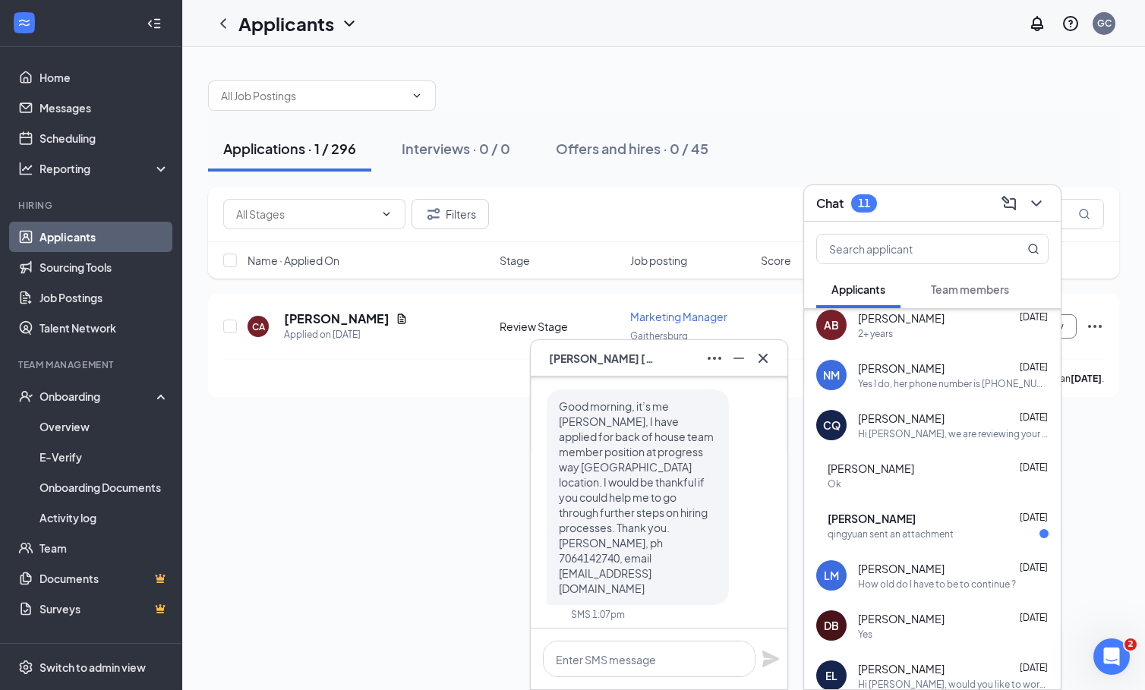
scroll to position [-91, 0]
click at [953, 537] on div "qingyuan sent an attachment" at bounding box center [890, 534] width 126 height 13
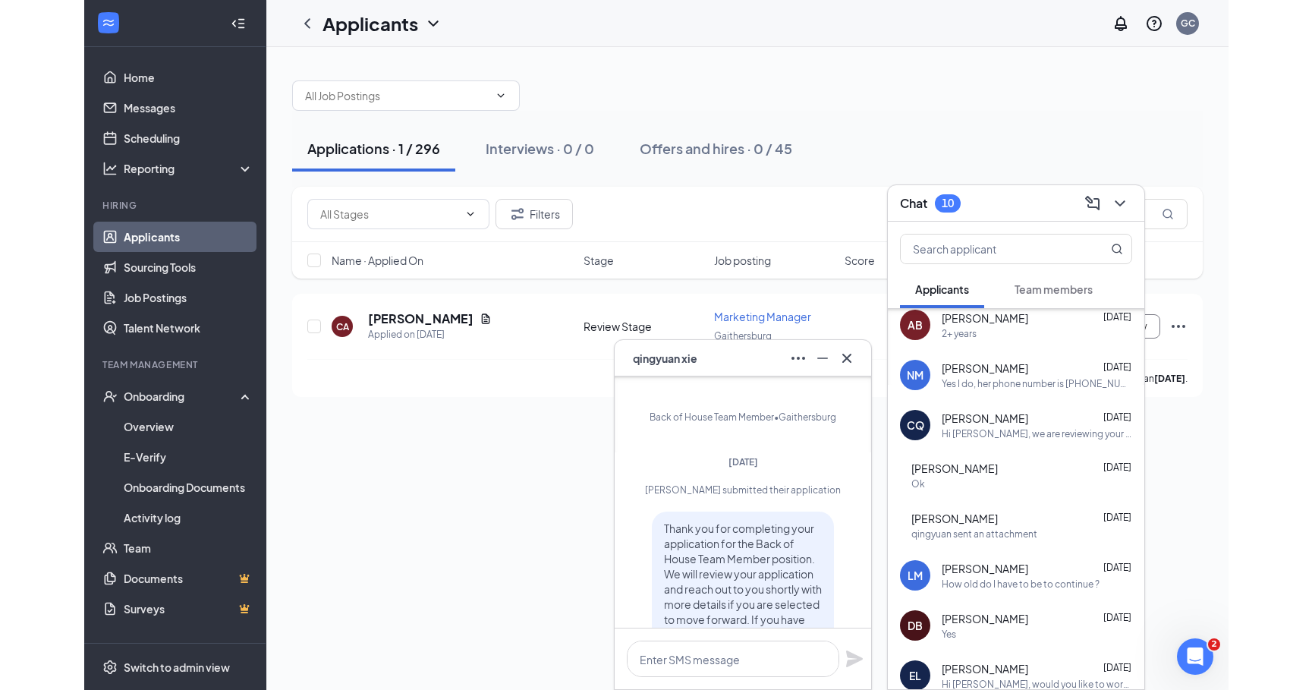
scroll to position [0, 0]
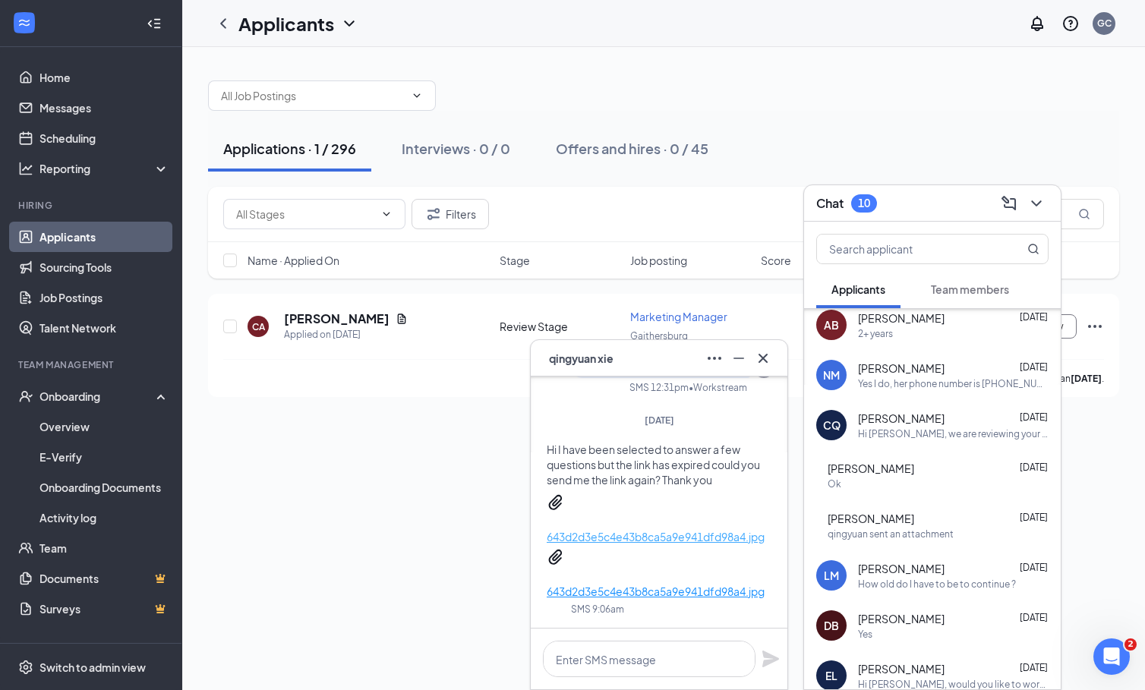
click at [698, 528] on p "643d2d3e5c4e43b8ca5a9e941dfd98a4.jpg" at bounding box center [656, 536] width 218 height 17
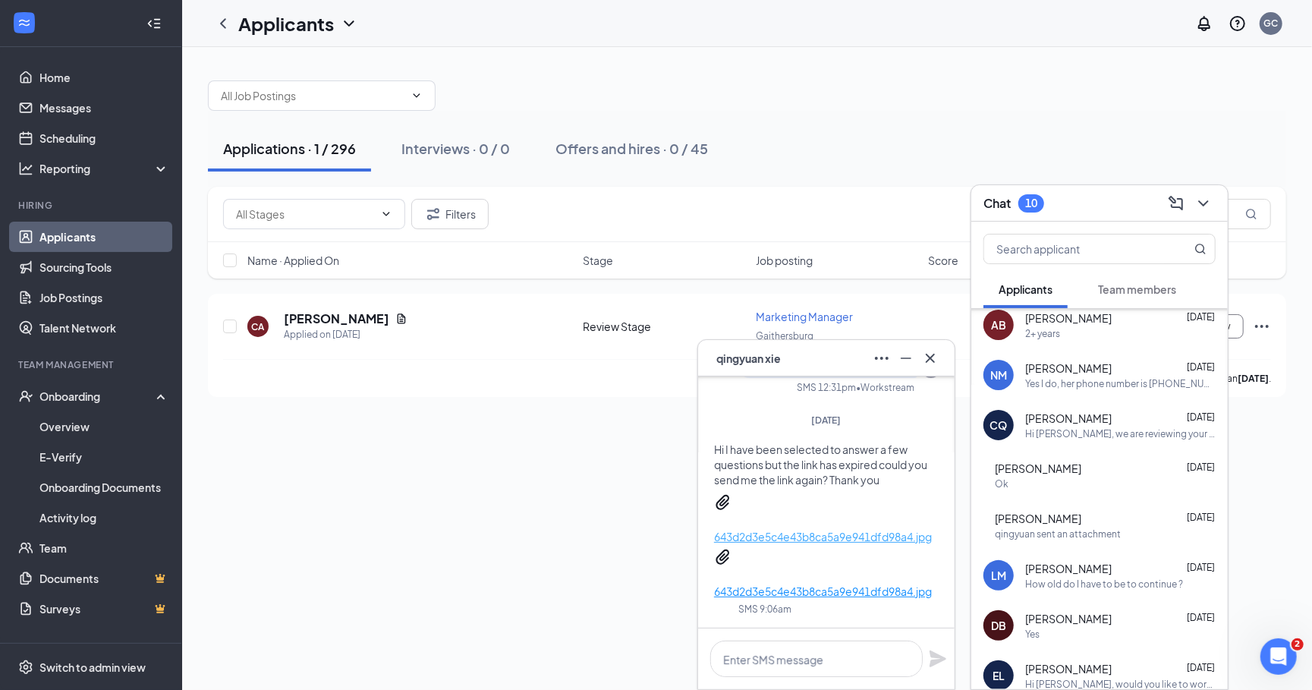
click at [801, 528] on p "643d2d3e5c4e43b8ca5a9e941dfd98a4.jpg" at bounding box center [823, 536] width 218 height 17
click at [937, 358] on icon "Cross" at bounding box center [931, 358] width 18 height 18
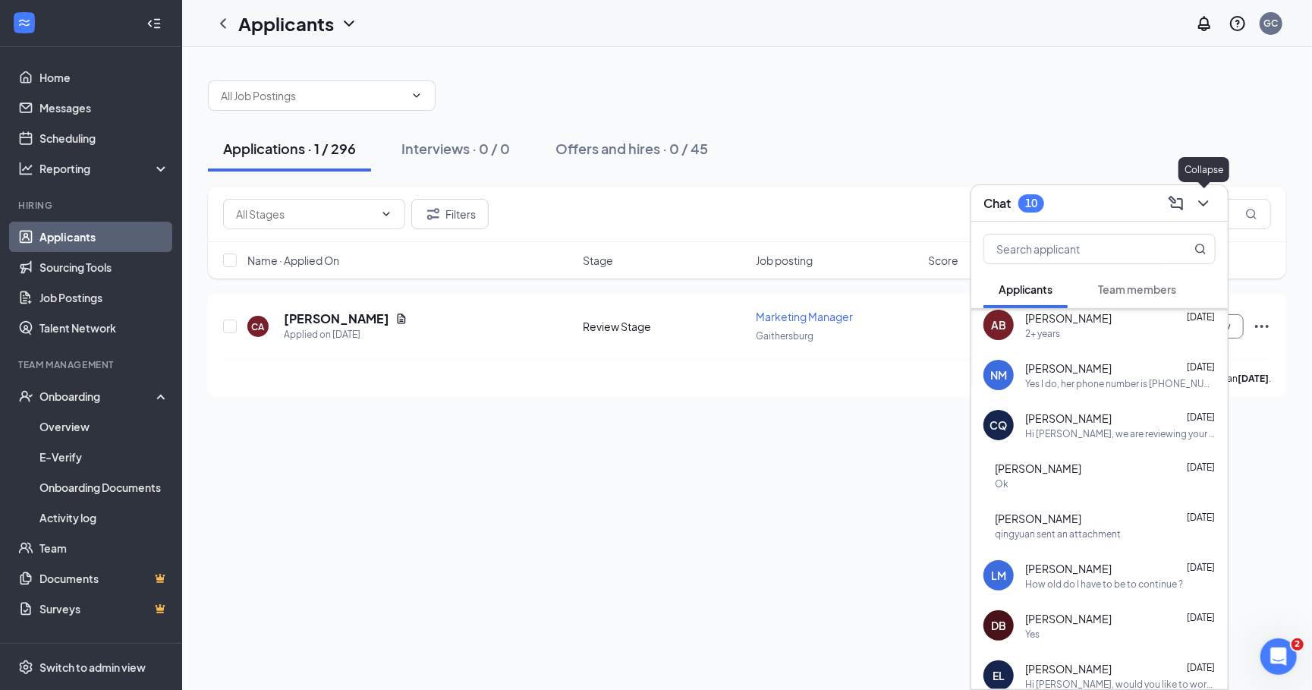
click at [1144, 206] on icon "ChevronDown" at bounding box center [1204, 203] width 18 height 18
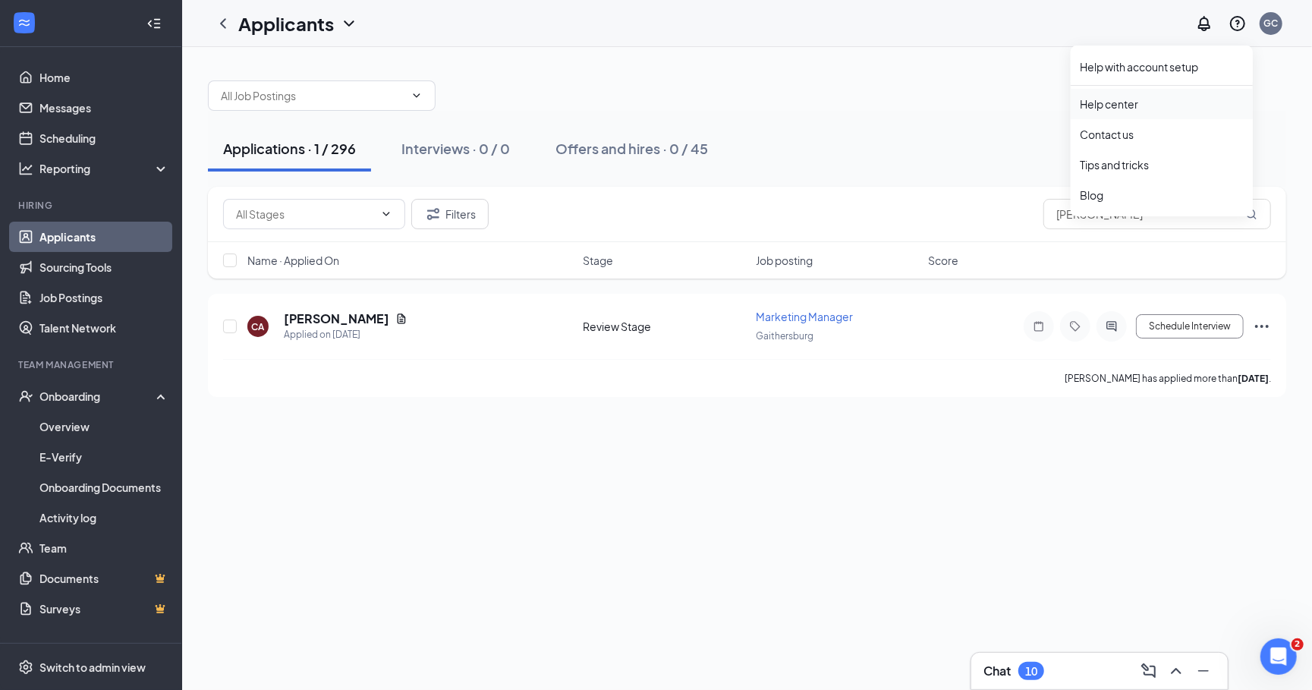
click at [1132, 110] on link "Help center" at bounding box center [1162, 103] width 164 height 15
click at [1144, 654] on icon "Open Intercom Messenger" at bounding box center [1277, 654] width 25 height 25
type textarea "Hi there, we have a lot of applicants call and say that the link they recieved …"
type textarea "[URL][DOMAIN_NAME]"
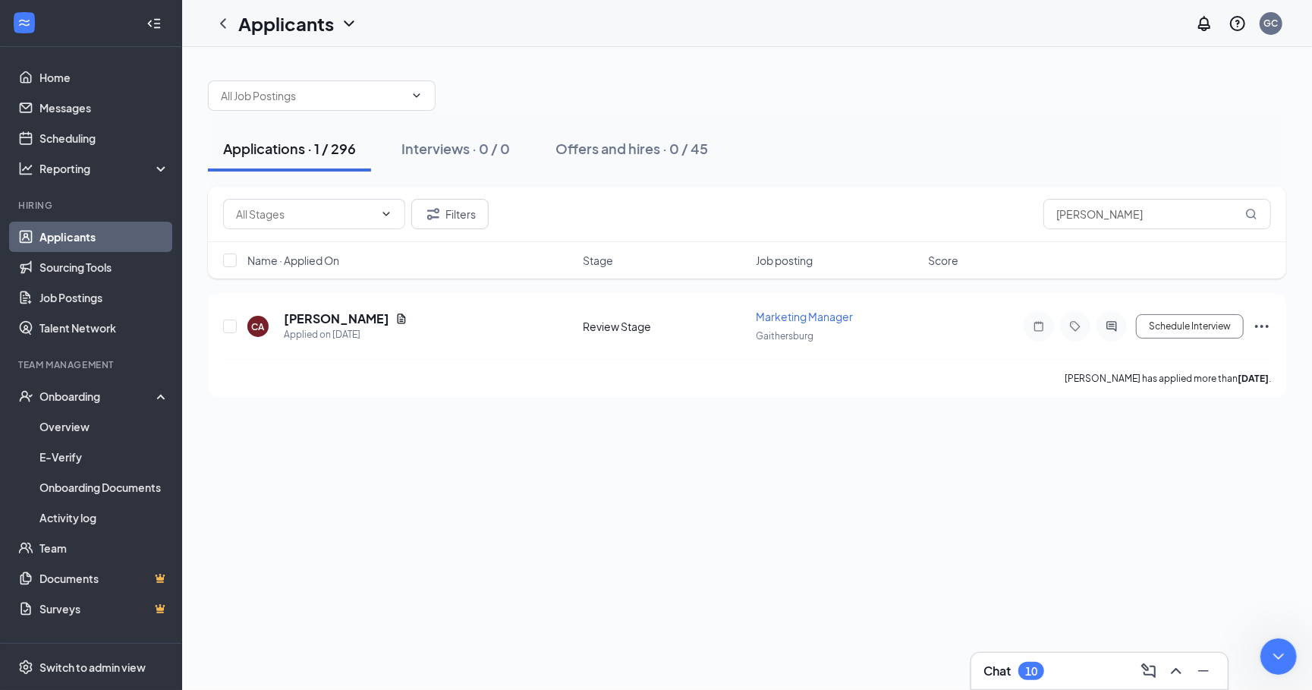
click at [1064, 668] on div "Chat 10" at bounding box center [1100, 671] width 232 height 24
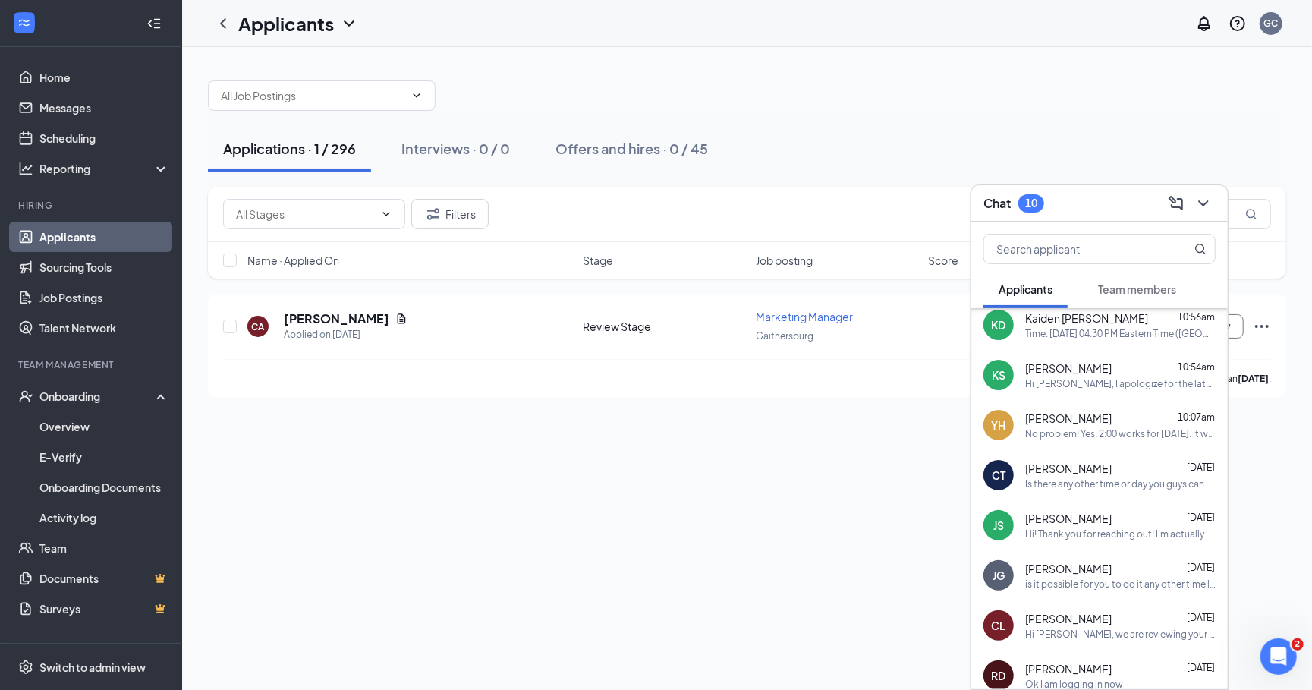
scroll to position [77, 0]
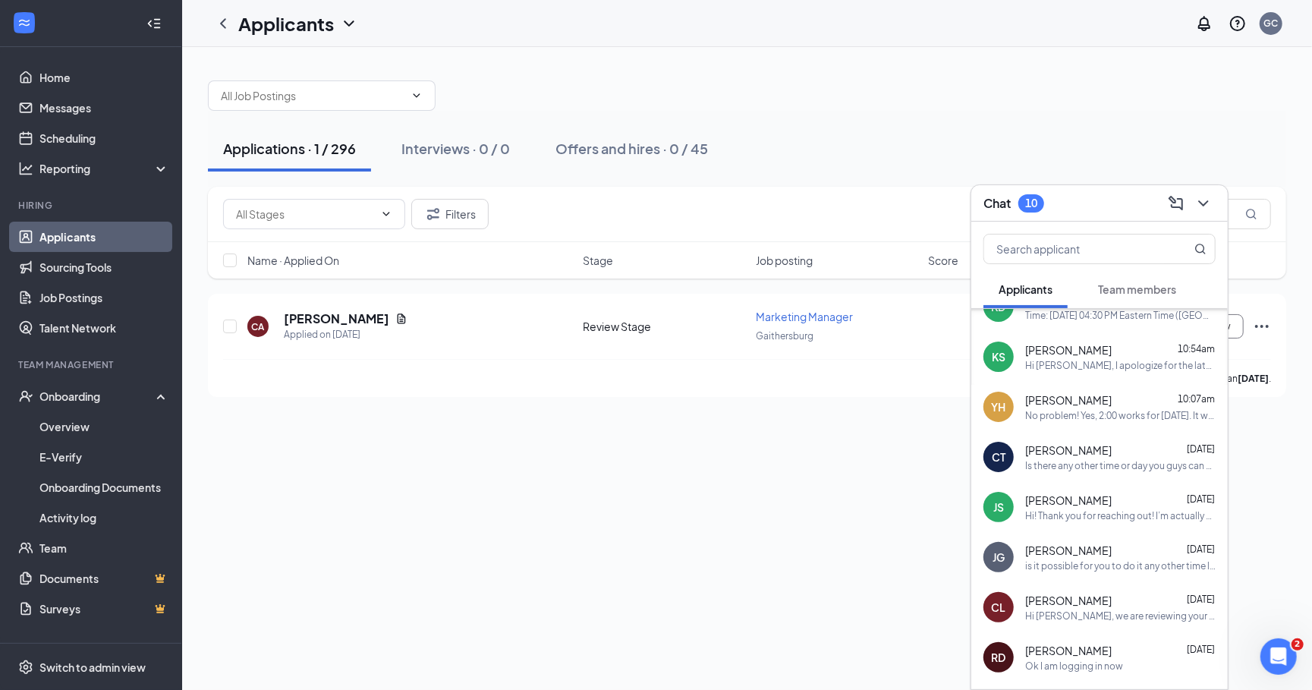
click at [1072, 575] on div "[PERSON_NAME] [DATE] is it possible for you to do it any other time later in th…" at bounding box center [1100, 557] width 257 height 50
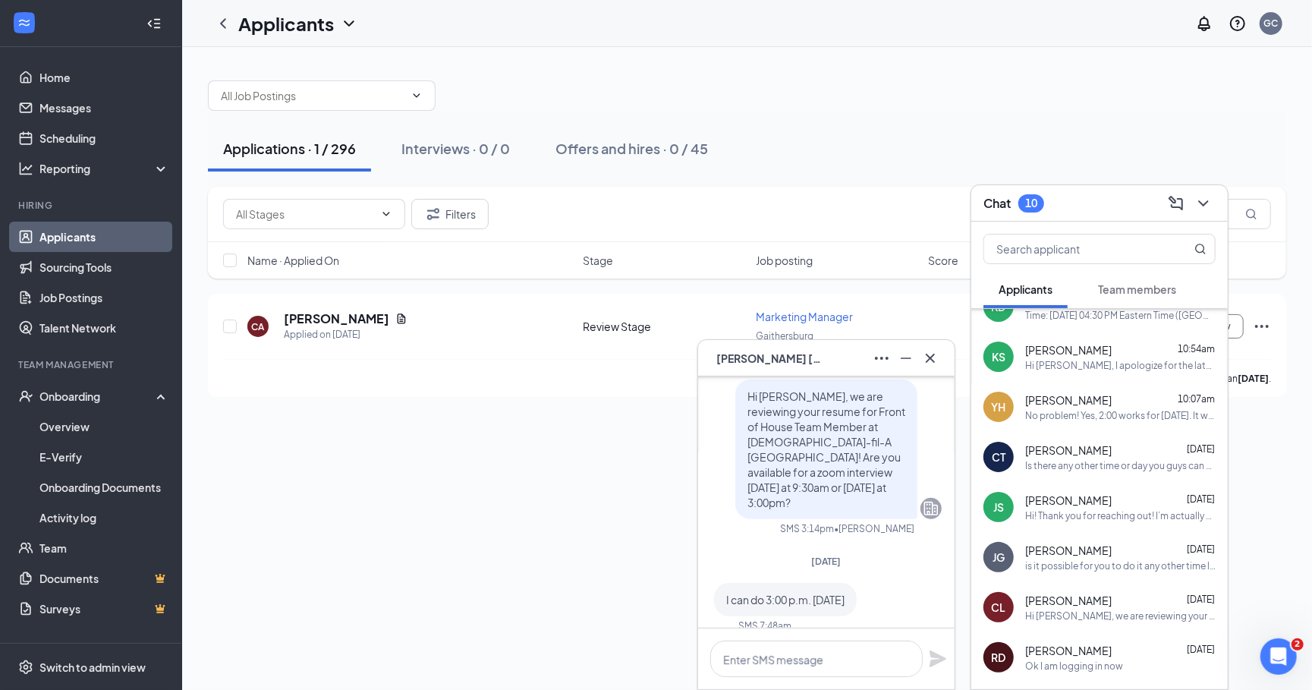
scroll to position [0, 0]
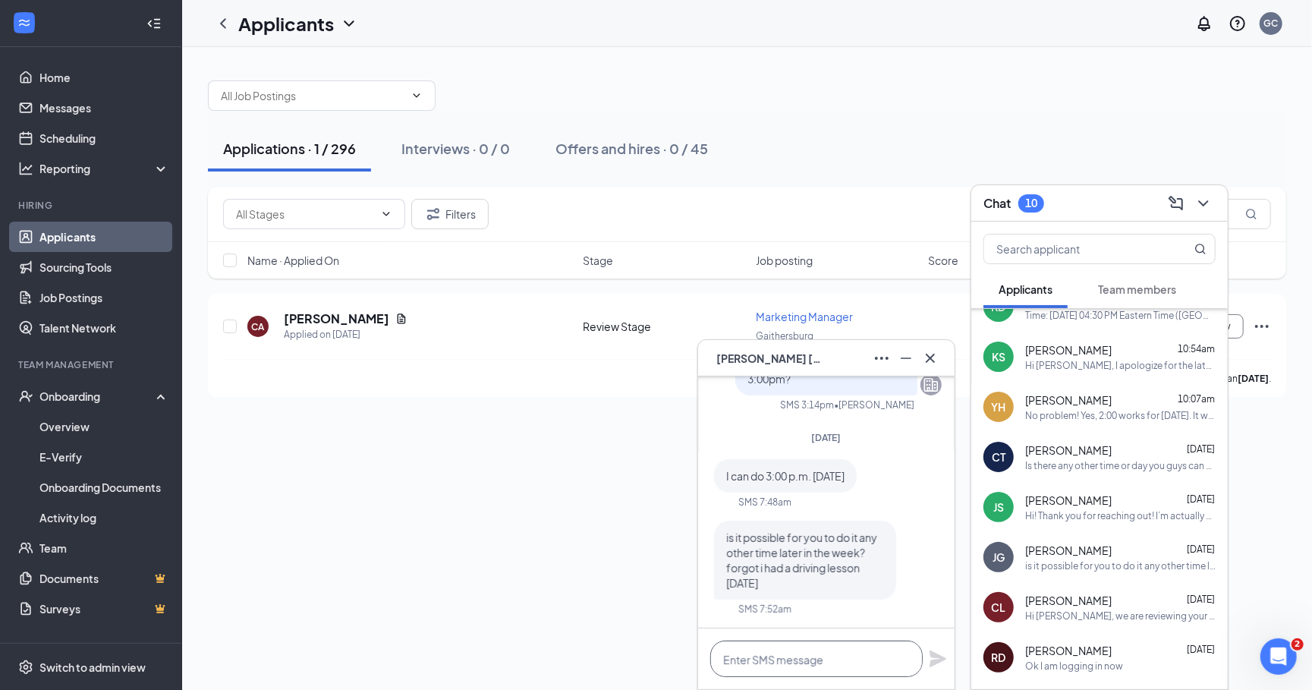
click at [833, 651] on textarea at bounding box center [817, 659] width 213 height 36
type textarea "Hi [PERSON_NAME], when are you availble?"
click at [934, 660] on icon "Plane" at bounding box center [938, 659] width 18 height 18
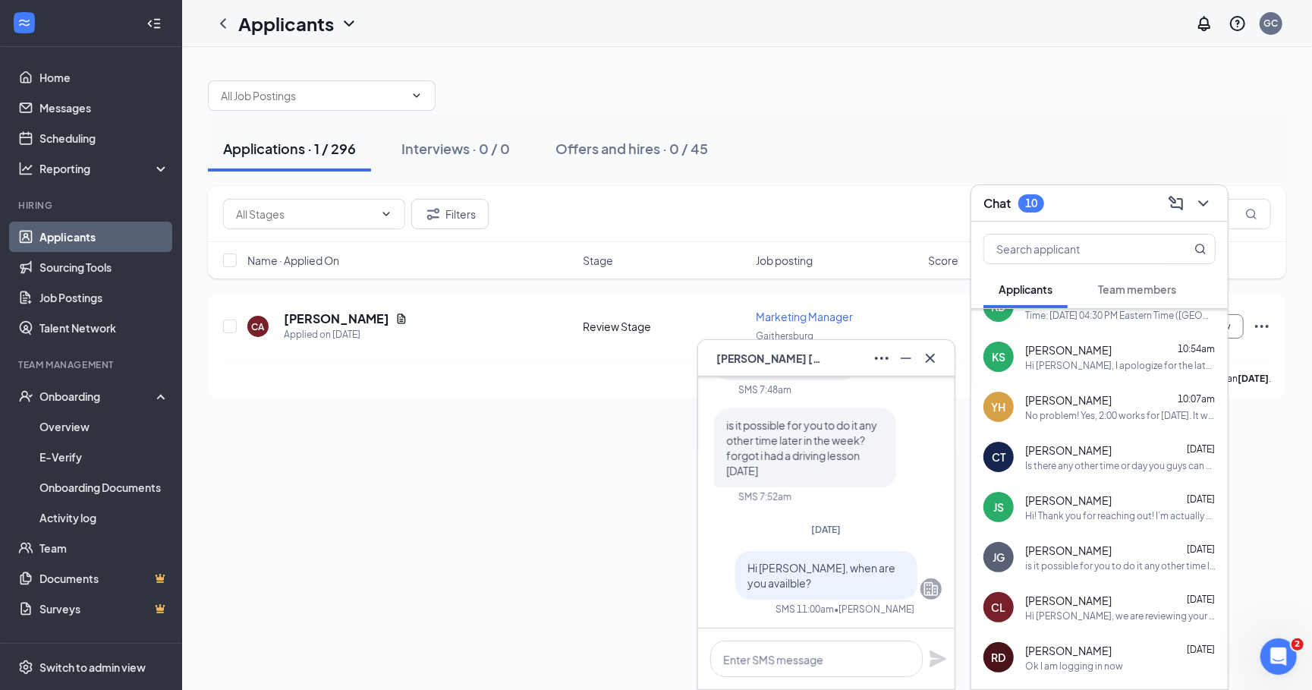
click at [879, 589] on div "Hi [PERSON_NAME], when are you availble?" at bounding box center [827, 575] width 182 height 49
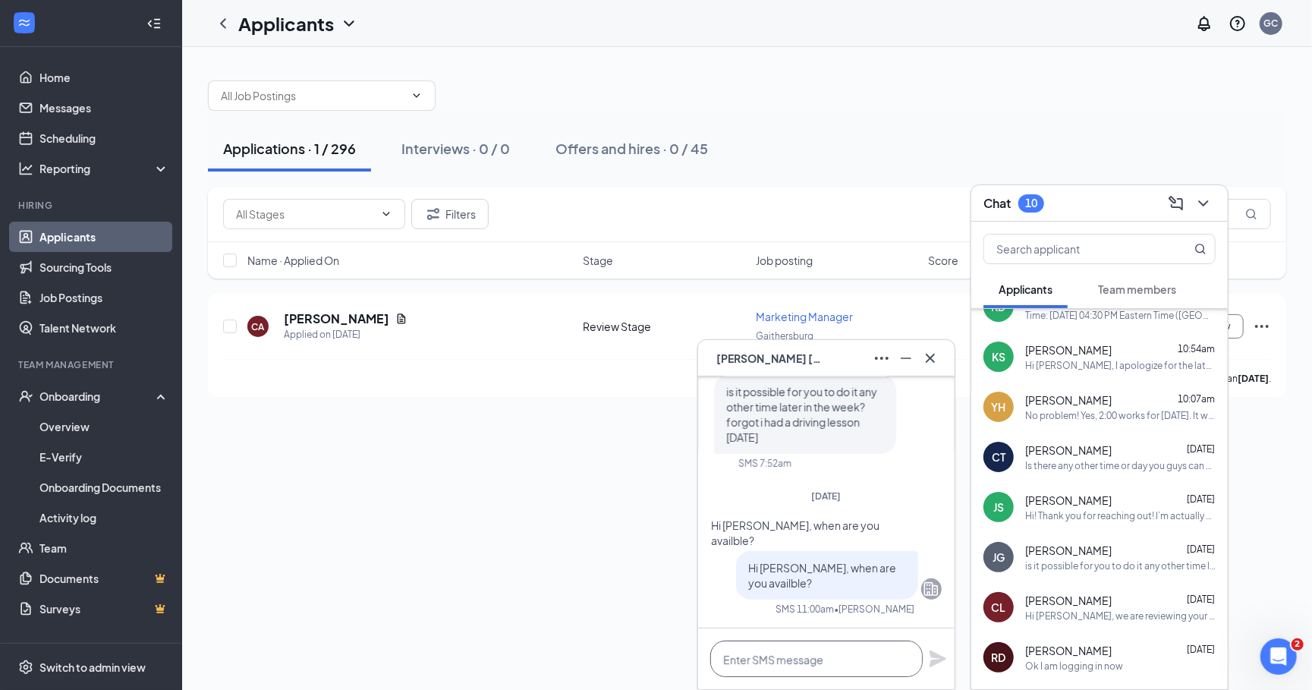
click at [793, 664] on textarea at bounding box center [817, 659] width 213 height 36
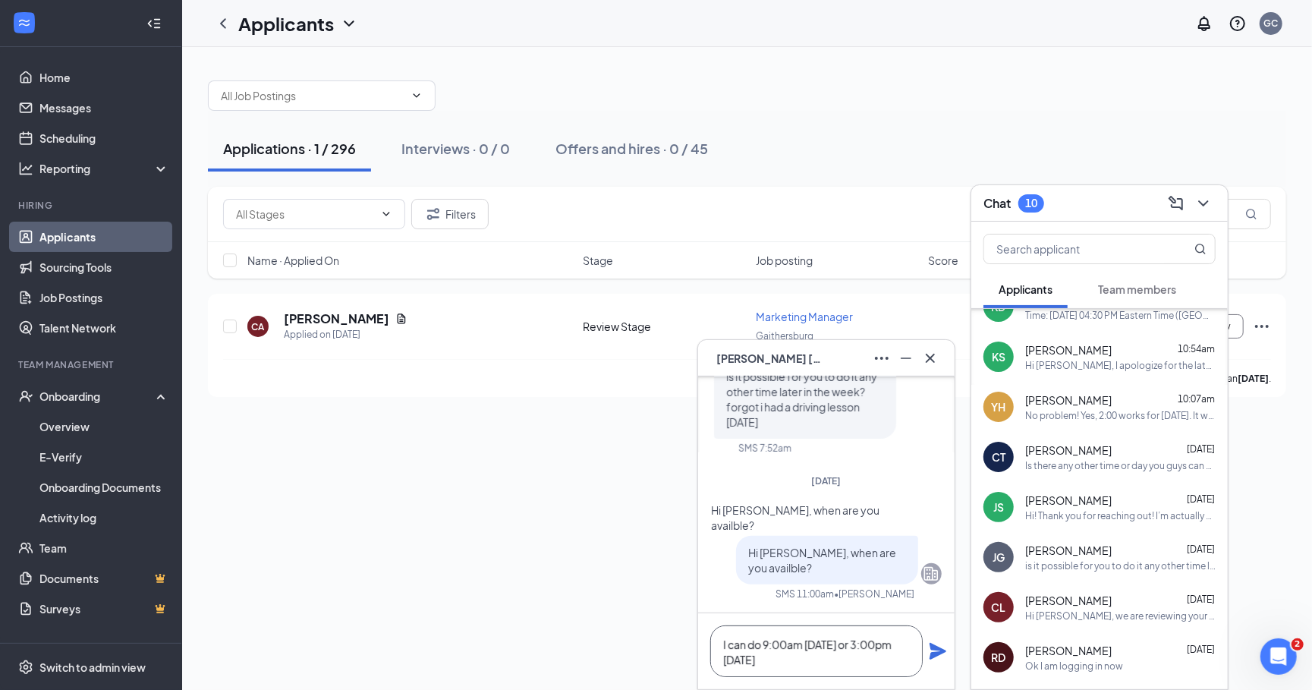
type textarea "I can do 9:00am [DATE] or 3:00pm [DATE]"
click at [939, 656] on icon "Plane" at bounding box center [938, 651] width 17 height 17
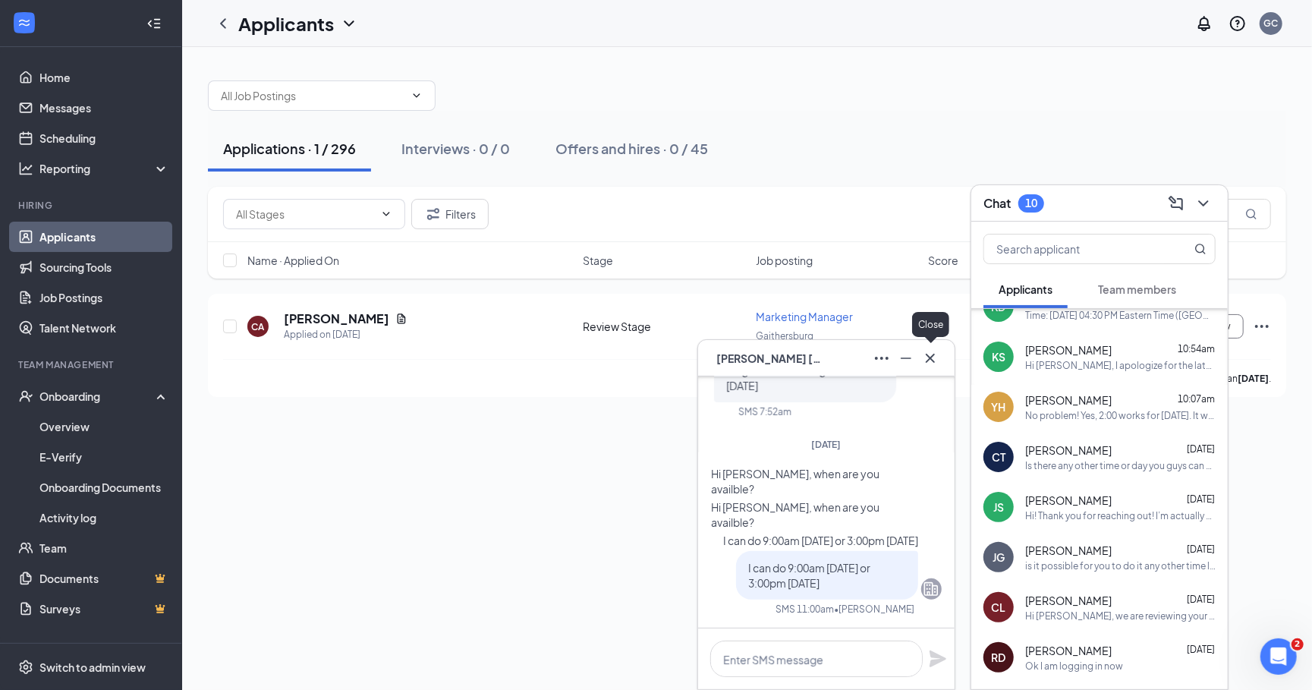
click at [931, 359] on icon "Cross" at bounding box center [930, 357] width 9 height 9
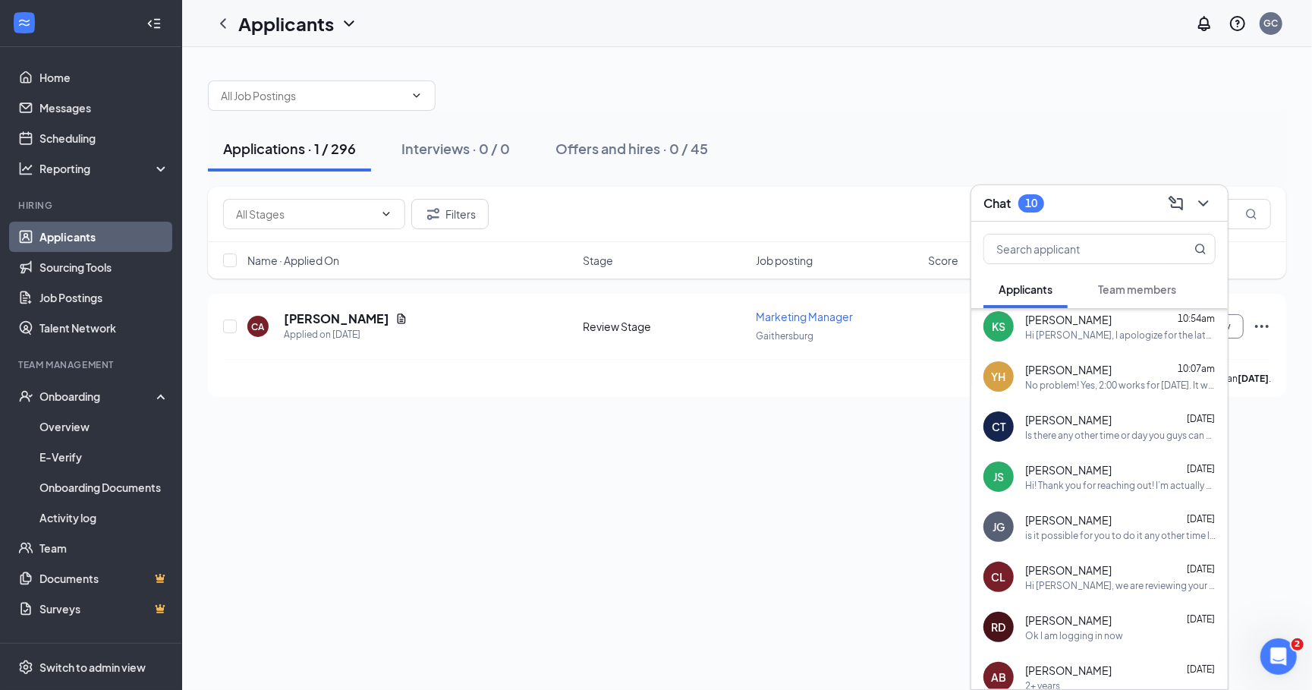
scroll to position [117, 0]
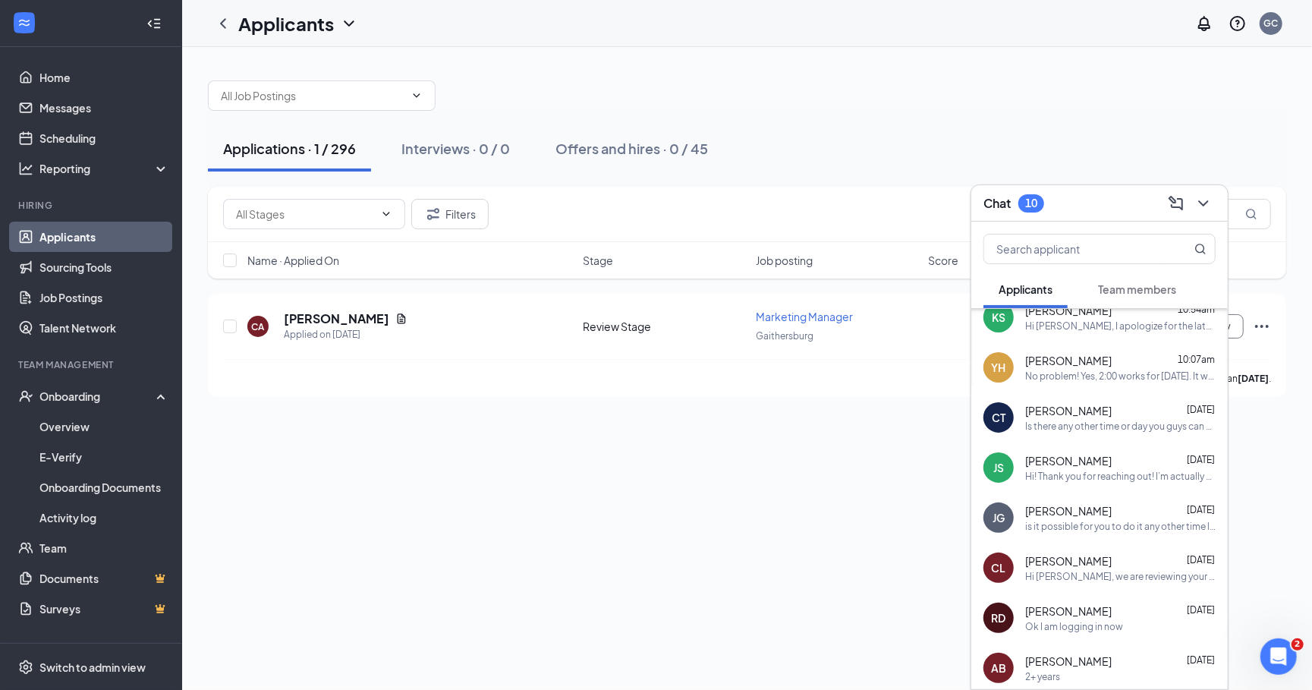
click at [1103, 554] on div "[PERSON_NAME] [DATE]" at bounding box center [1121, 560] width 191 height 15
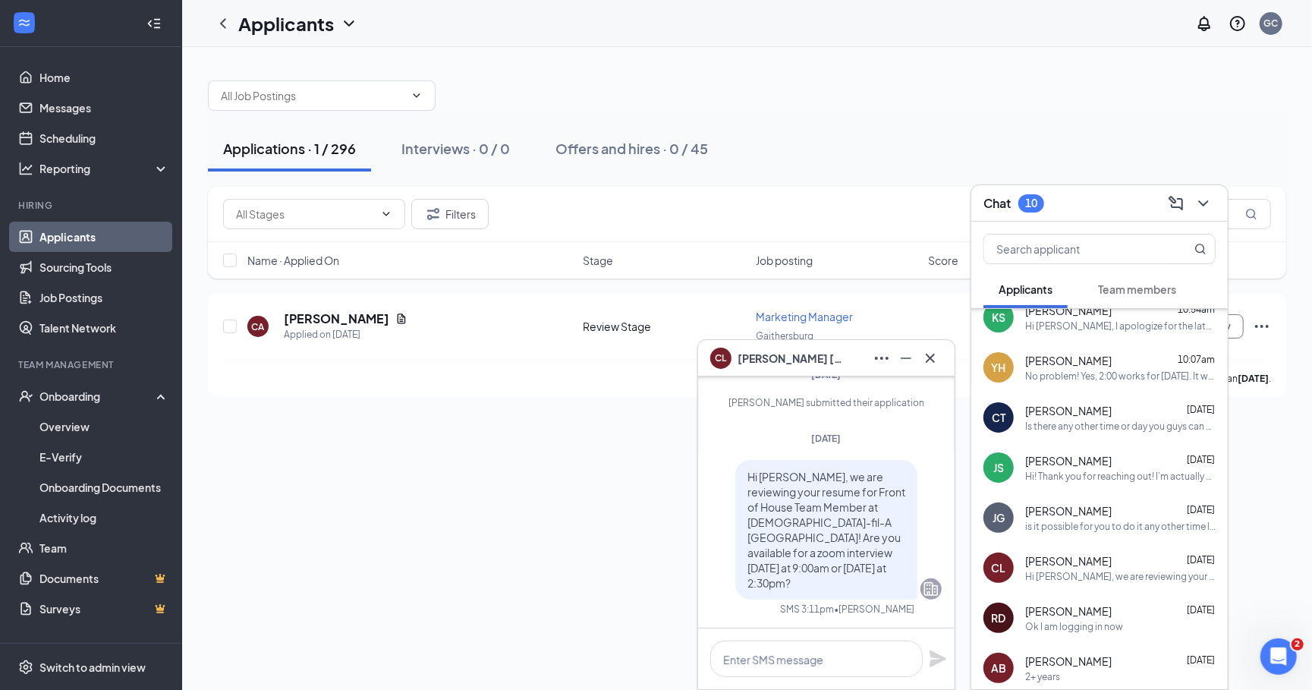
scroll to position [0, 0]
click at [1033, 616] on span "[PERSON_NAME]" at bounding box center [1069, 610] width 87 height 15
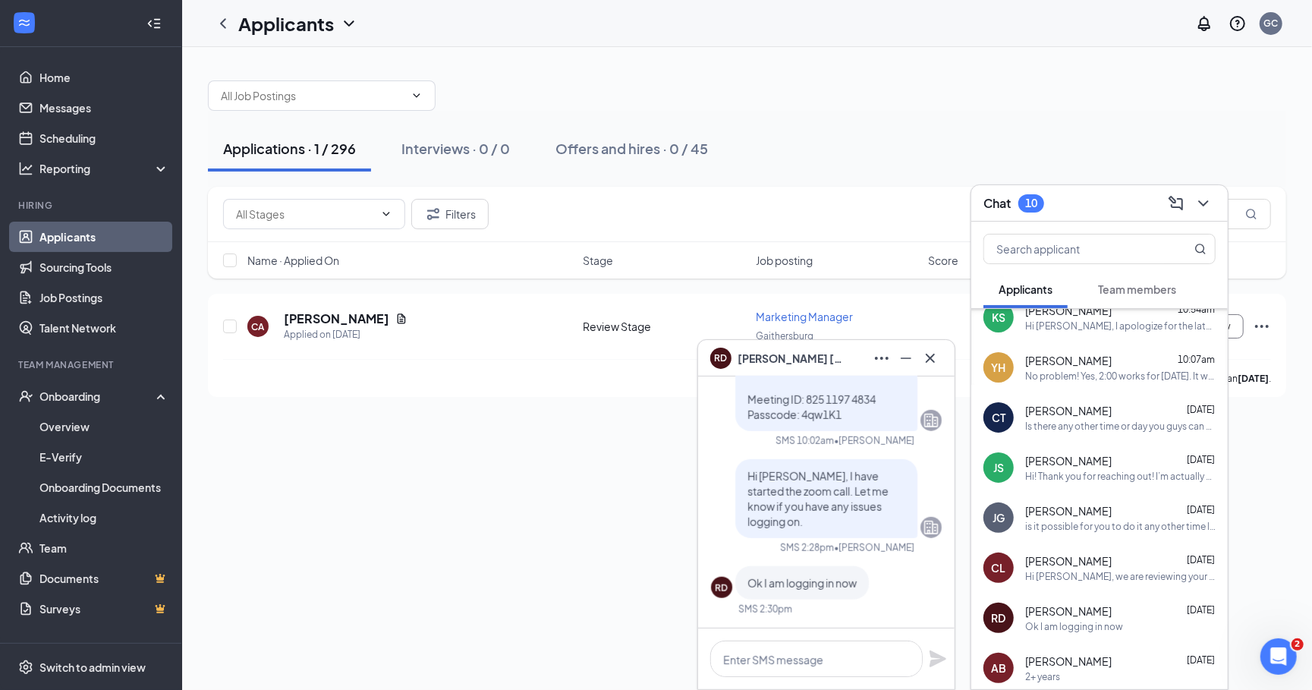
scroll to position [234, 0]
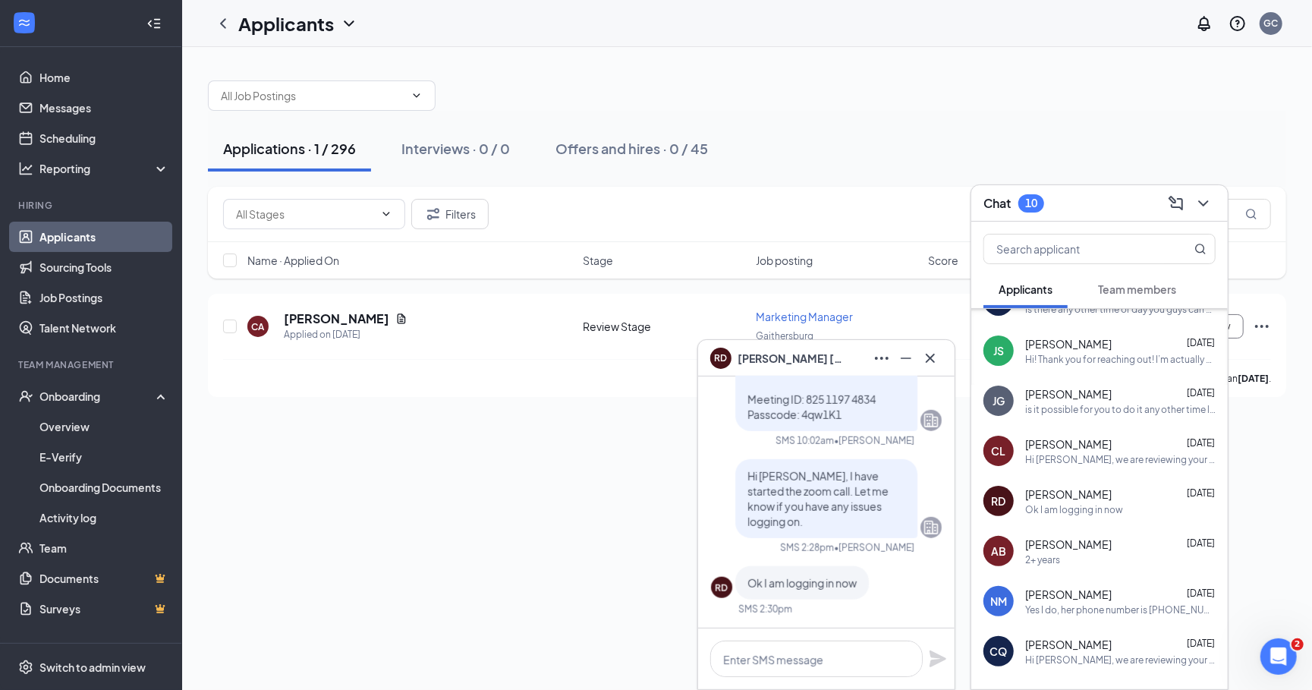
click at [1079, 540] on span "[PERSON_NAME]" at bounding box center [1069, 544] width 87 height 15
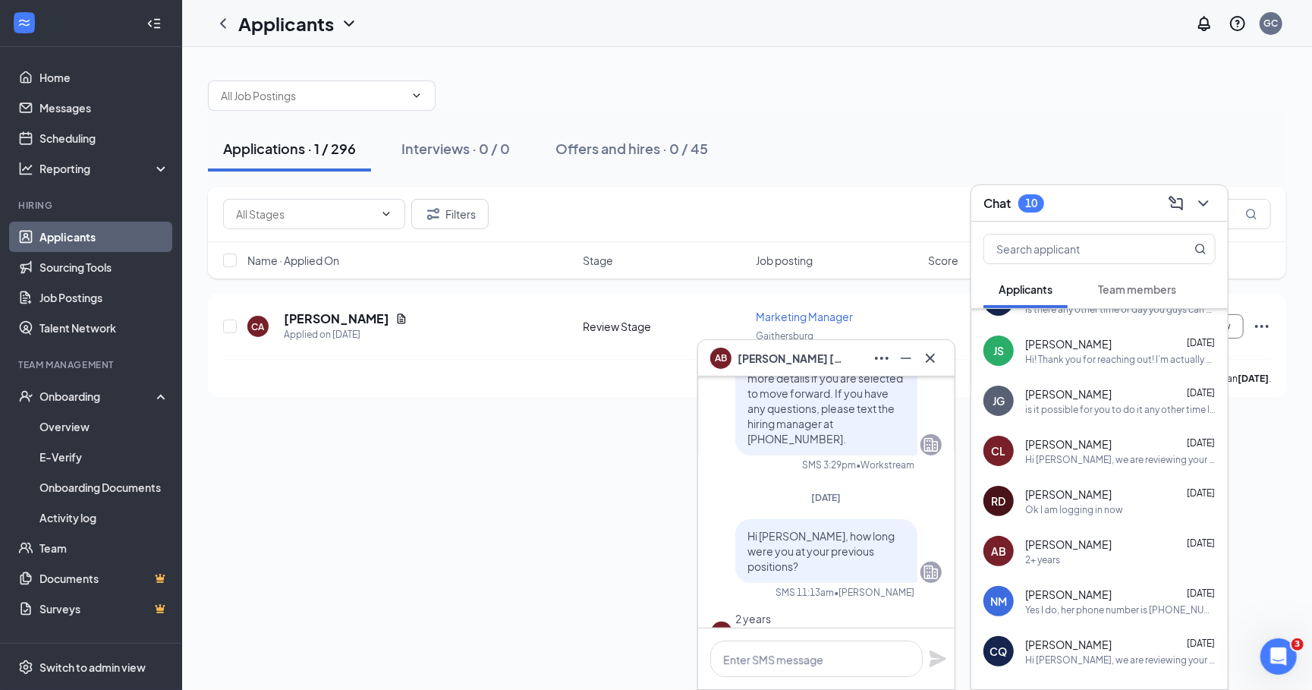
scroll to position [0, 0]
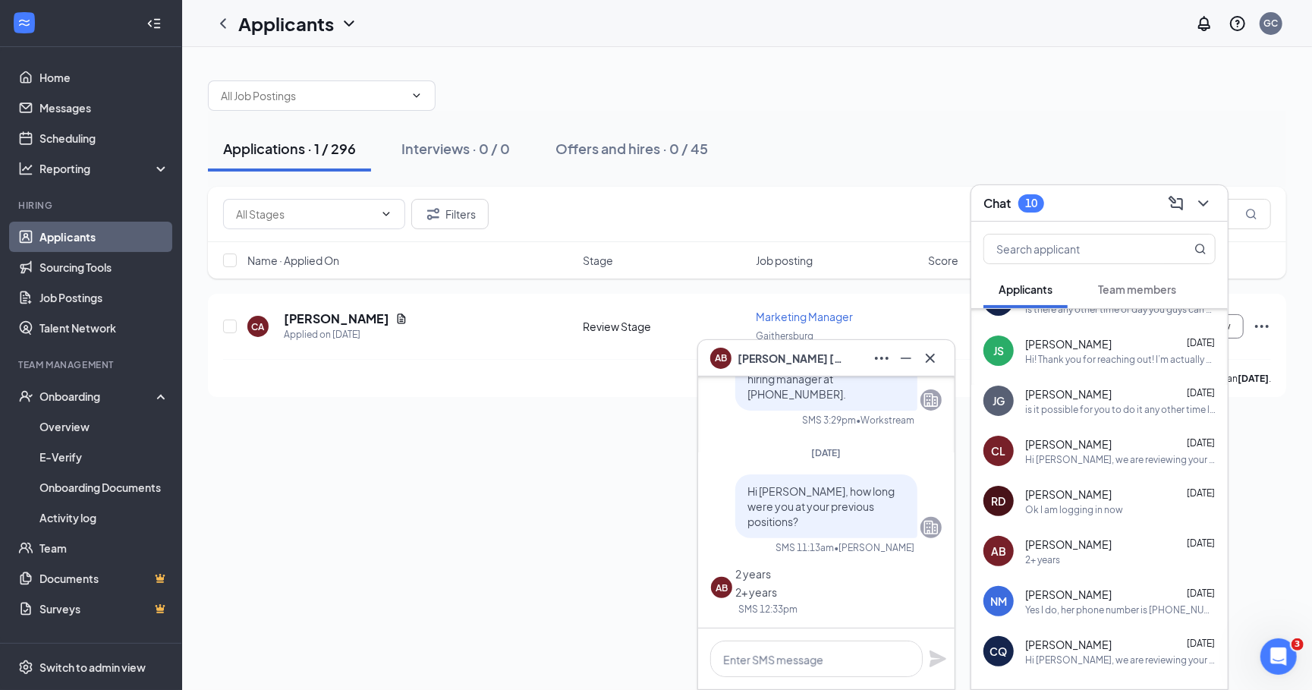
click at [1144, 206] on icon "ChevronDown" at bounding box center [1204, 203] width 18 height 18
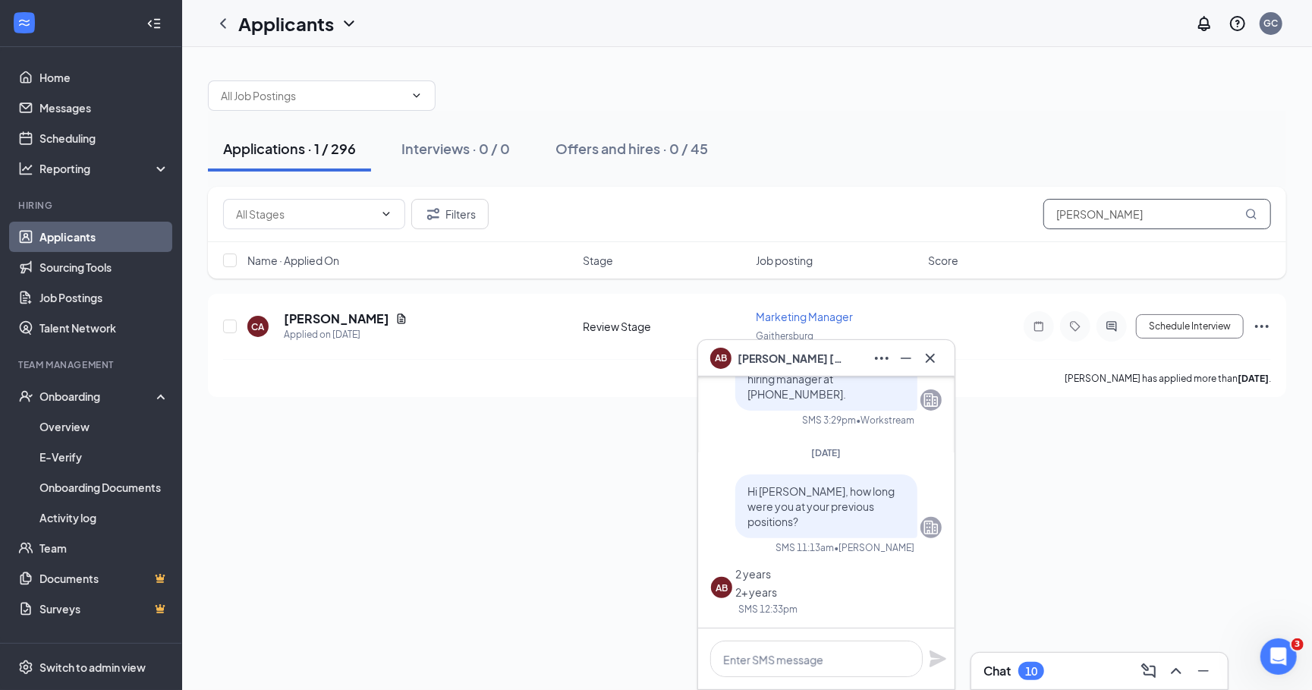
drag, startPoint x: 1148, startPoint y: 214, endPoint x: 1007, endPoint y: 208, distance: 141.3
click at [1007, 210] on div "Filters [PERSON_NAME]" at bounding box center [747, 214] width 1048 height 30
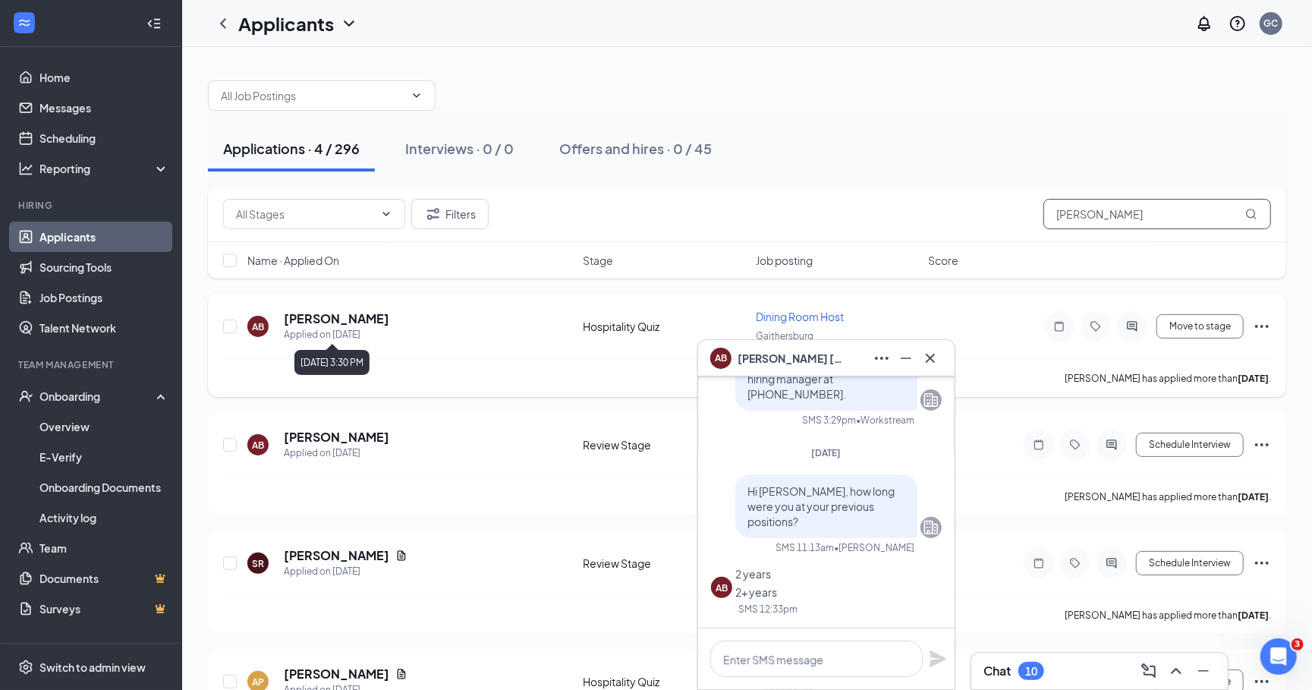
scroll to position [74, 0]
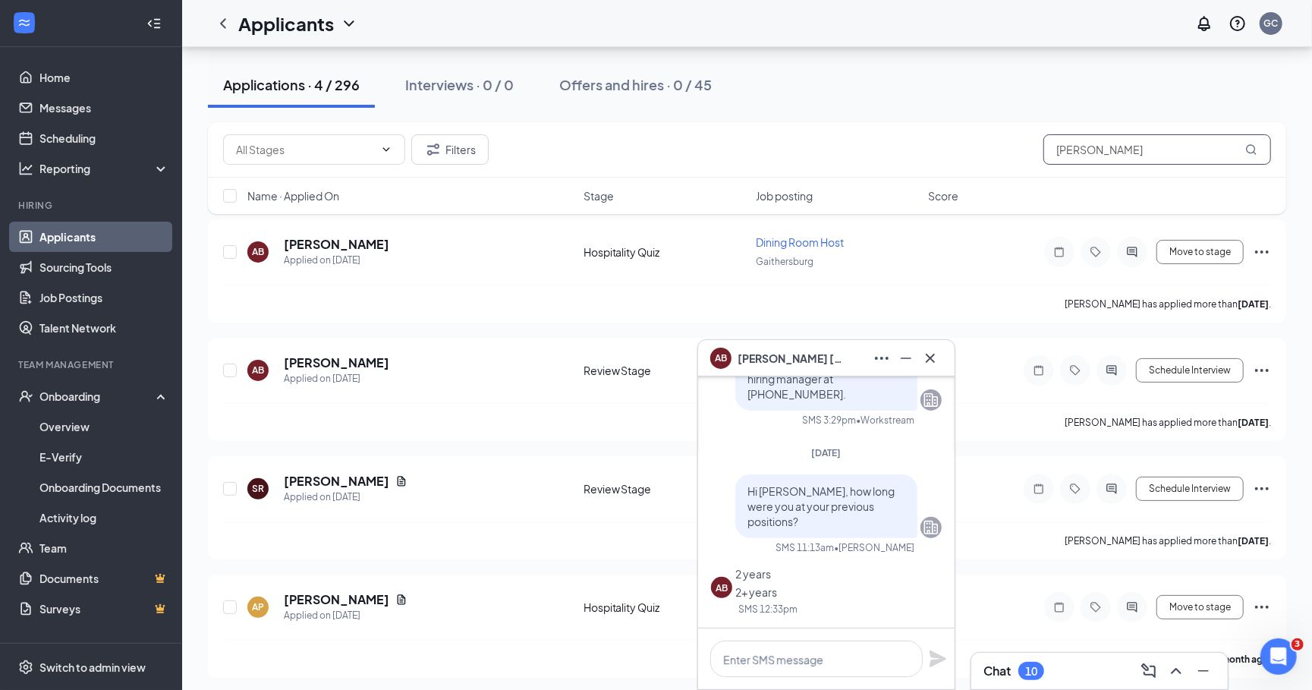
type input "[PERSON_NAME]"
click at [925, 367] on icon "Cross" at bounding box center [931, 358] width 18 height 18
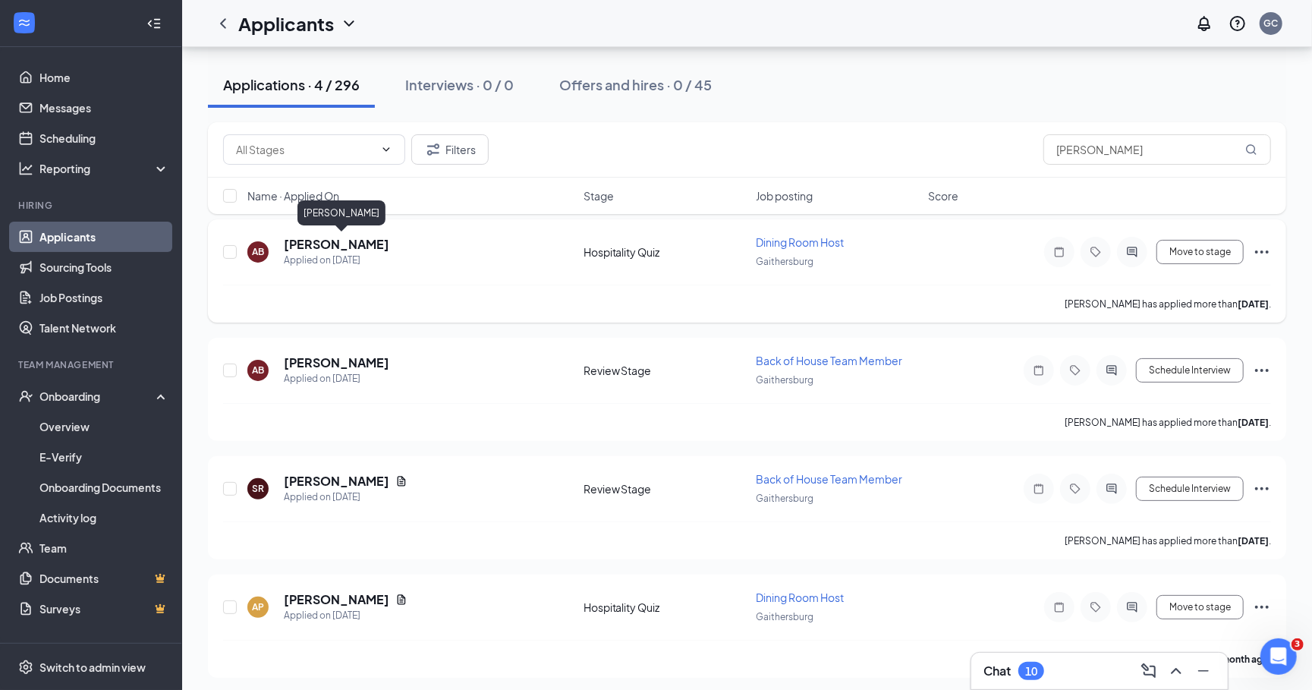
click at [348, 243] on h5 "[PERSON_NAME]" at bounding box center [337, 244] width 106 height 17
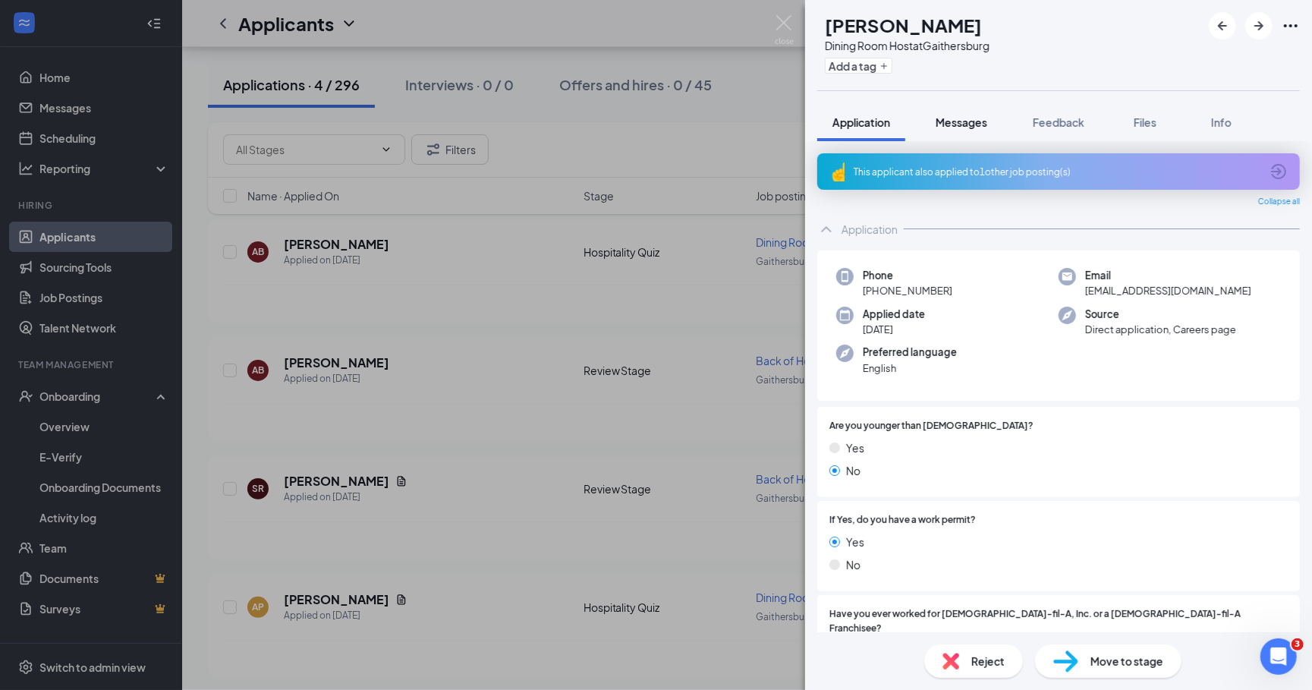
click at [963, 128] on span "Messages" at bounding box center [962, 122] width 52 height 14
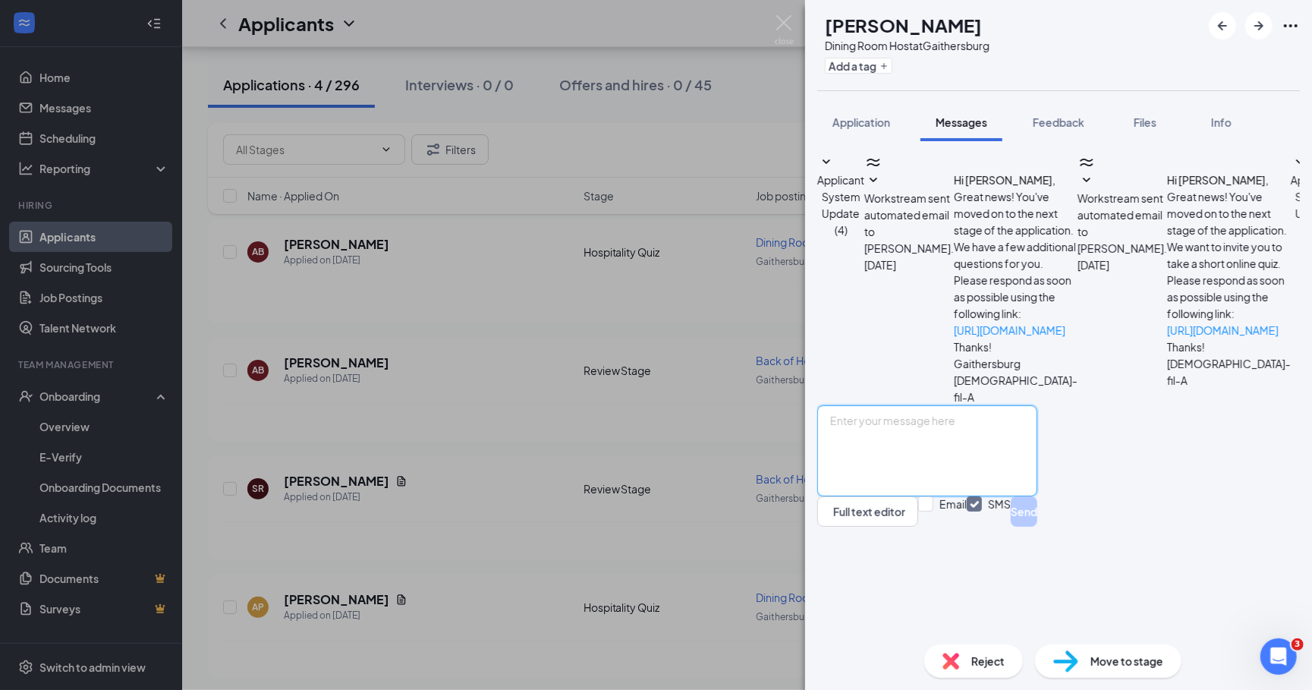
click at [969, 496] on textarea at bounding box center [928, 450] width 220 height 91
click at [530, 323] on div "AB [PERSON_NAME] Dining Room Host at [GEOGRAPHIC_DATA] Add a tag Application Me…" at bounding box center [656, 345] width 1312 height 690
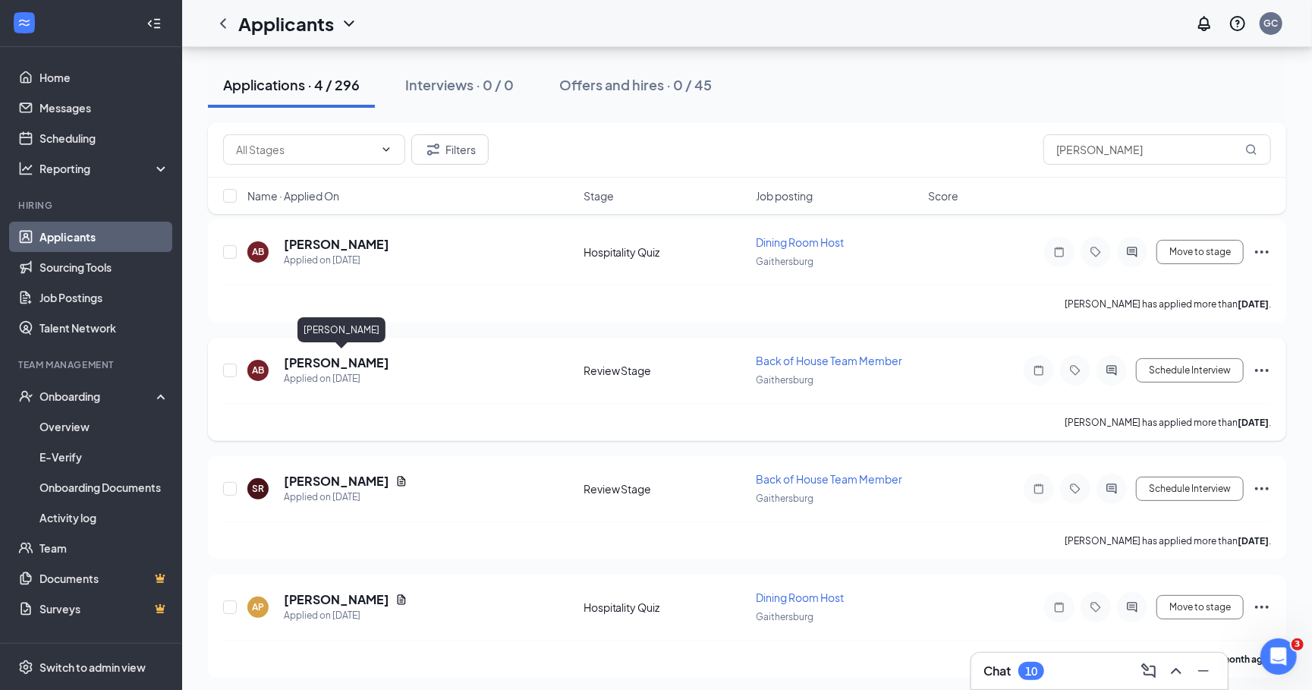
click at [365, 356] on h5 "[PERSON_NAME]" at bounding box center [337, 363] width 106 height 17
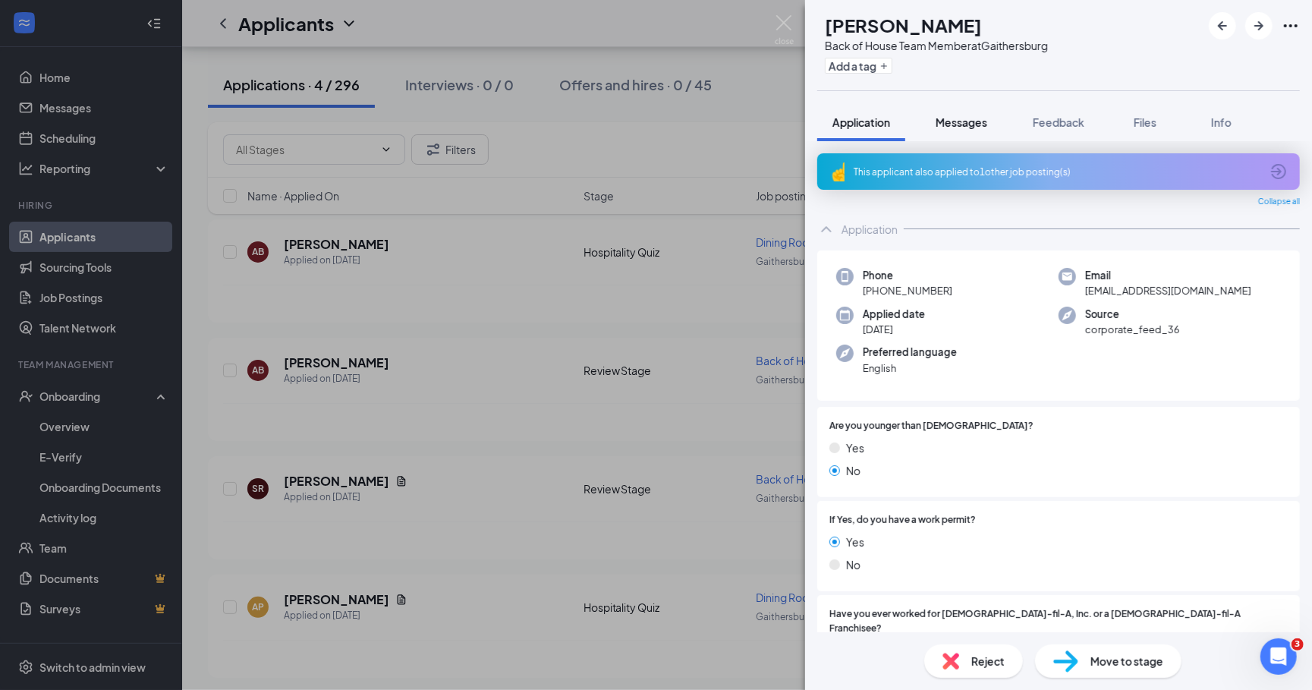
click at [956, 128] on span "Messages" at bounding box center [962, 122] width 52 height 14
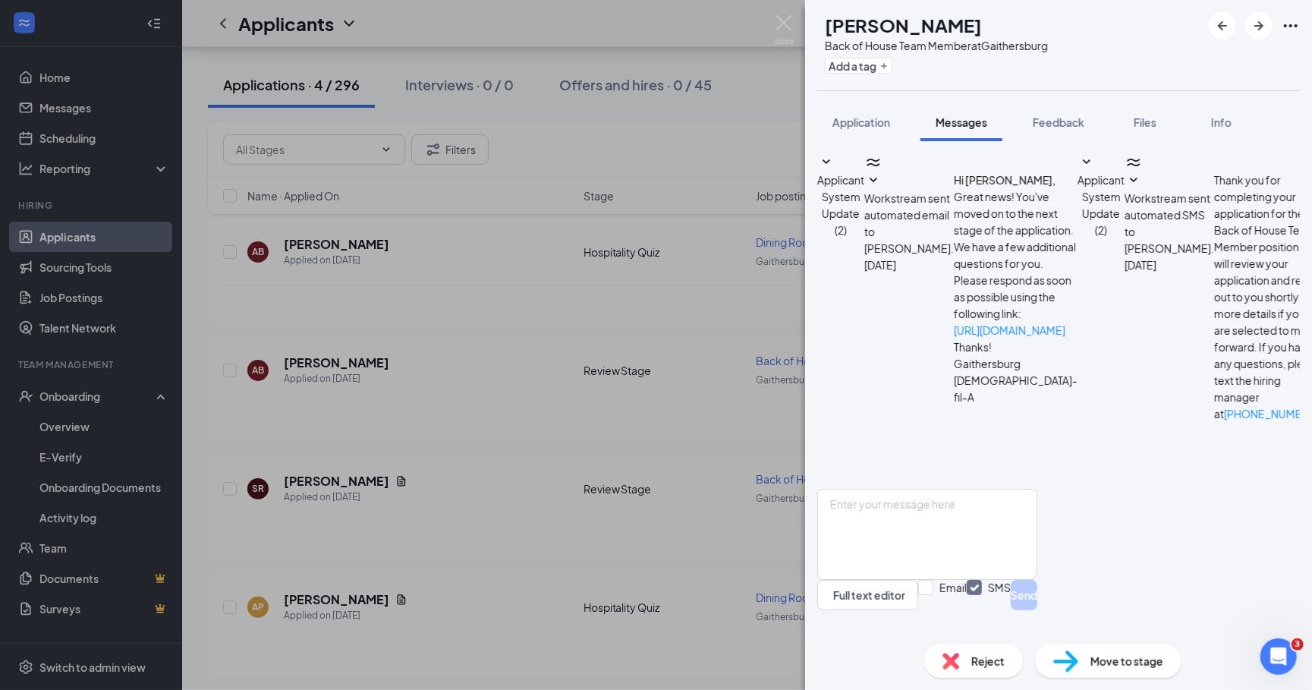
scroll to position [285, 0]
click at [956, 554] on textarea at bounding box center [928, 534] width 220 height 91
type textarea "G"
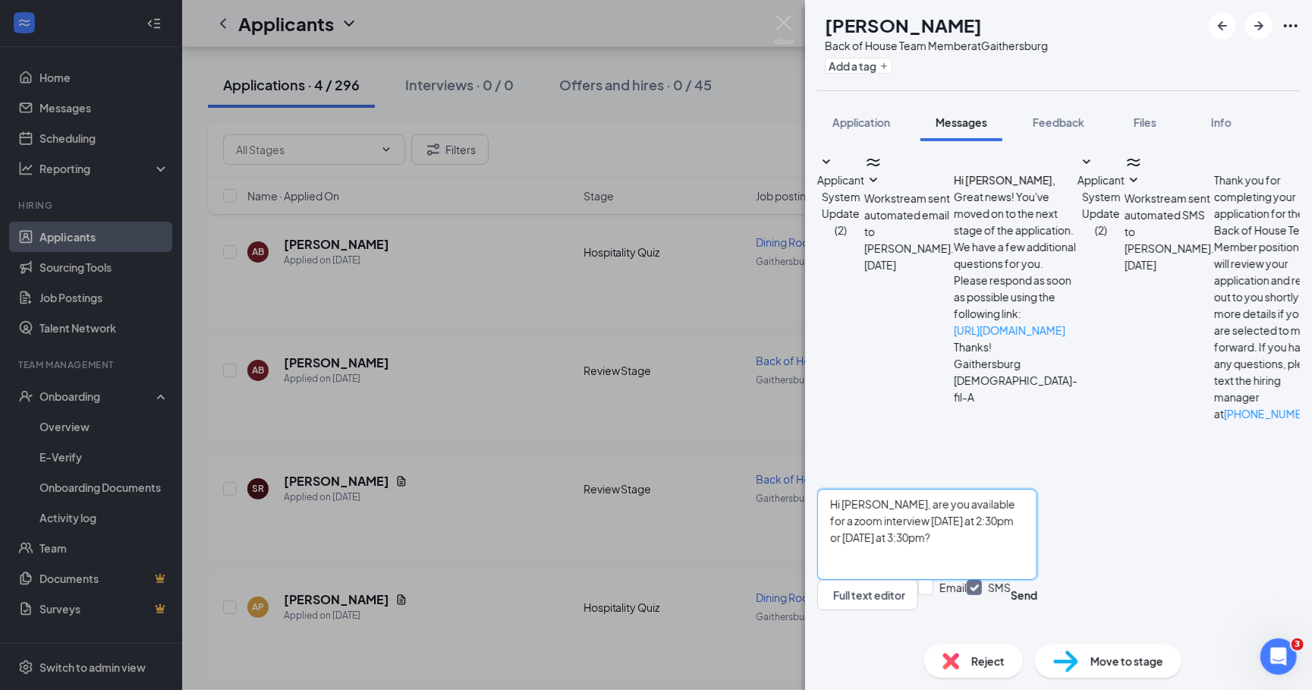
type textarea "Hi [PERSON_NAME], are you available for a zoom interview [DATE] at 2:30pm or [D…"
click at [1144, 432] on div "Applicant System Update (2) Workstream sent automated email to [PERSON_NAME]. […" at bounding box center [1059, 321] width 483 height 336
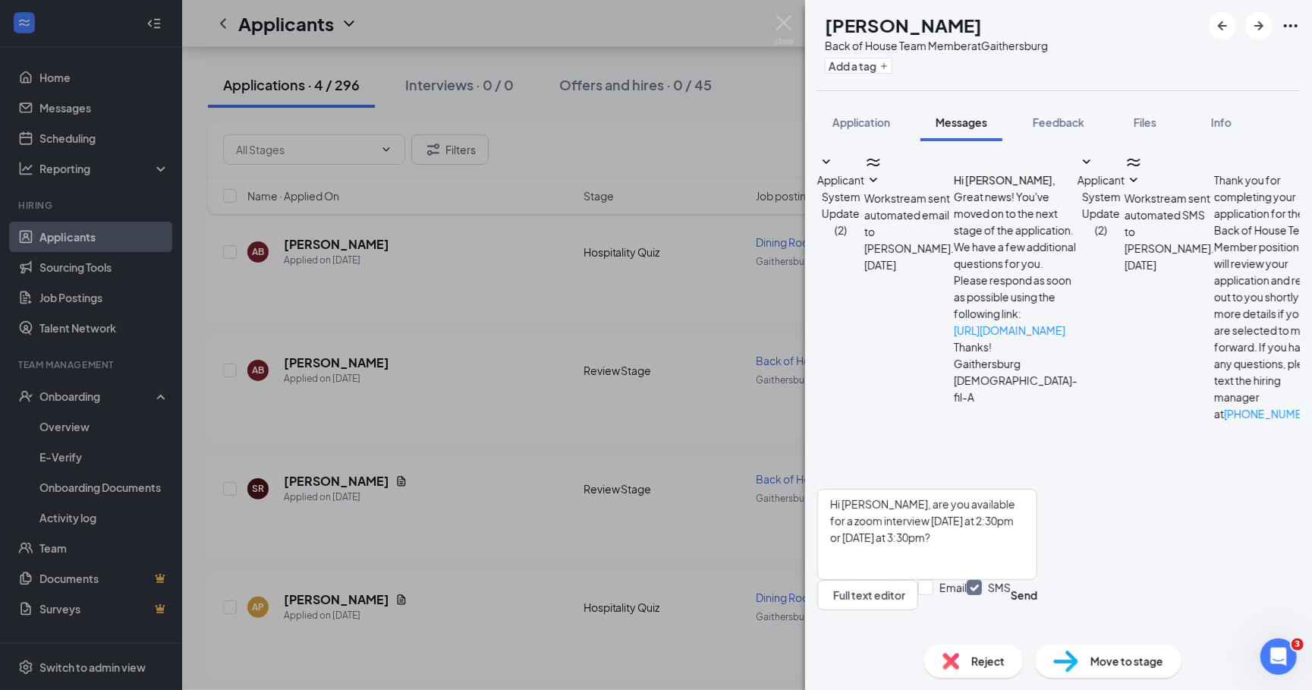
click at [1038, 606] on button "Send" at bounding box center [1024, 595] width 27 height 30
click at [775, 332] on div "AB [PERSON_NAME] Back of House Team Member at [GEOGRAPHIC_DATA] Add a tag Appli…" at bounding box center [656, 345] width 1312 height 690
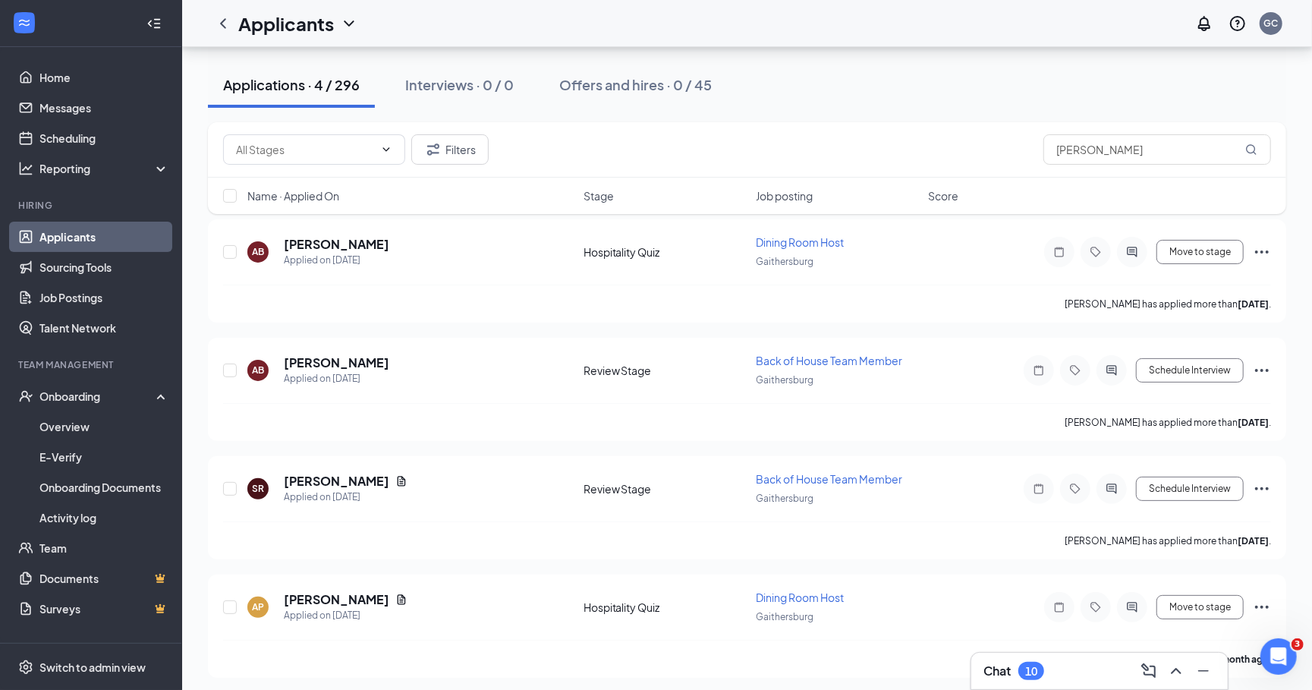
click at [1056, 673] on div "Chat 10" at bounding box center [1100, 671] width 232 height 24
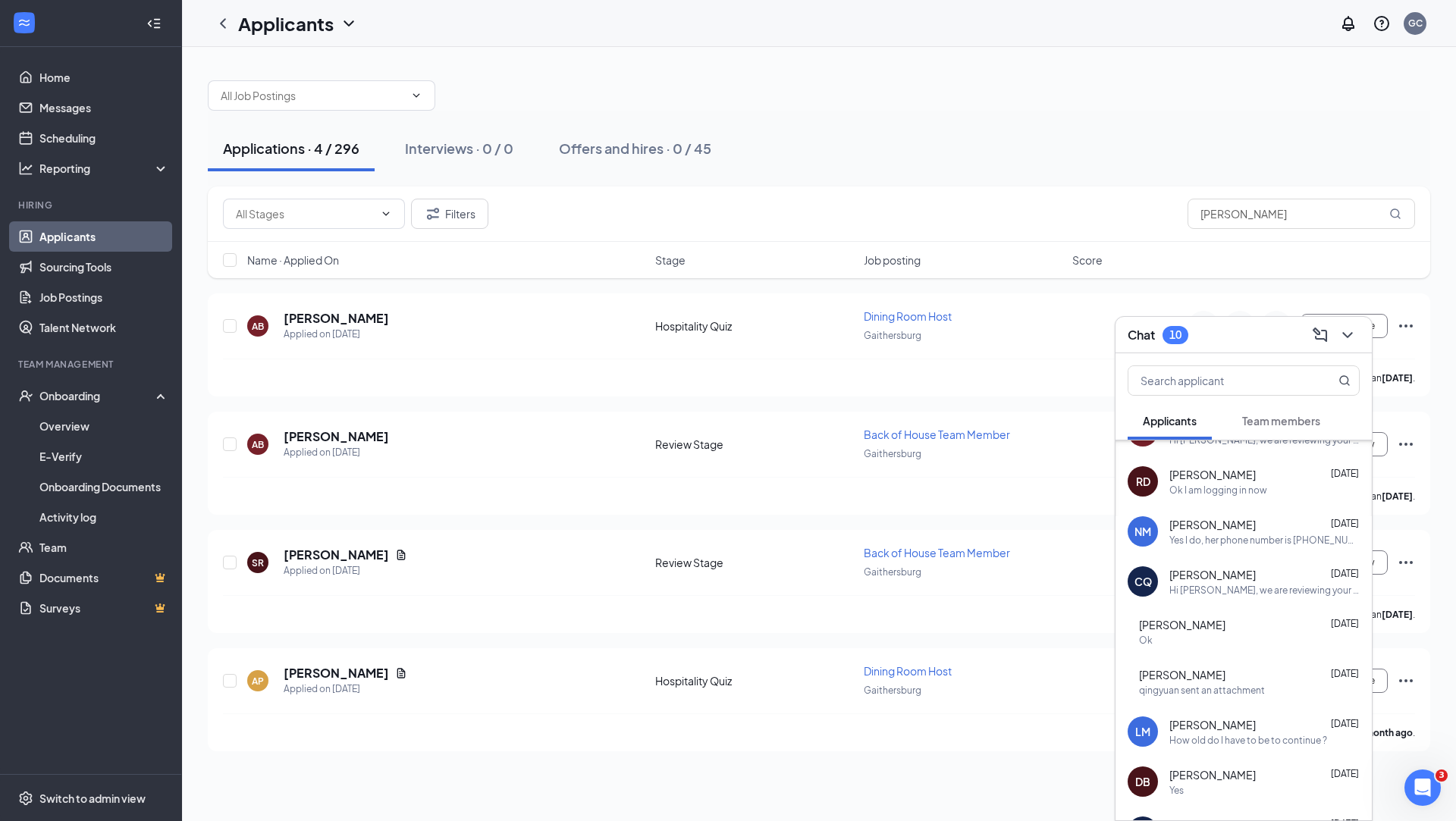
scroll to position [436, 0]
click html "Hi [PERSON_NAME], could you please share with me the name of an applicant who r…"
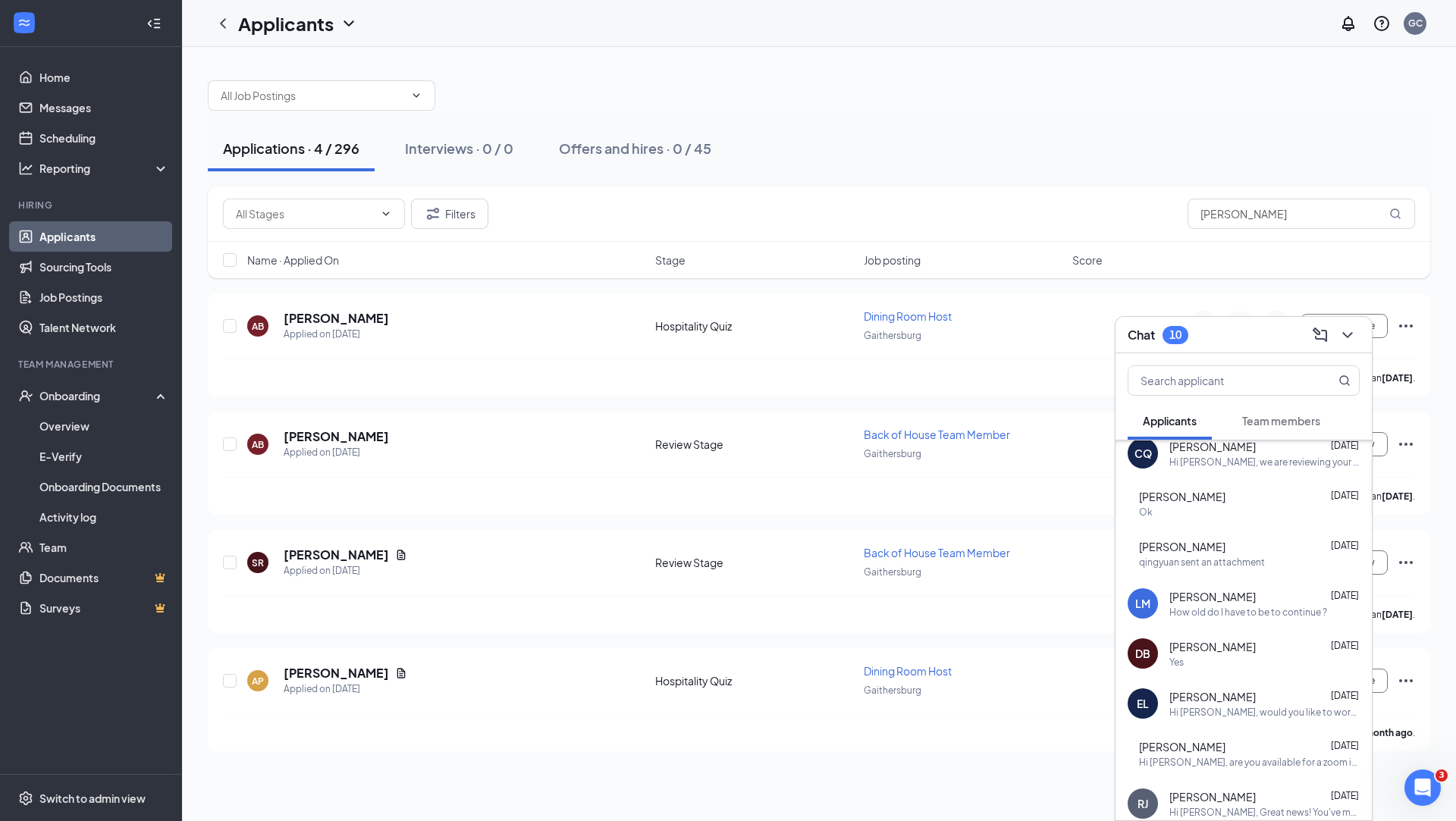
scroll to position [561, 0]
click at [1143, 559] on div "qingyuan sent an attachment" at bounding box center [1202, 562] width 126 height 13
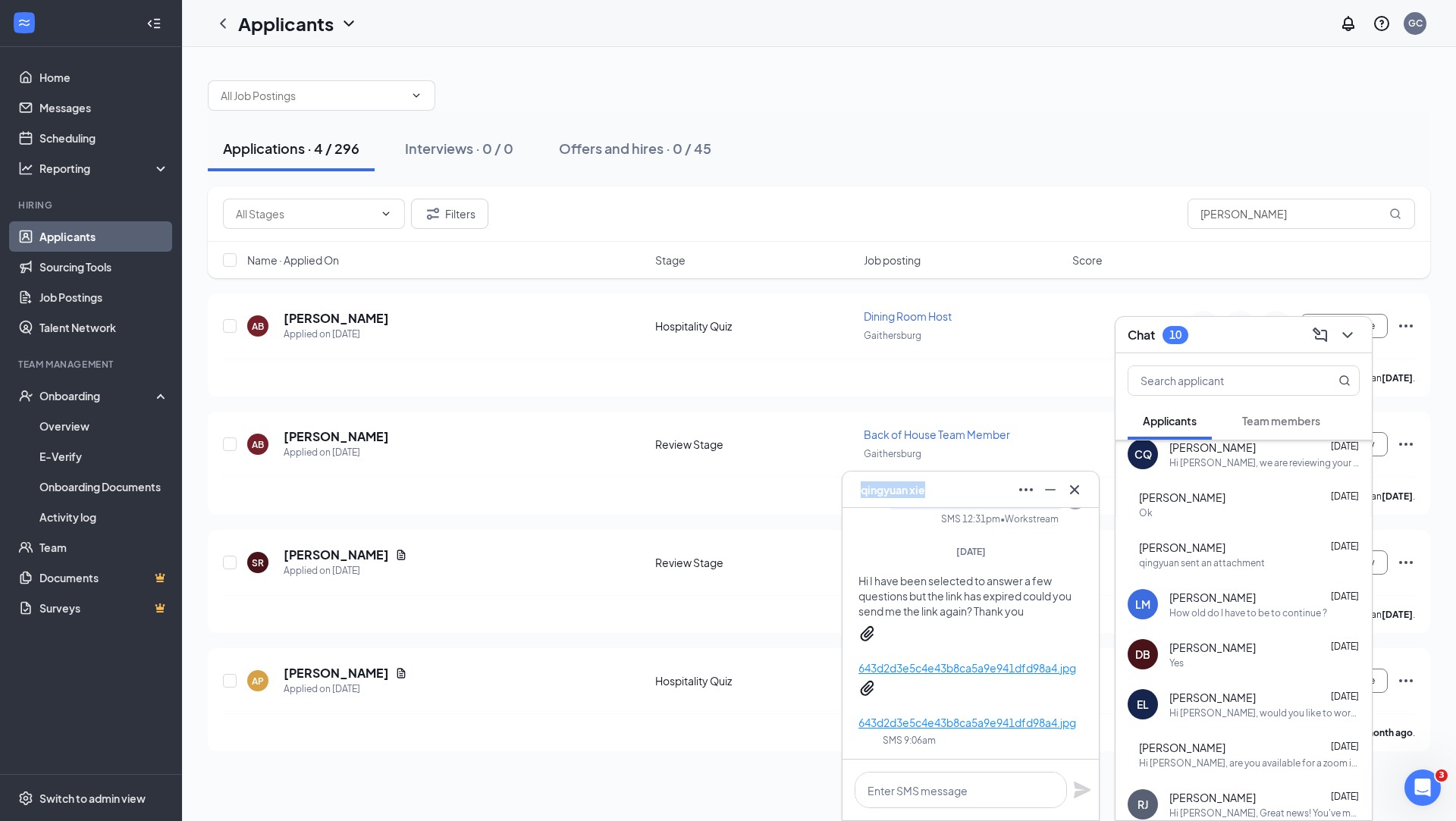
drag, startPoint x: 957, startPoint y: 489, endPoint x: 881, endPoint y: 492, distance: 76.1
click at [881, 492] on div "QX [PERSON_NAME]" at bounding box center [971, 489] width 232 height 24
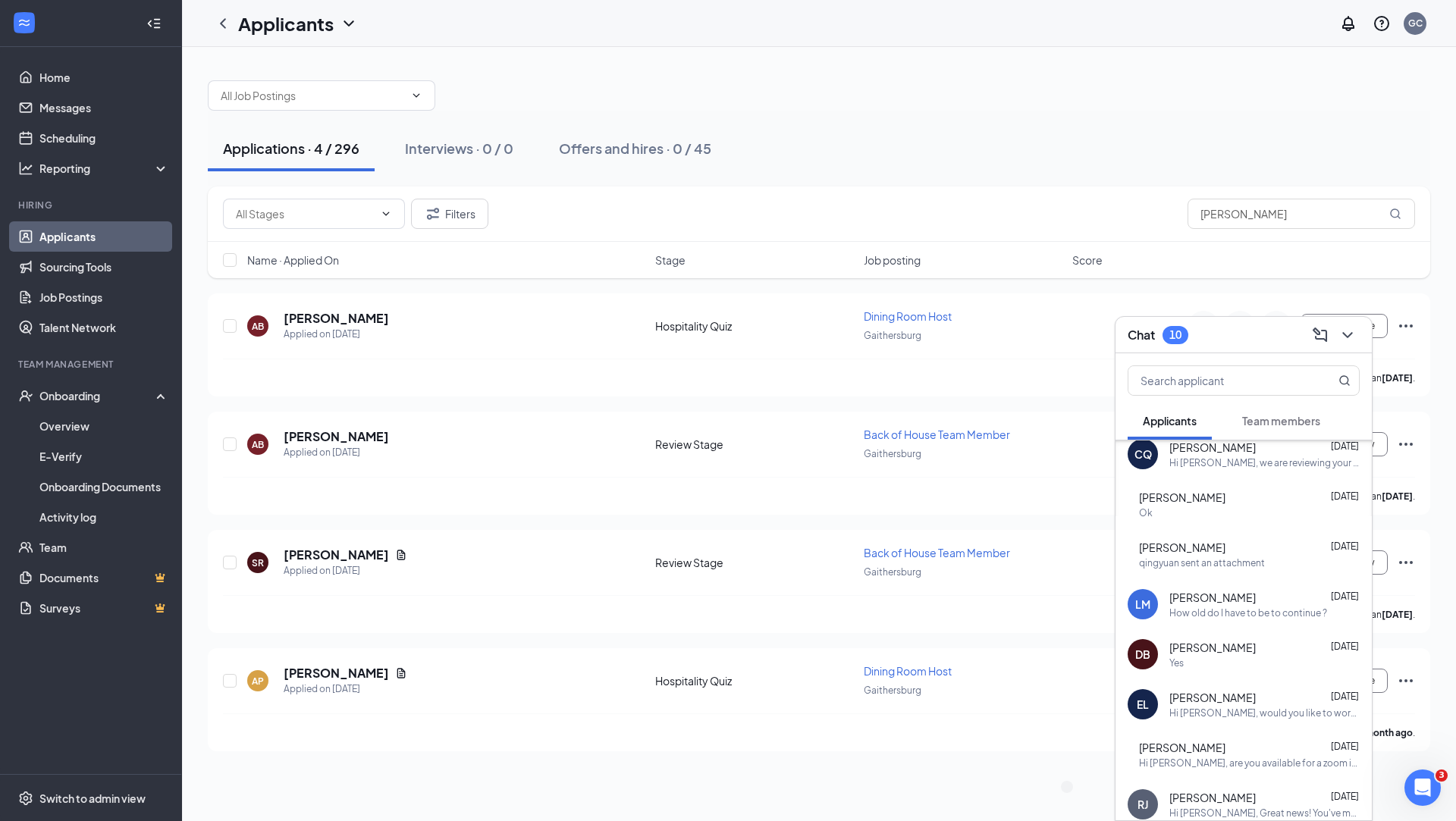
copy span "[PERSON_NAME]"
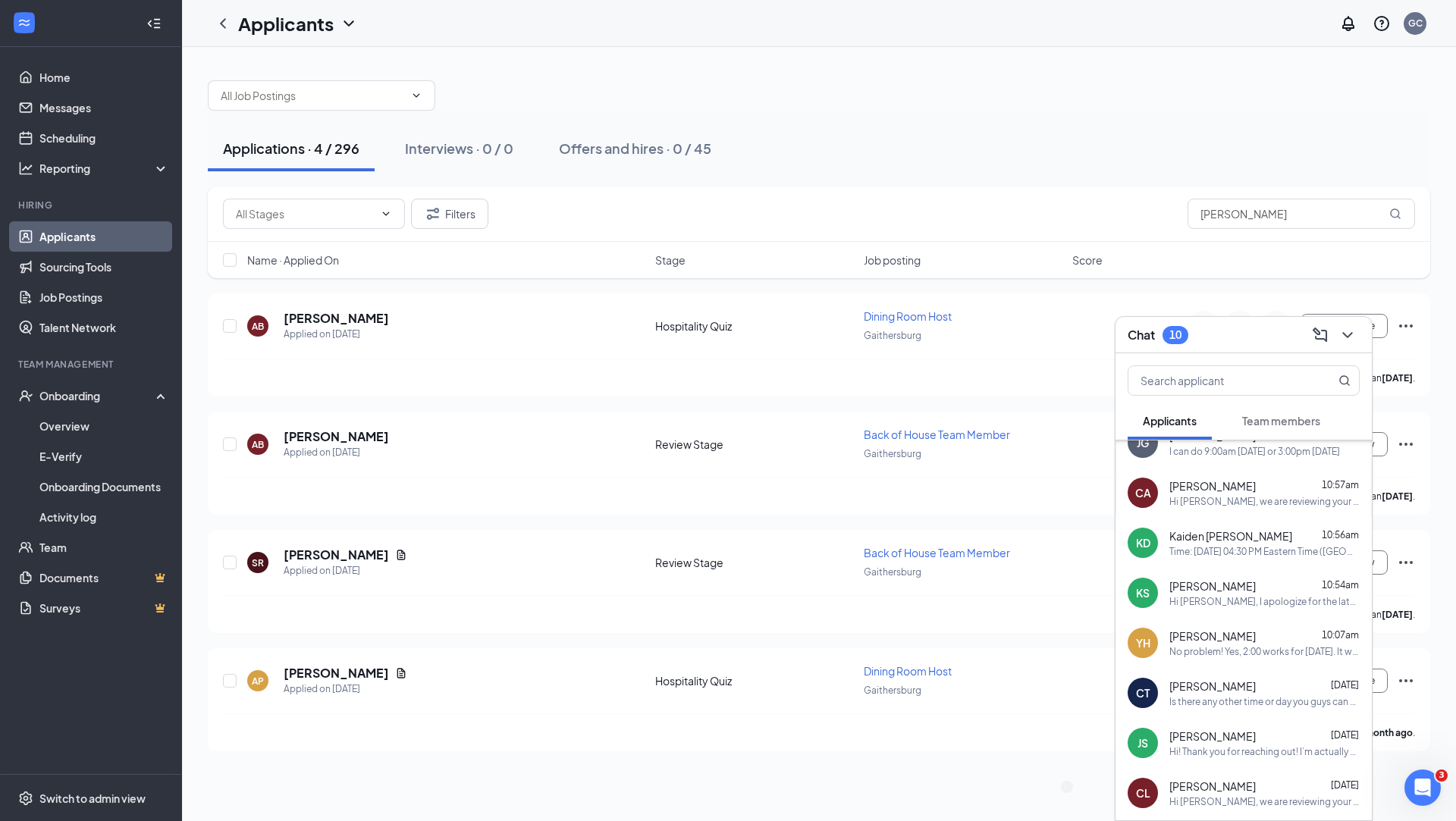
scroll to position [70, 0]
click at [1143, 377] on input "text" at bounding box center [1219, 381] width 180 height 29
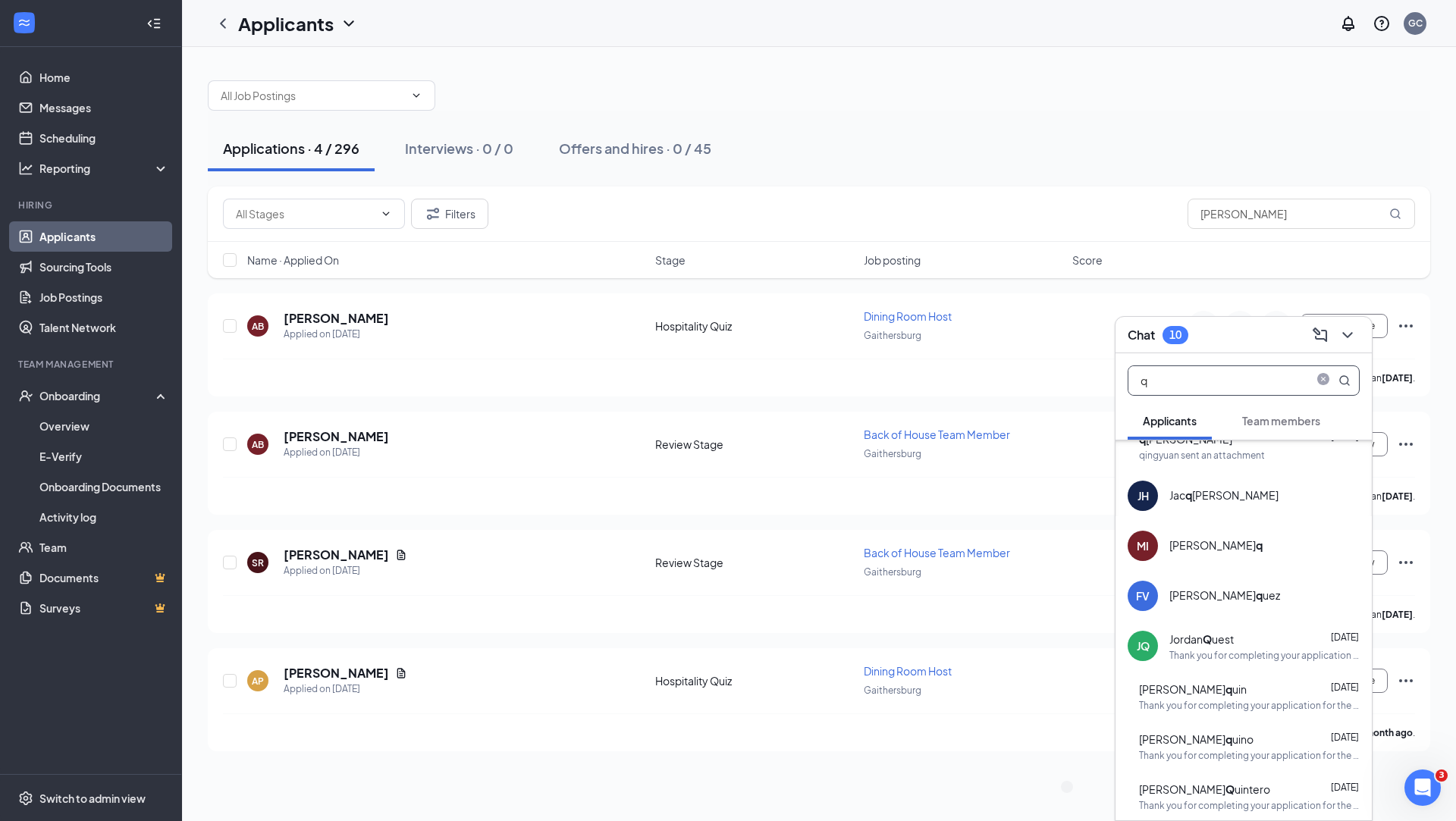
scroll to position [0, 0]
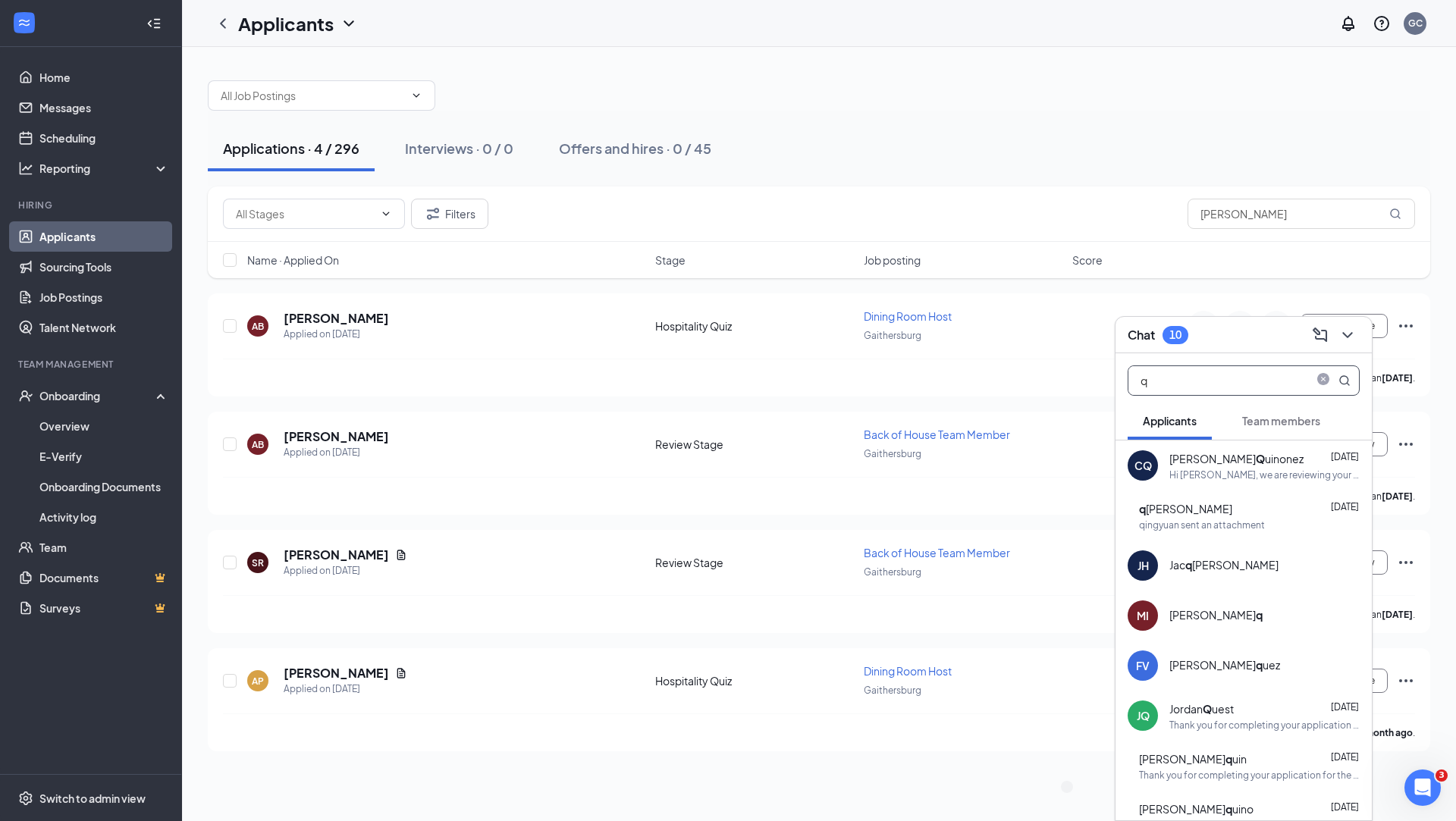
type input "q"
click at [1143, 522] on div "qingyuan sent an attachment" at bounding box center [1202, 524] width 126 height 13
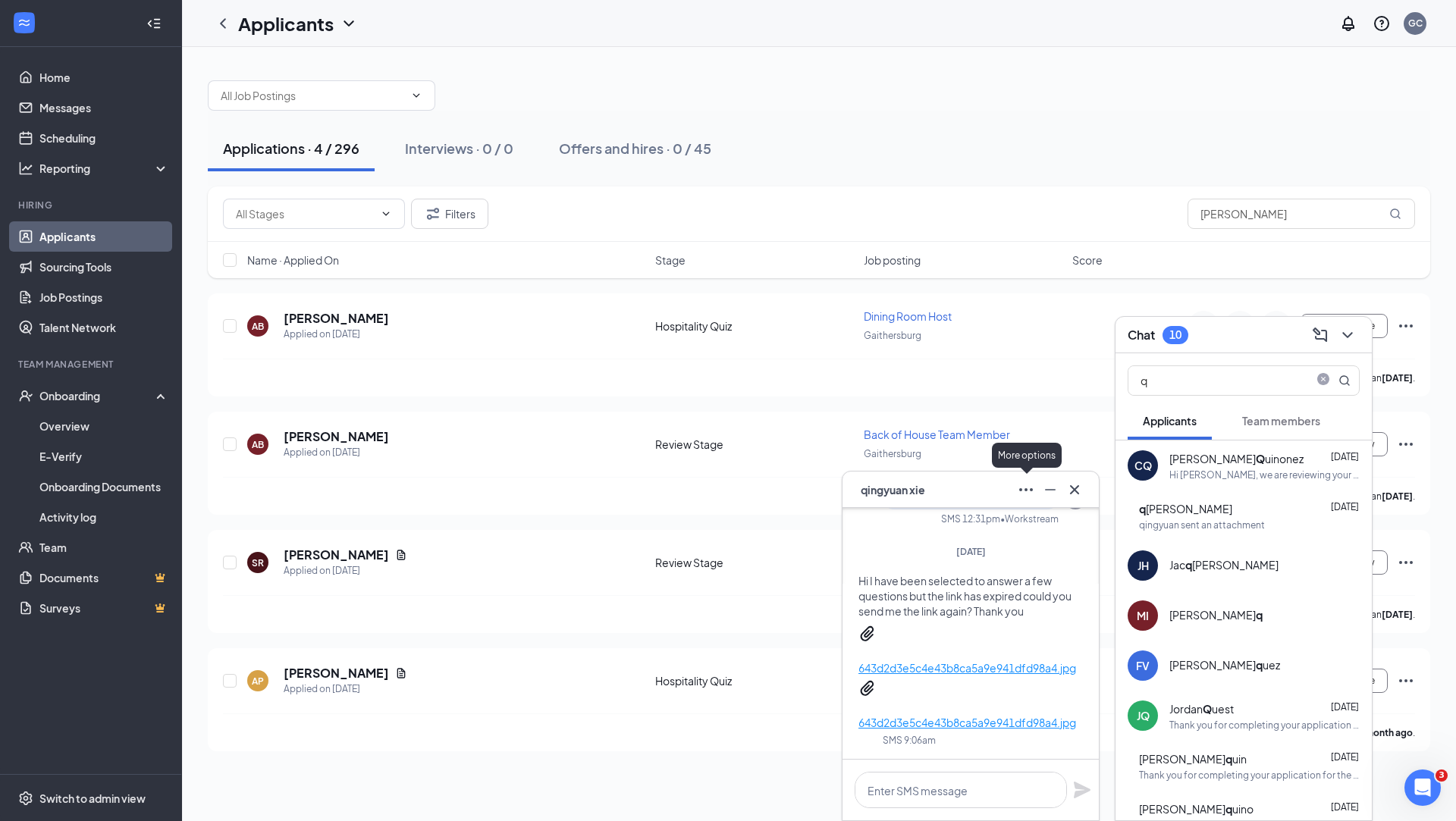
click at [1029, 490] on icon "Ellipses" at bounding box center [1026, 489] width 18 height 18
click at [1075, 488] on icon "Cross" at bounding box center [1074, 488] width 9 height 9
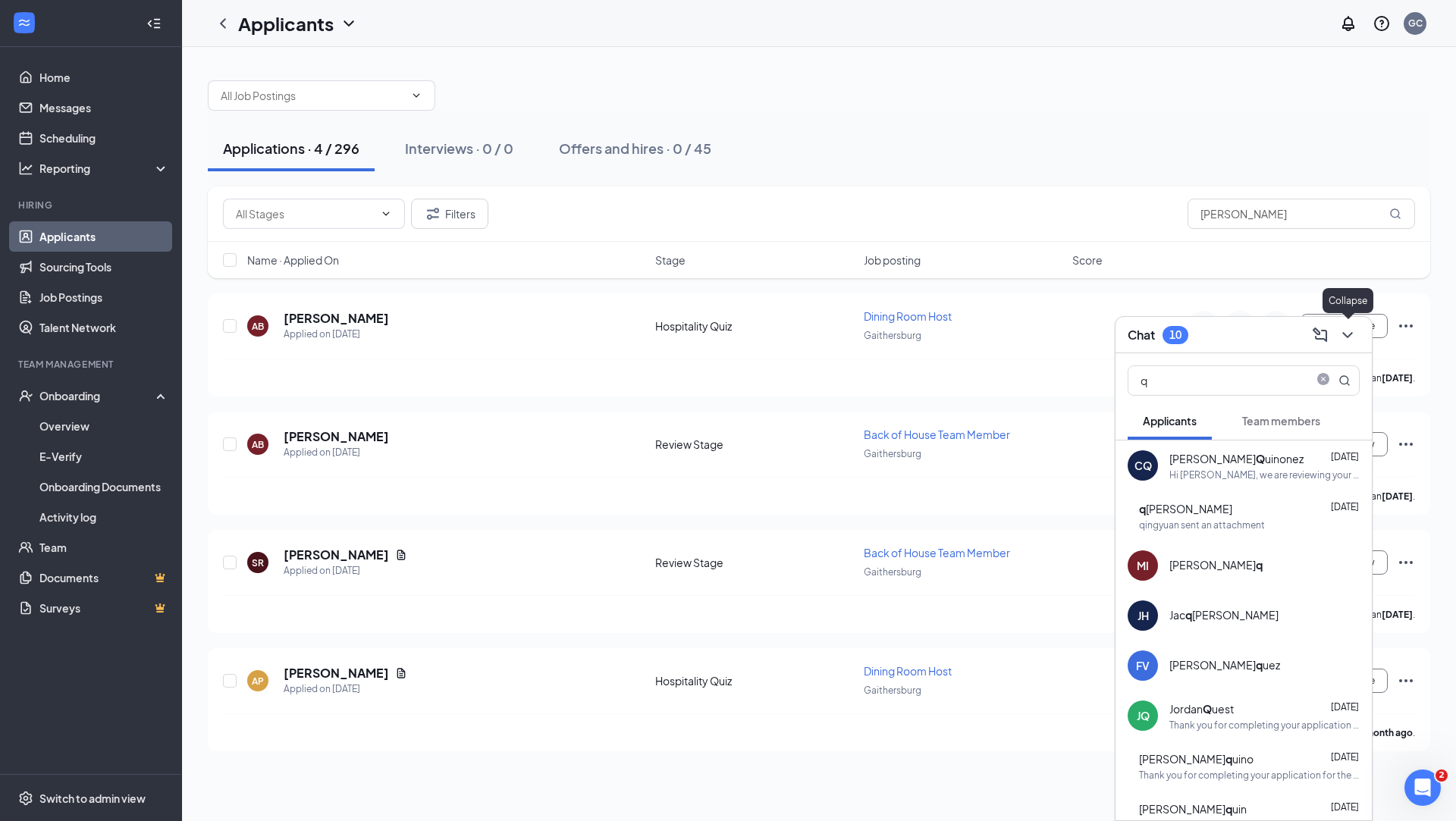
click at [1143, 332] on icon "ChevronDown" at bounding box center [1348, 335] width 18 height 18
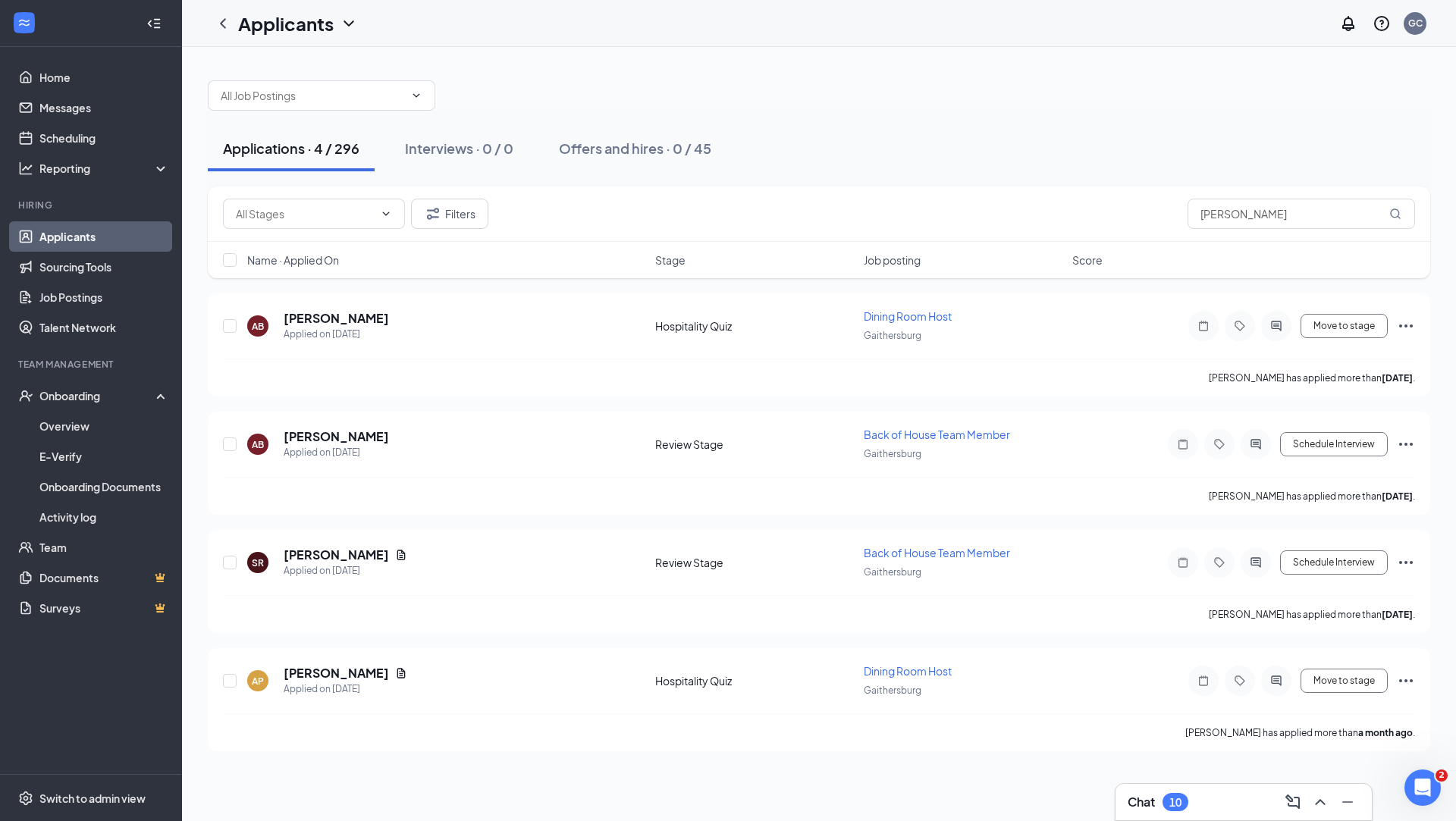
click at [112, 247] on link "Applicants" at bounding box center [104, 237] width 130 height 30
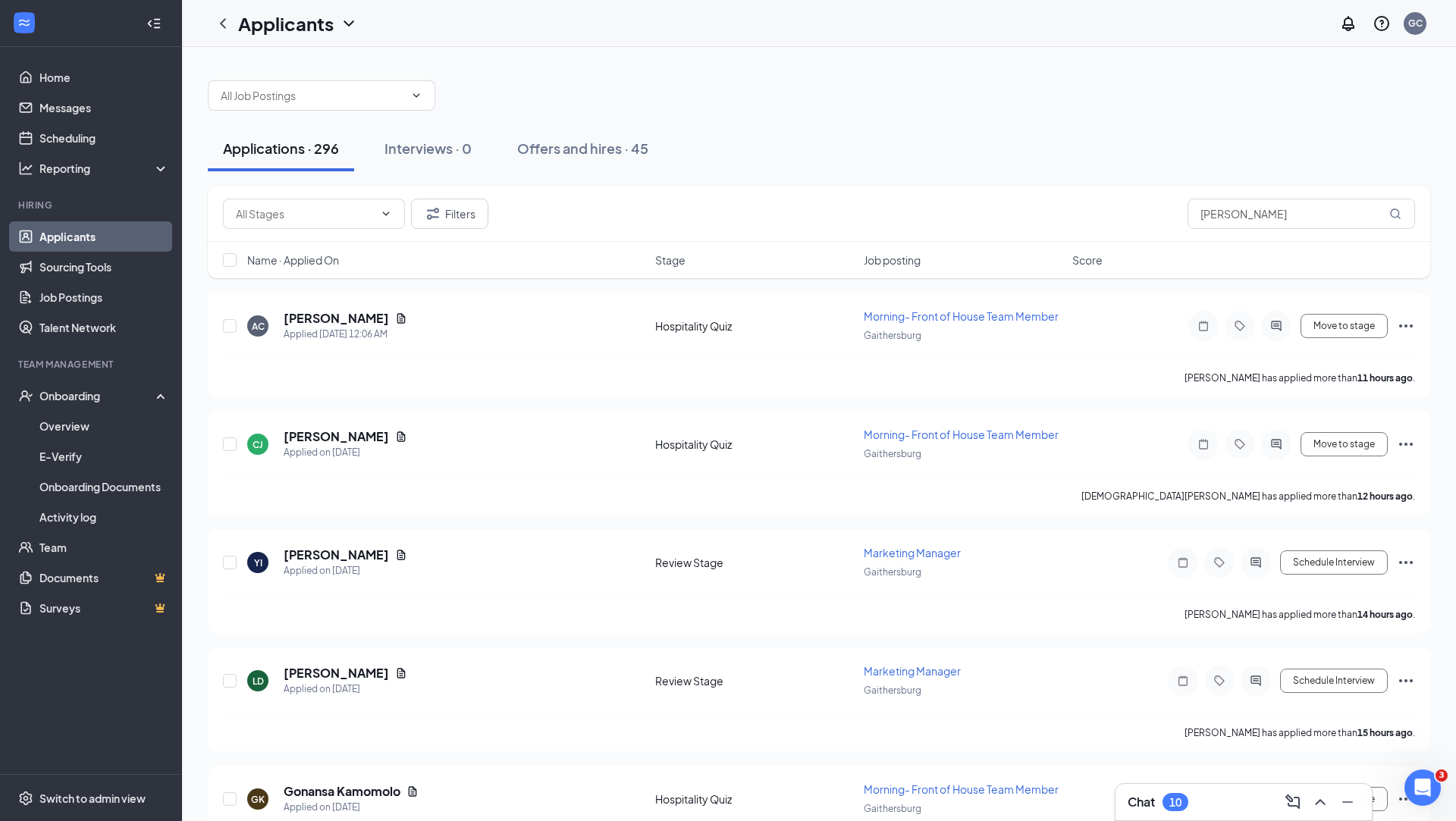
click at [1143, 688] on div "Chat 10" at bounding box center [1244, 802] width 232 height 24
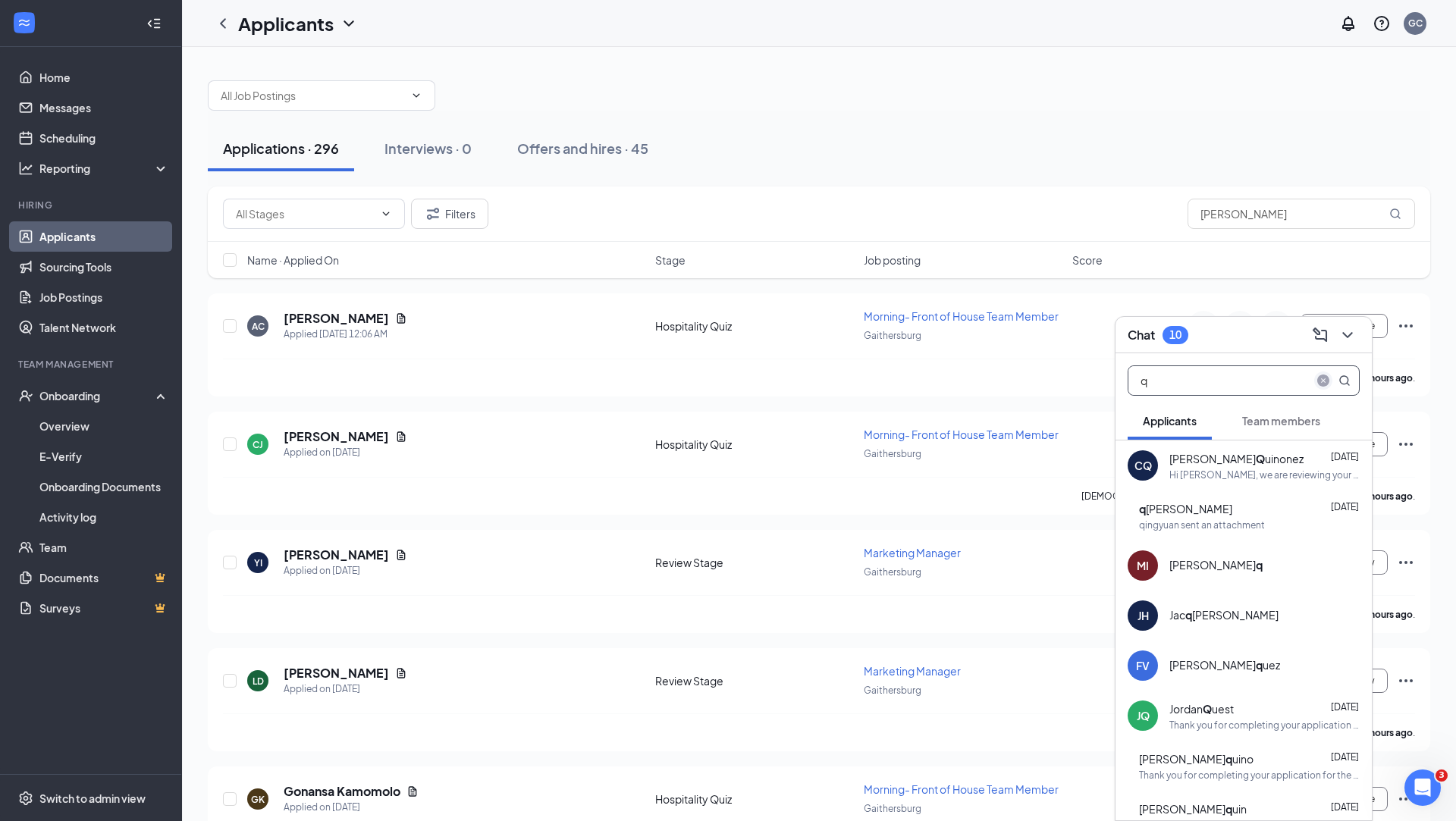
click at [1143, 382] on icon "close-circle" at bounding box center [1324, 381] width 12 height 12
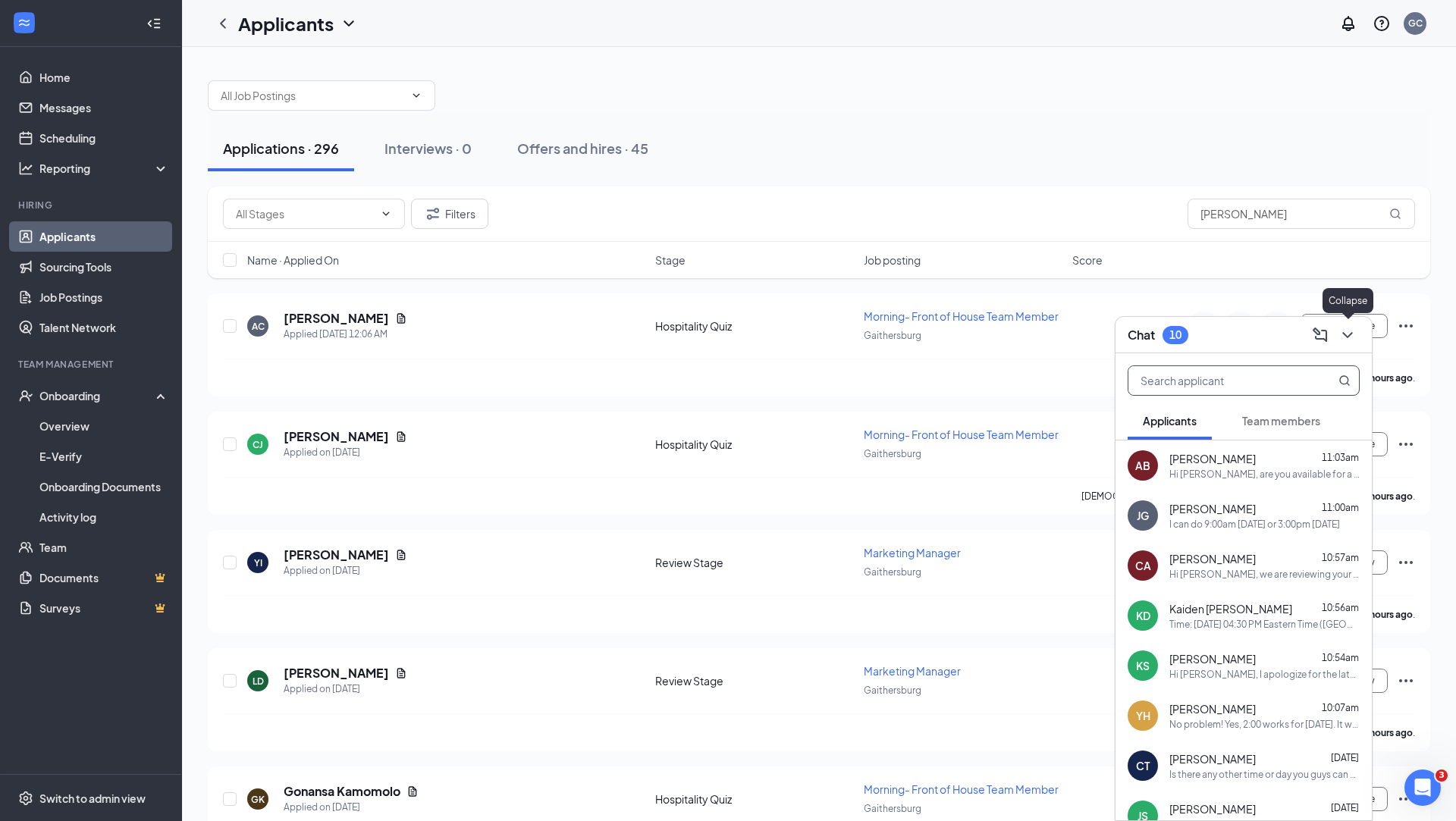
click at [1143, 345] on button at bounding box center [1348, 335] width 24 height 24
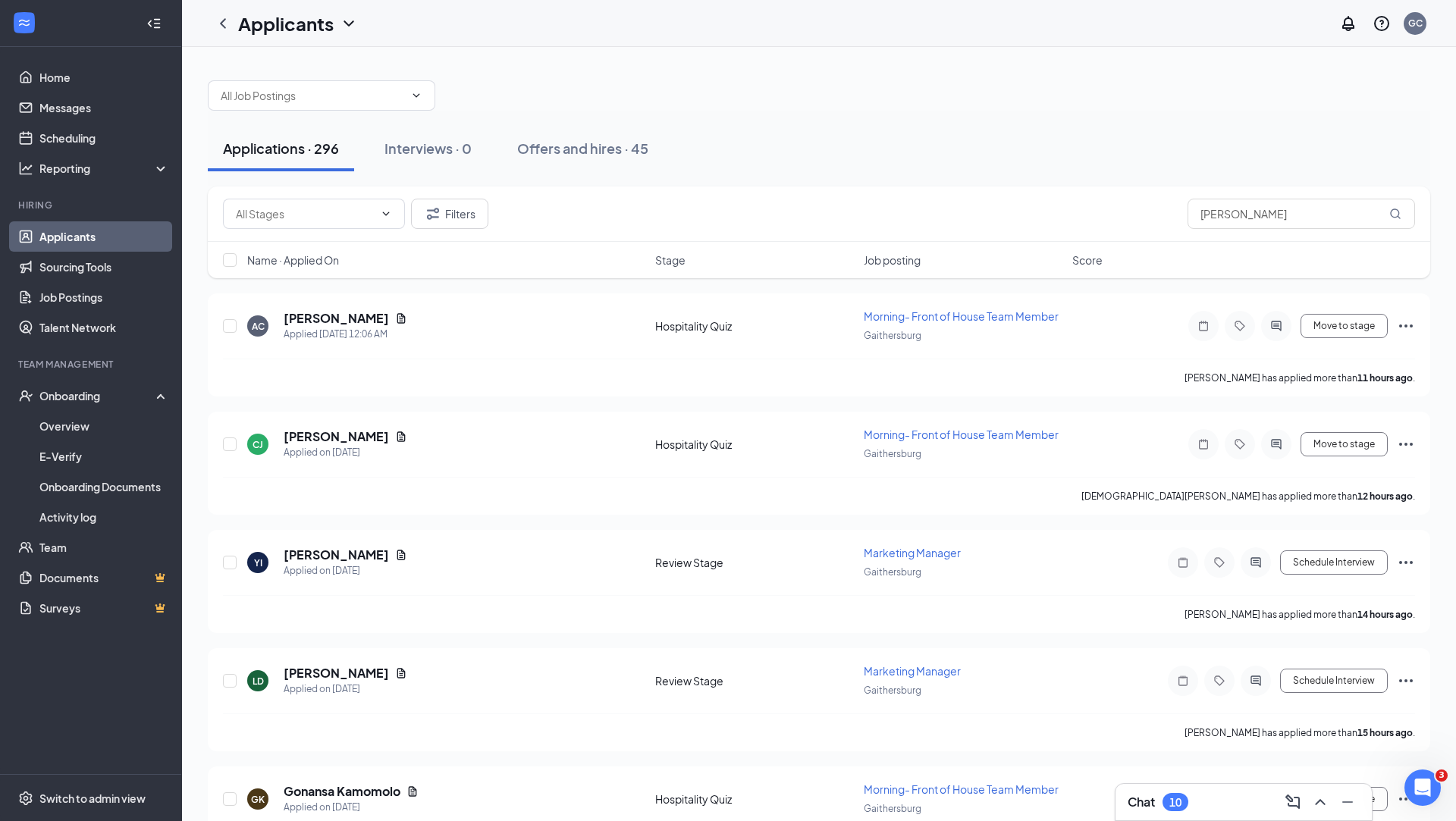
click at [1143, 688] on div "Chat 10" at bounding box center [1244, 802] width 257 height 36
